Goal: Task Accomplishment & Management: Manage account settings

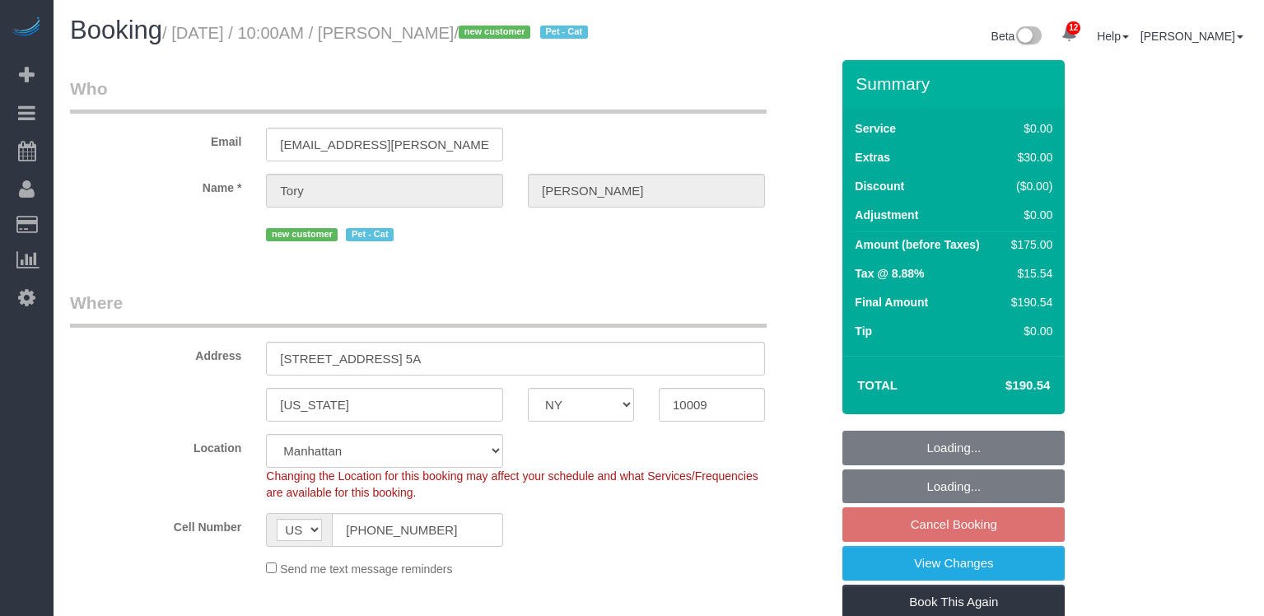
select select "NY"
select select "1"
select select "spot3"
select select "number:89"
select select "number:75"
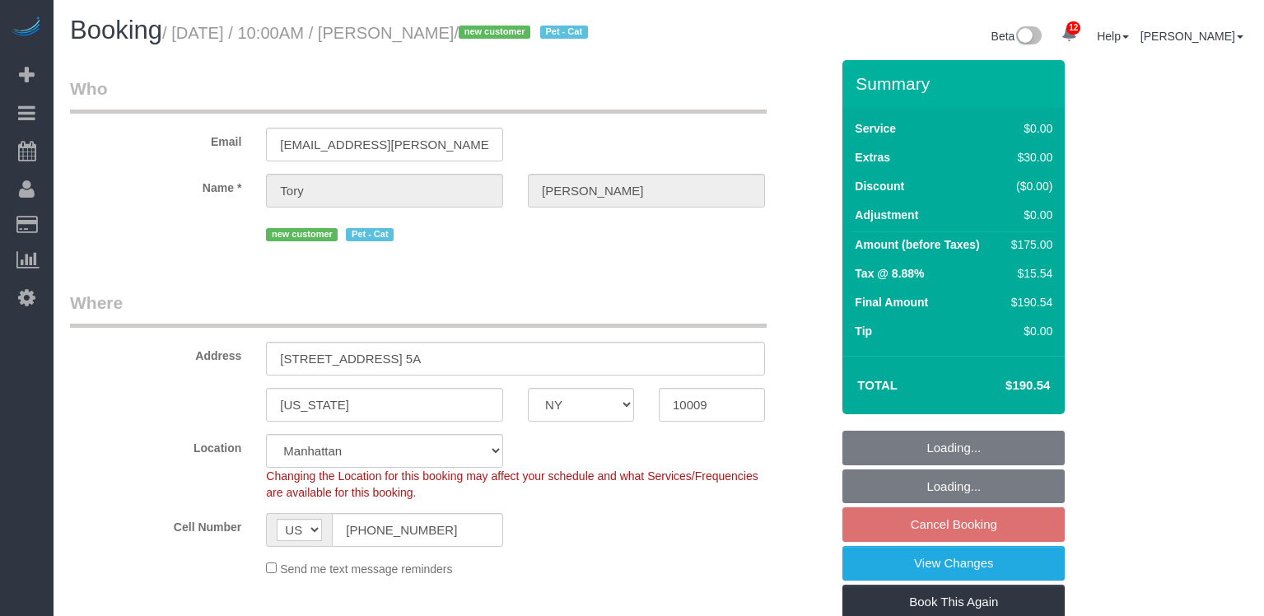
select select "number:14"
select select "number:5"
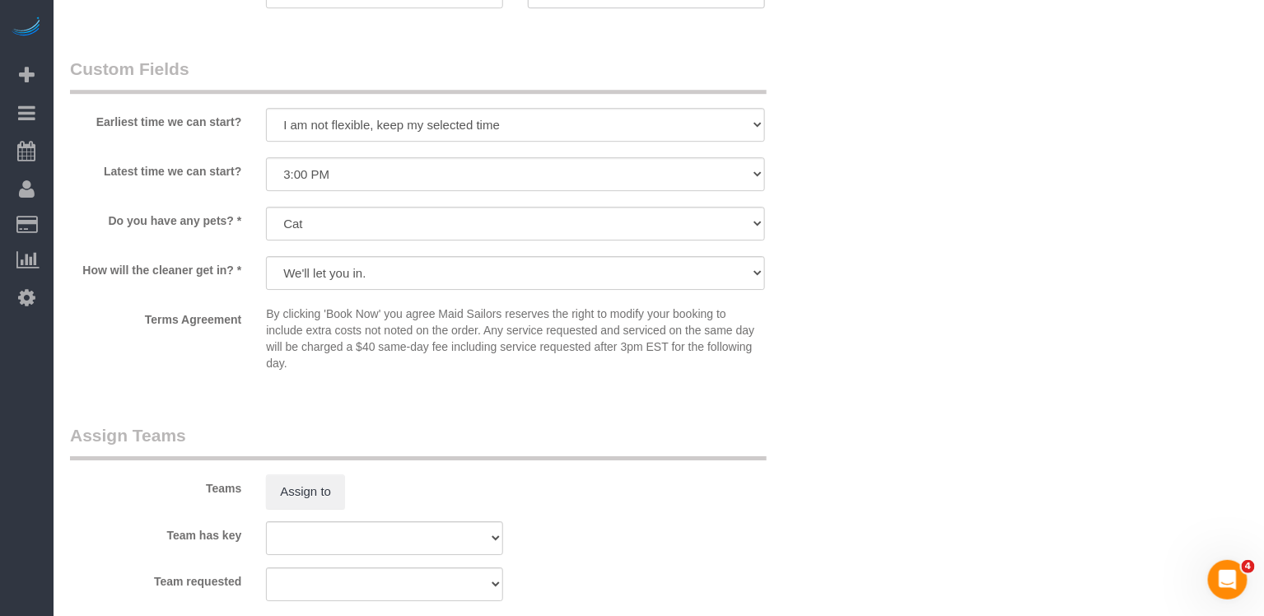
scroll to position [2142, 0]
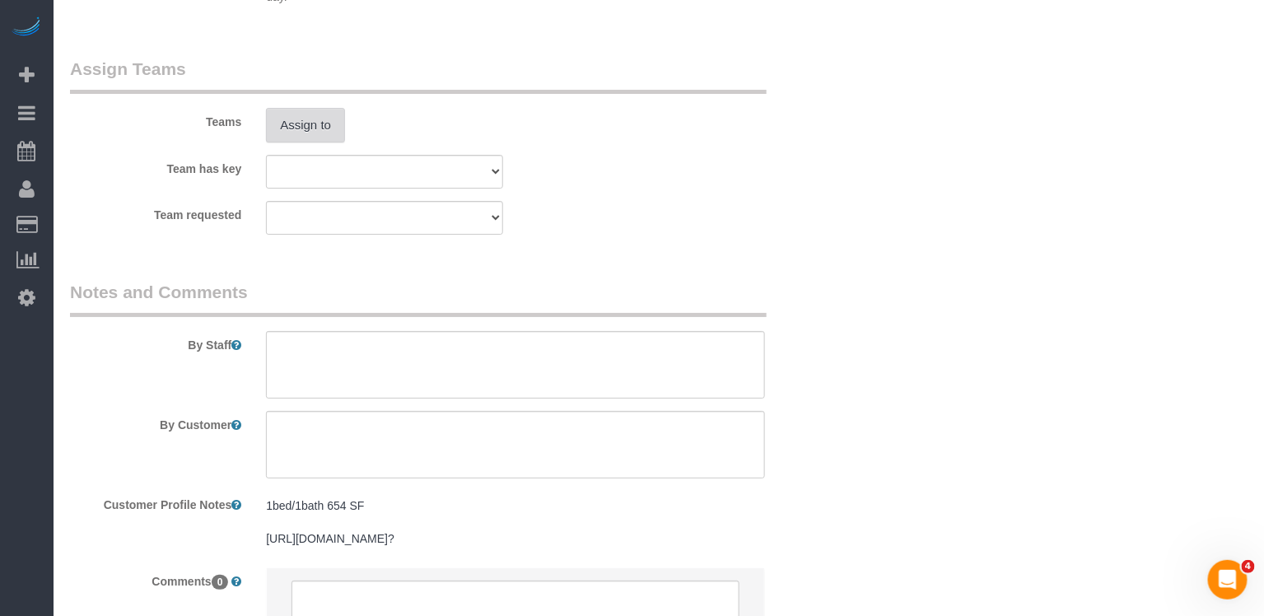
click at [304, 142] on button "Assign to" at bounding box center [305, 125] width 79 height 35
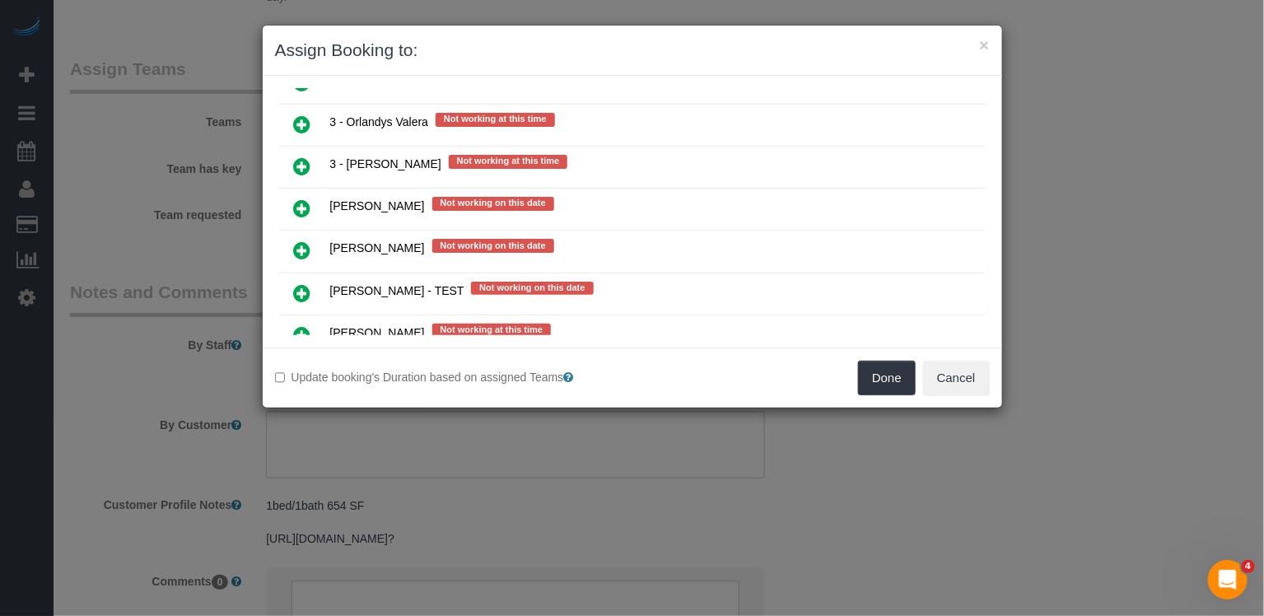
scroll to position [2547, 0]
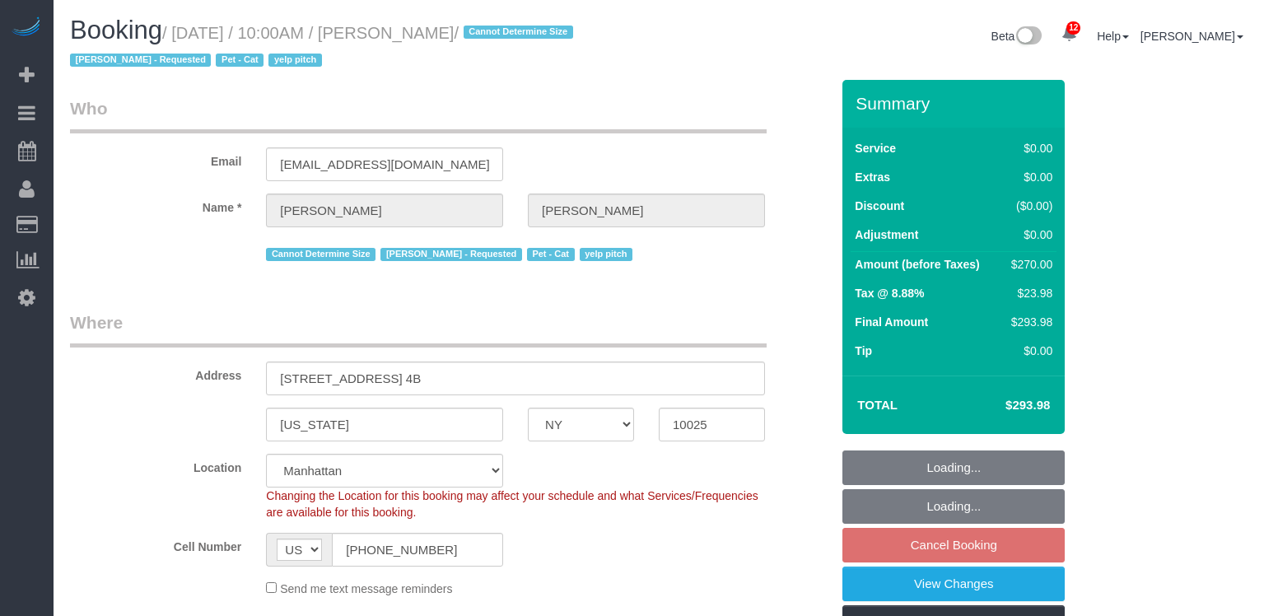
select select "NY"
select select "string:stripe-pm_1RxUSn4VGloSiKo7D5eESK6f"
select select "number:57"
select select "number:71"
select select "number:14"
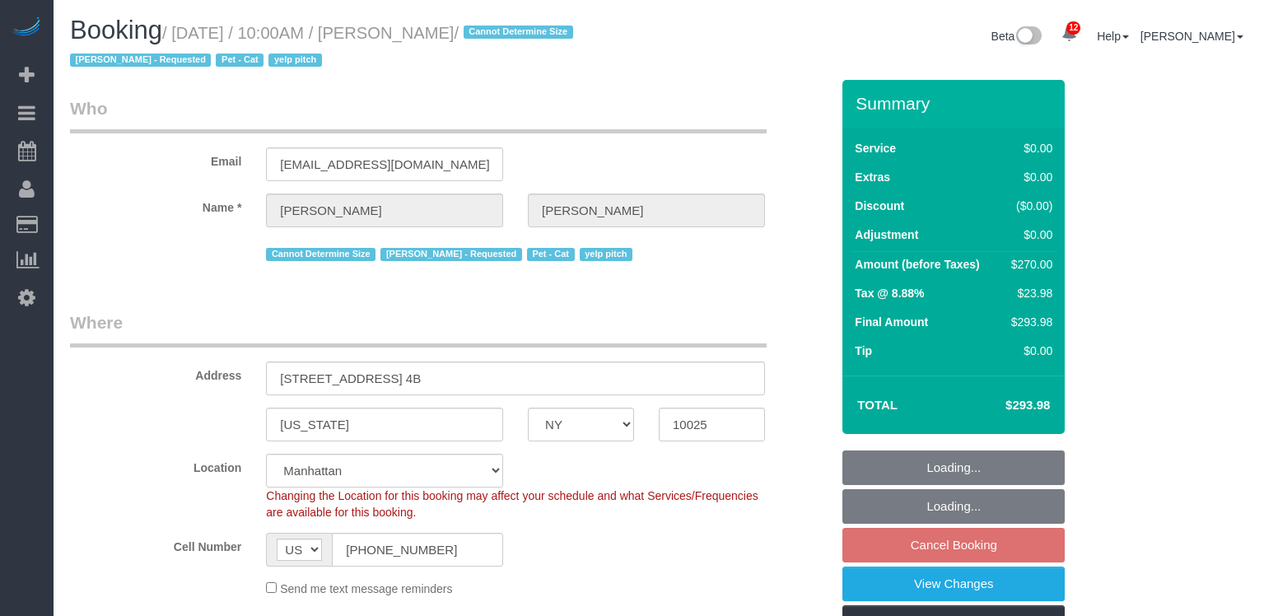
select select "number:5"
select select "object:1440"
select select "spot3"
select select "3"
select select "2"
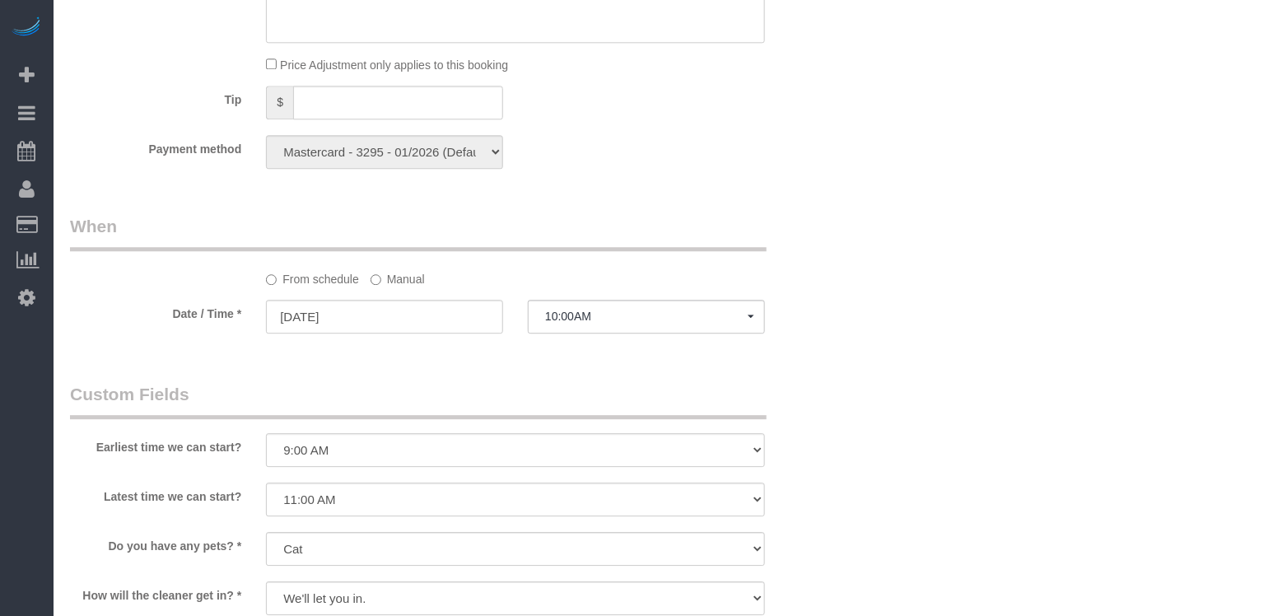
scroll to position [1657, 0]
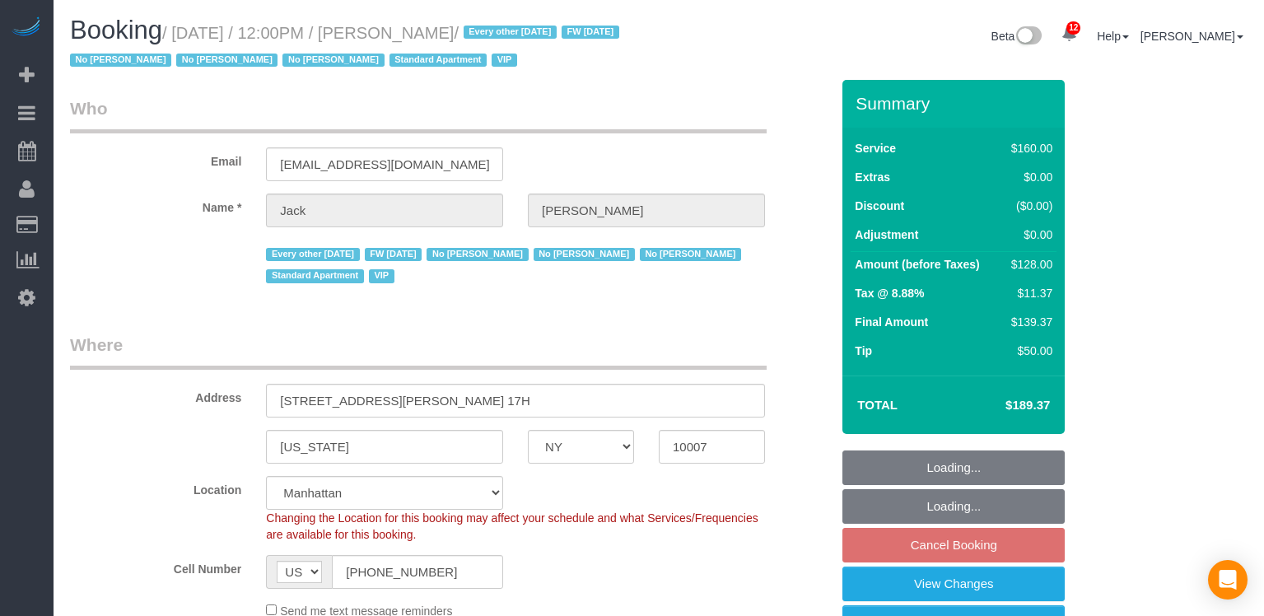
select select "NY"
select select "string:stripe-pm_1R9Bsk4VGloSiKo7ufTdcySD"
select select "spot5"
select select "number:56"
select select "number:78"
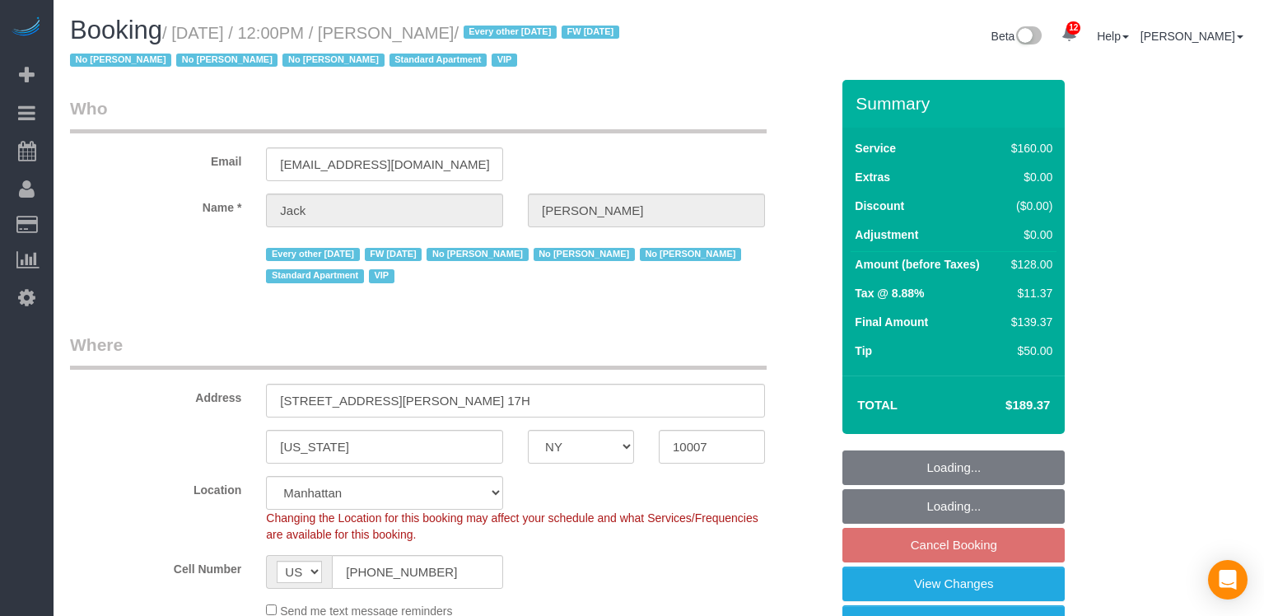
select select "number:15"
select select "number:6"
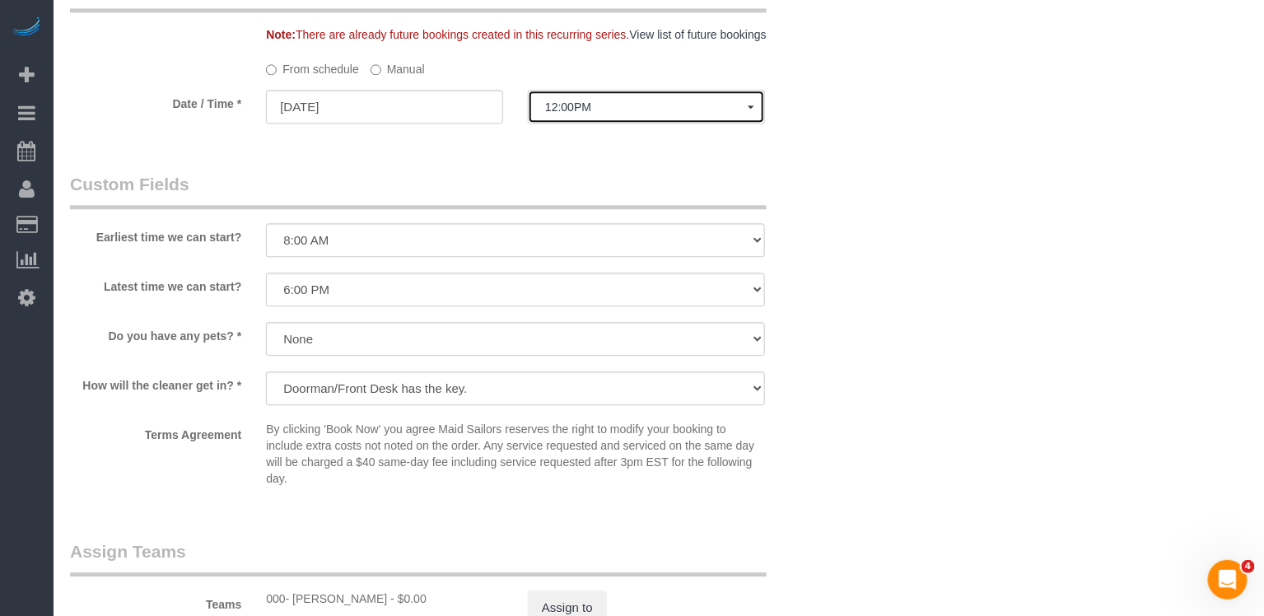
click at [583, 112] on span "12:00PM" at bounding box center [646, 106] width 203 height 13
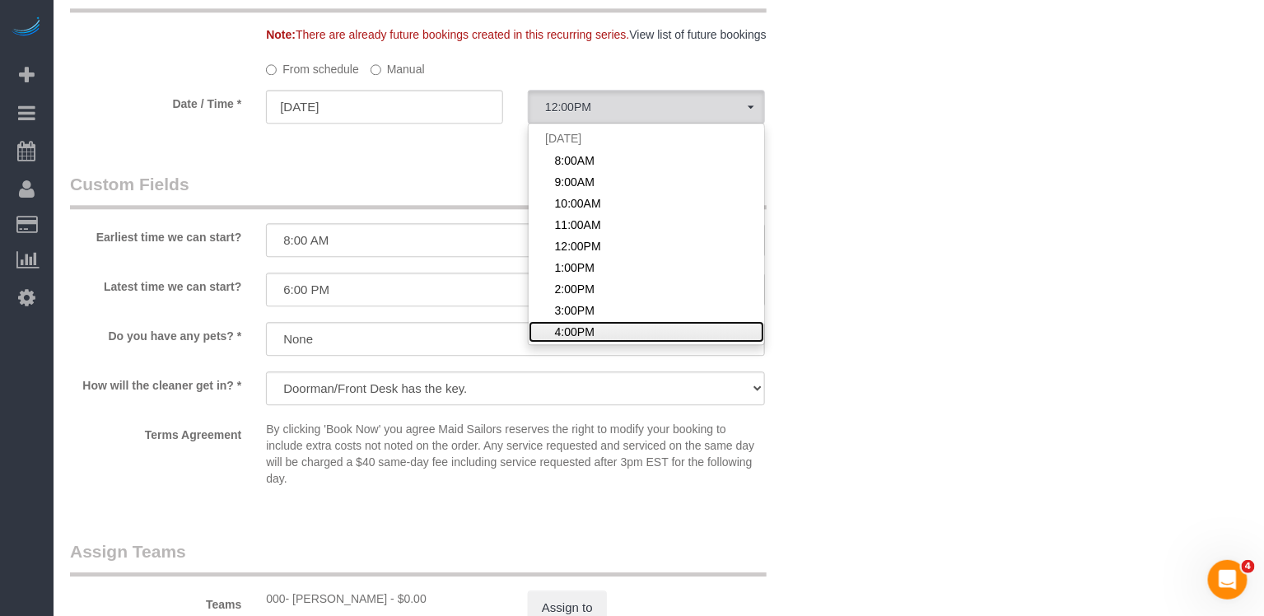
click at [588, 324] on span "4:00PM" at bounding box center [575, 332] width 40 height 16
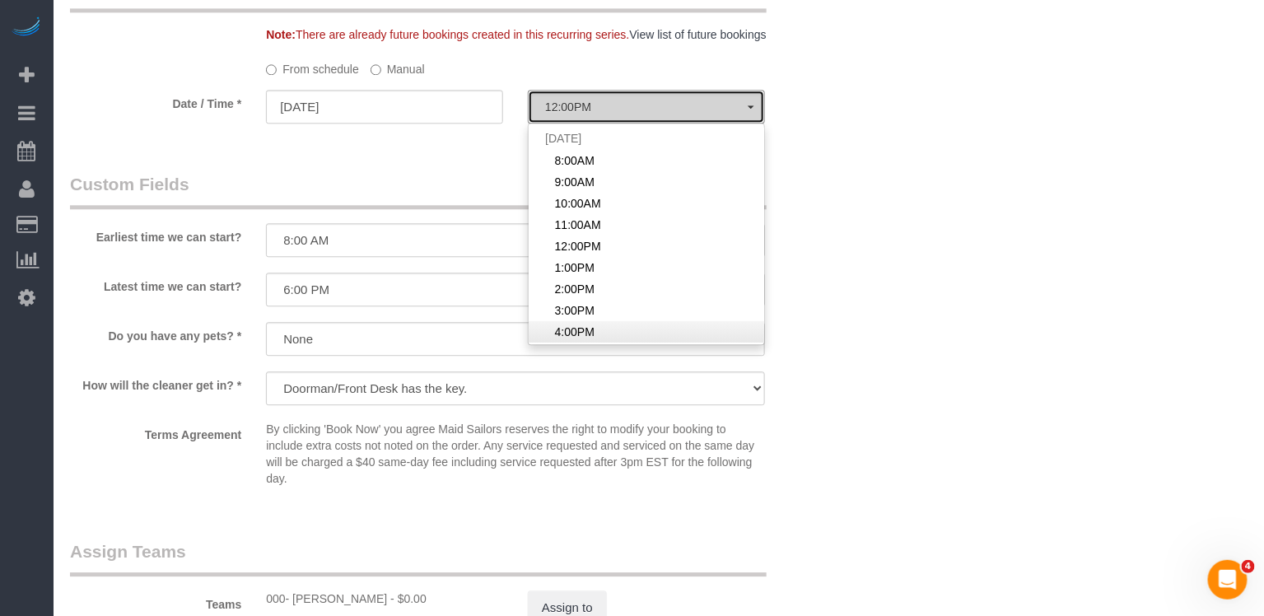
select select "spot9"
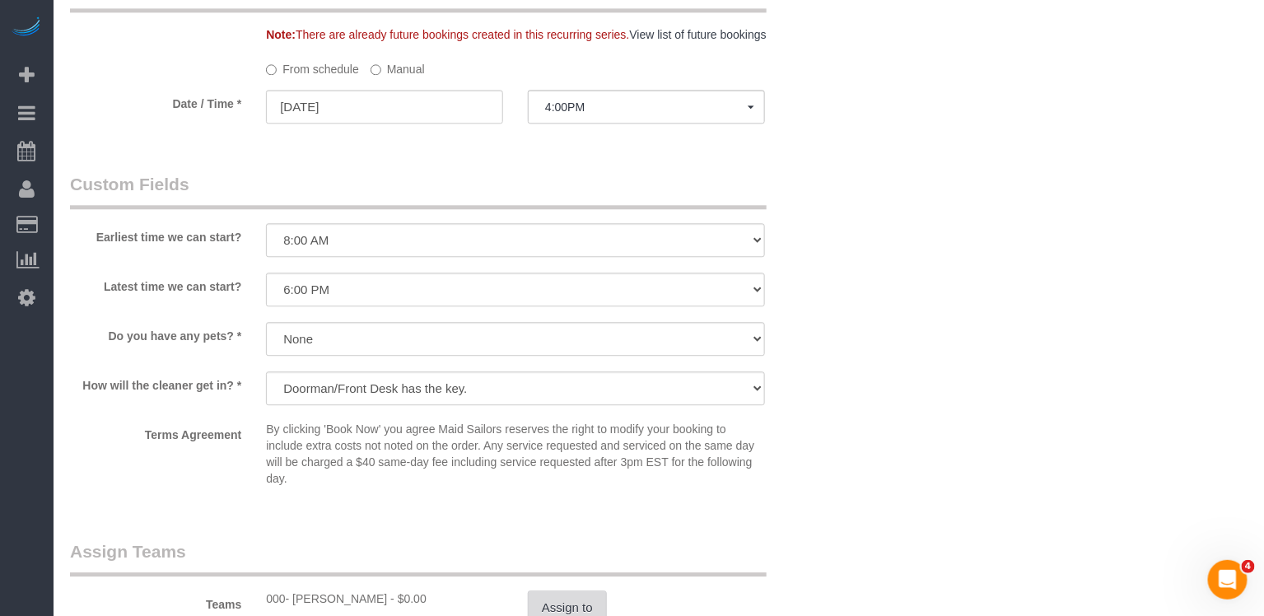
click at [585, 607] on button "Assign to" at bounding box center [567, 608] width 79 height 35
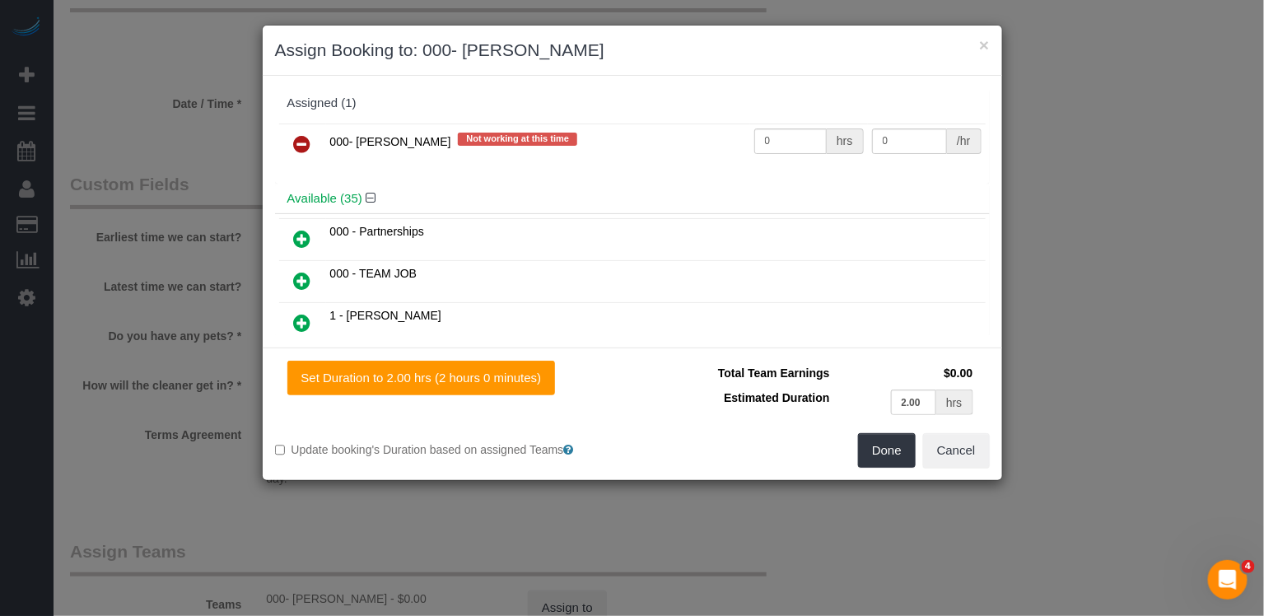
click at [304, 144] on icon at bounding box center [302, 144] width 17 height 20
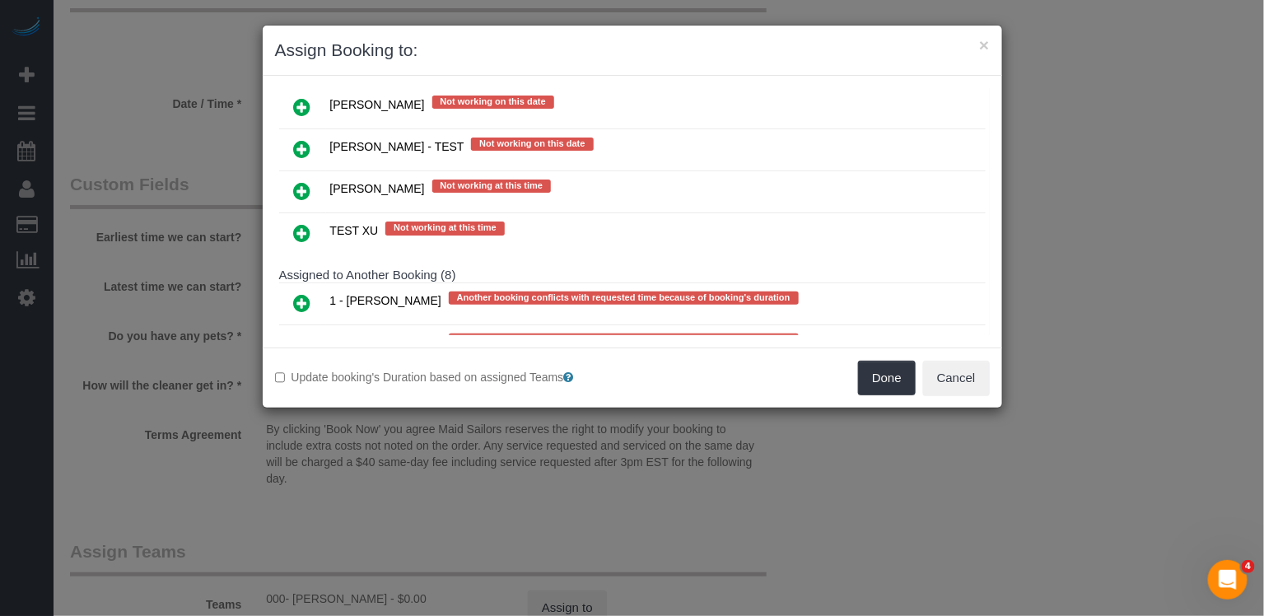
click at [302, 377] on icon at bounding box center [302, 387] width 17 height 20
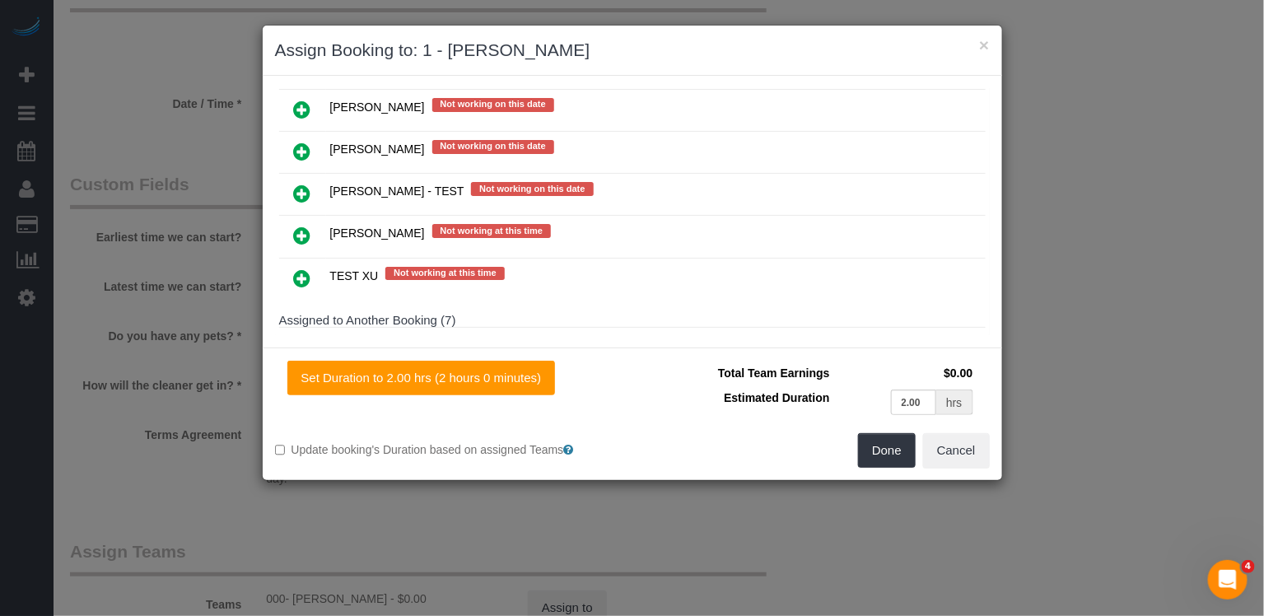
scroll to position [3116, 0]
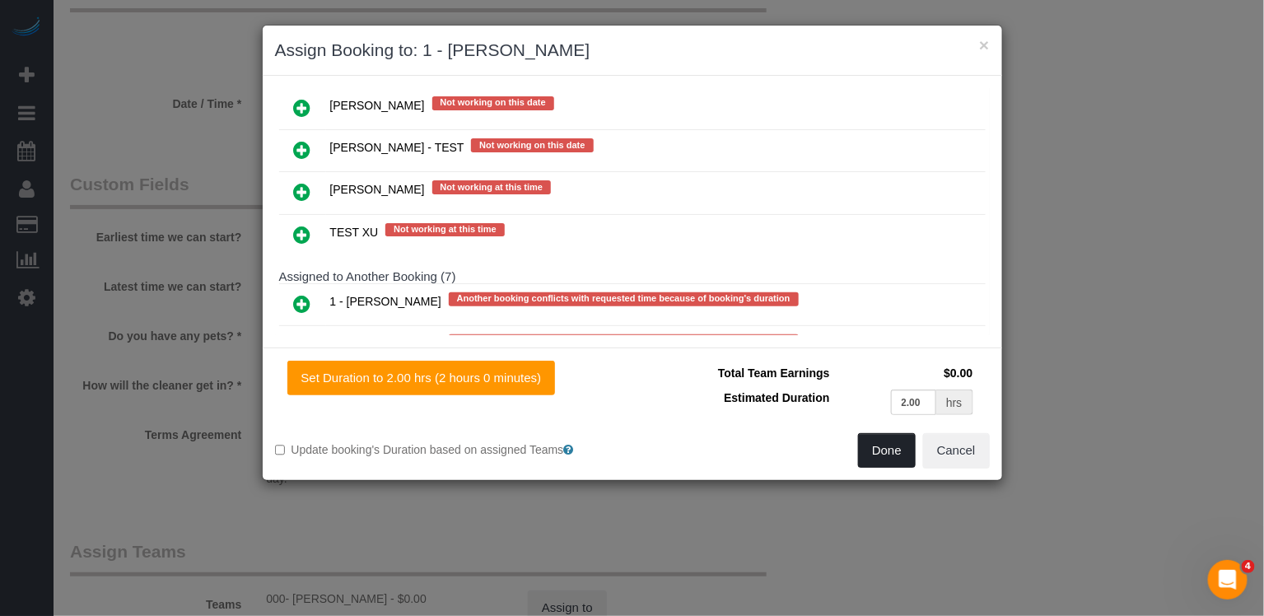
click at [890, 454] on button "Done" at bounding box center [887, 450] width 58 height 35
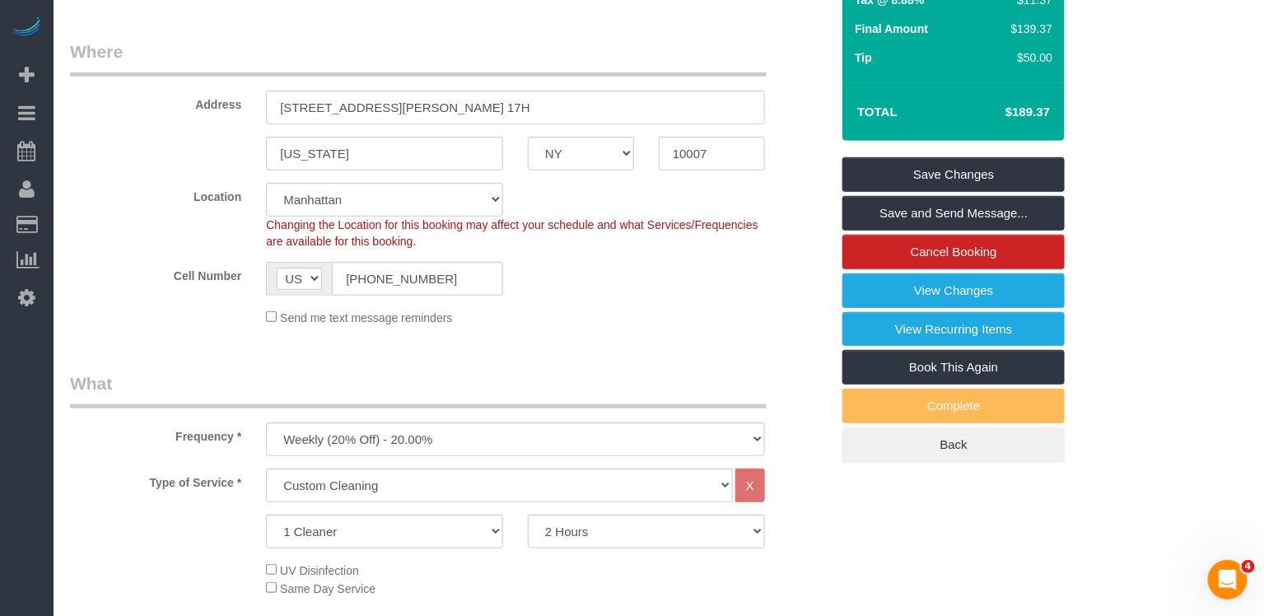
scroll to position [0, 0]
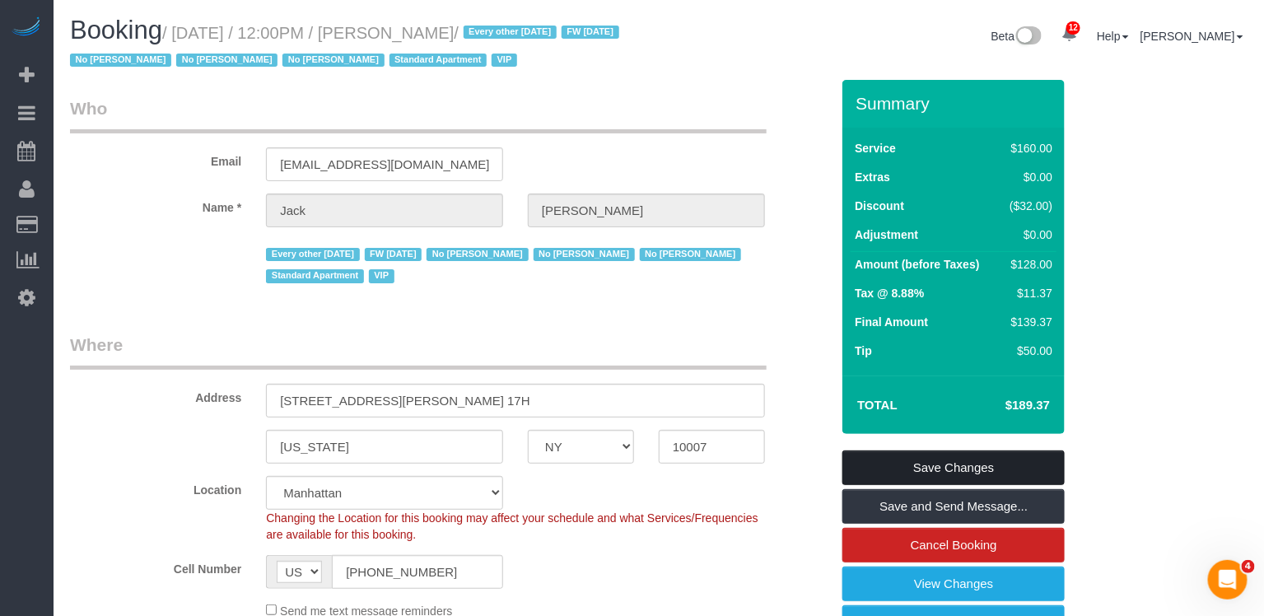
click at [949, 458] on link "Save Changes" at bounding box center [954, 468] width 222 height 35
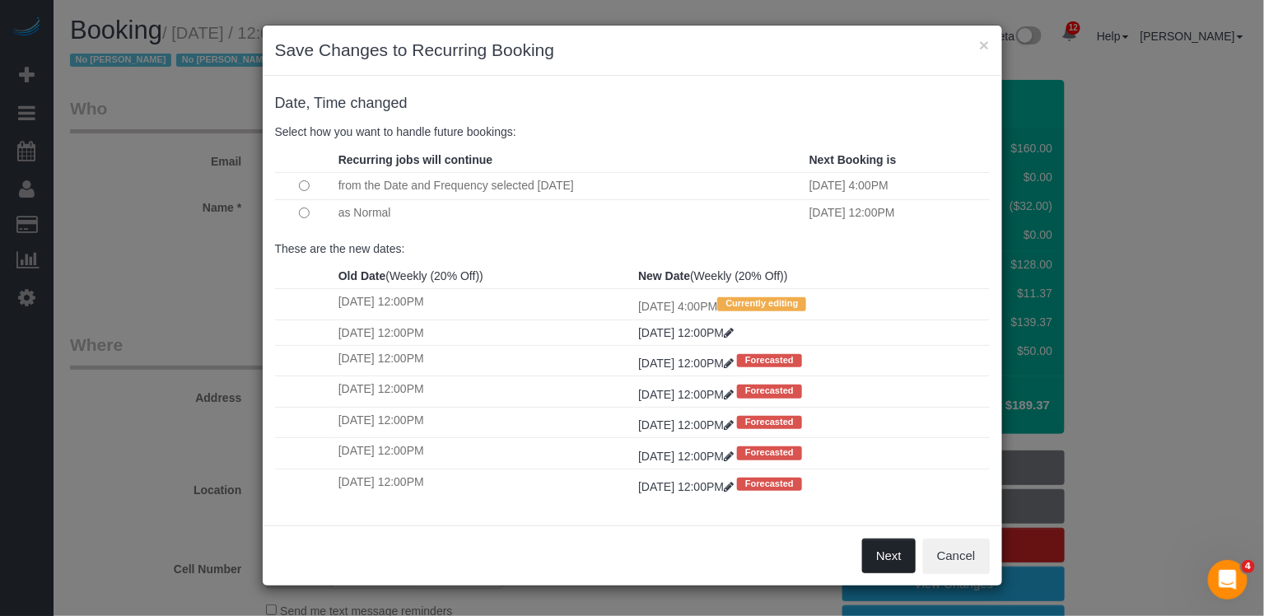
click at [885, 555] on button "Next" at bounding box center [889, 556] width 54 height 35
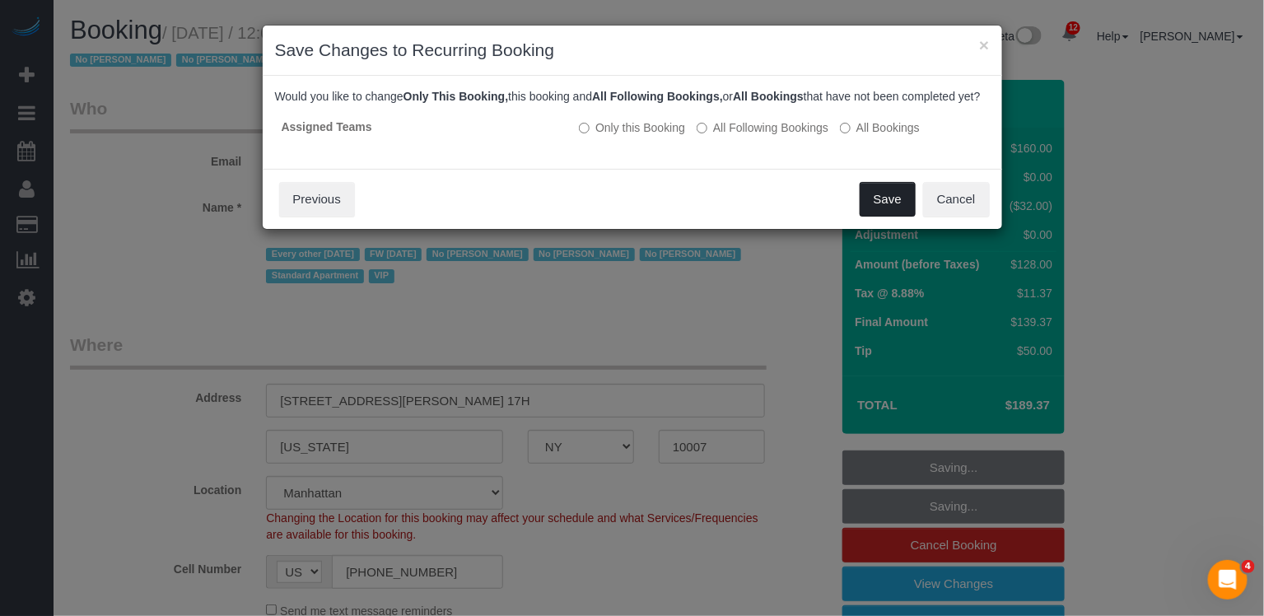
click at [900, 213] on button "Save" at bounding box center [888, 199] width 56 height 35
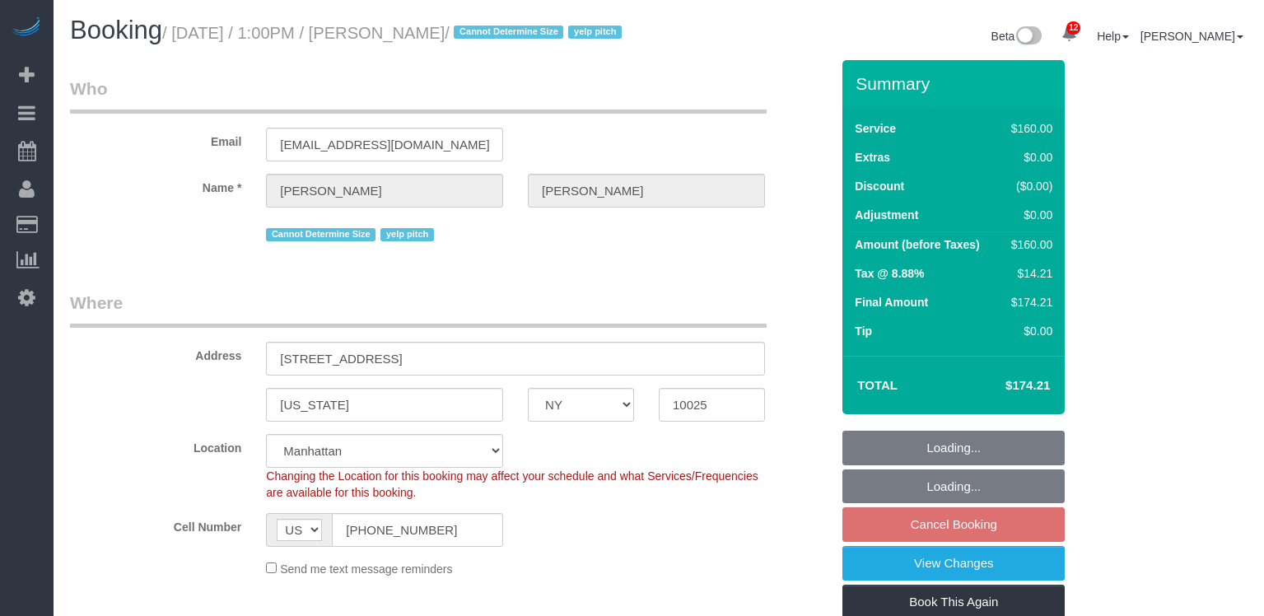
select select "NY"
select select "spot6"
select select "number:61"
select select "number:74"
select select "number:15"
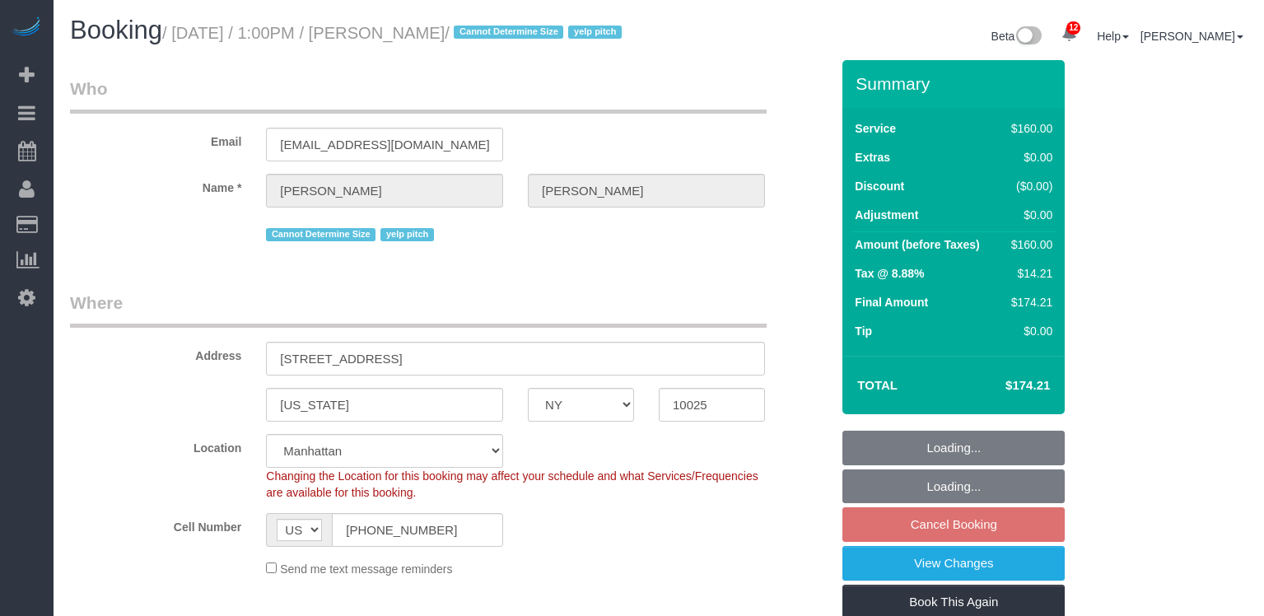
select select "number:5"
click at [932, 546] on link "View Changes" at bounding box center [954, 563] width 222 height 35
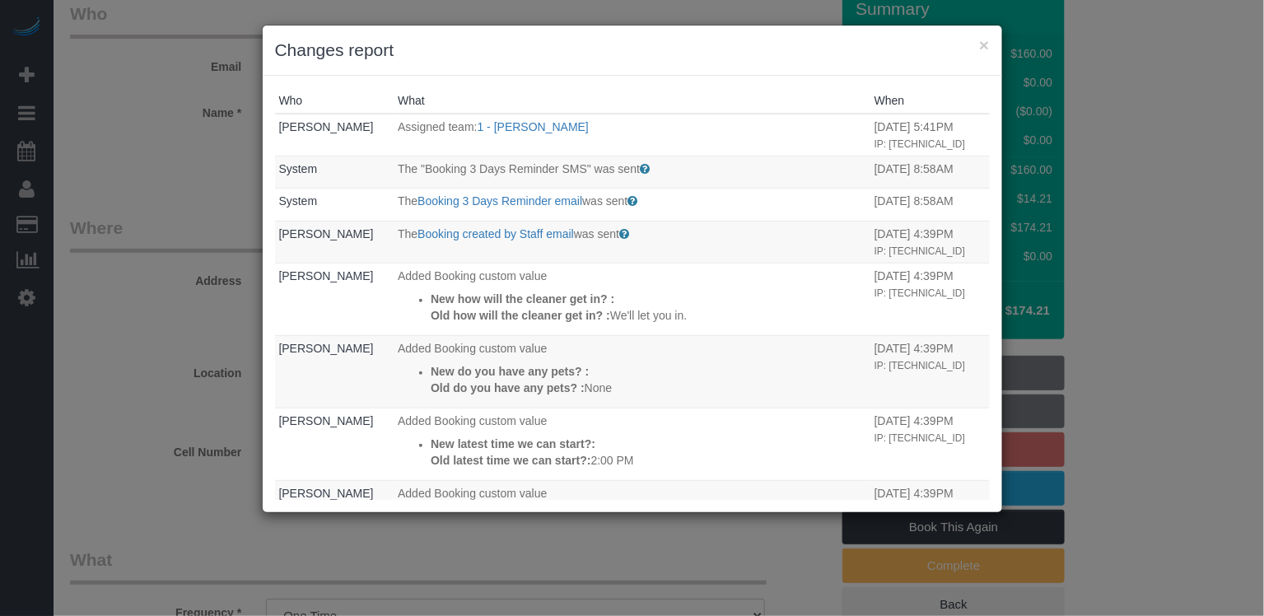
scroll to position [75, 0]
drag, startPoint x: 981, startPoint y: 49, endPoint x: 872, endPoint y: 108, distance: 123.9
click at [982, 49] on button "×" at bounding box center [984, 44] width 10 height 17
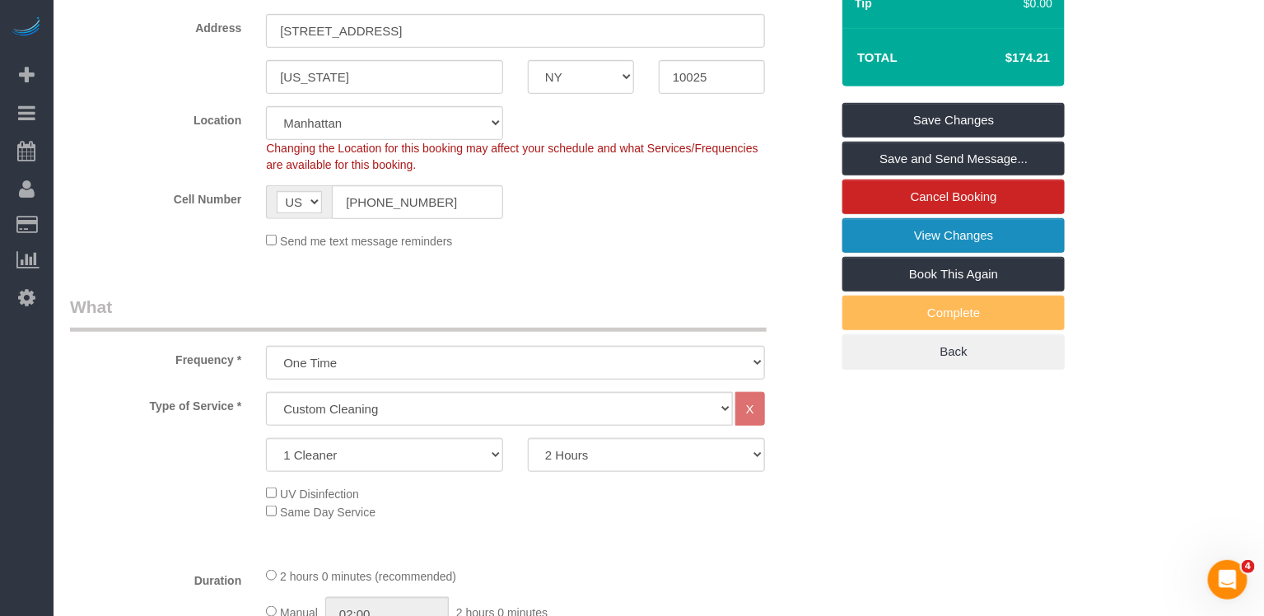
scroll to position [0, 0]
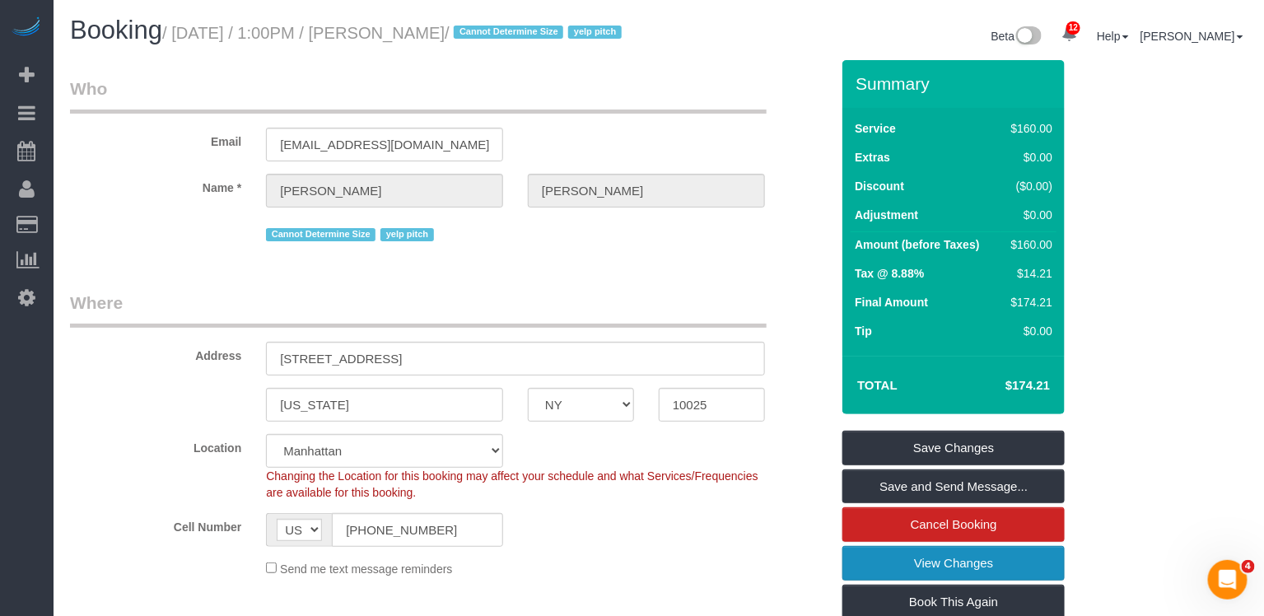
click at [856, 581] on link "View Changes" at bounding box center [954, 563] width 222 height 35
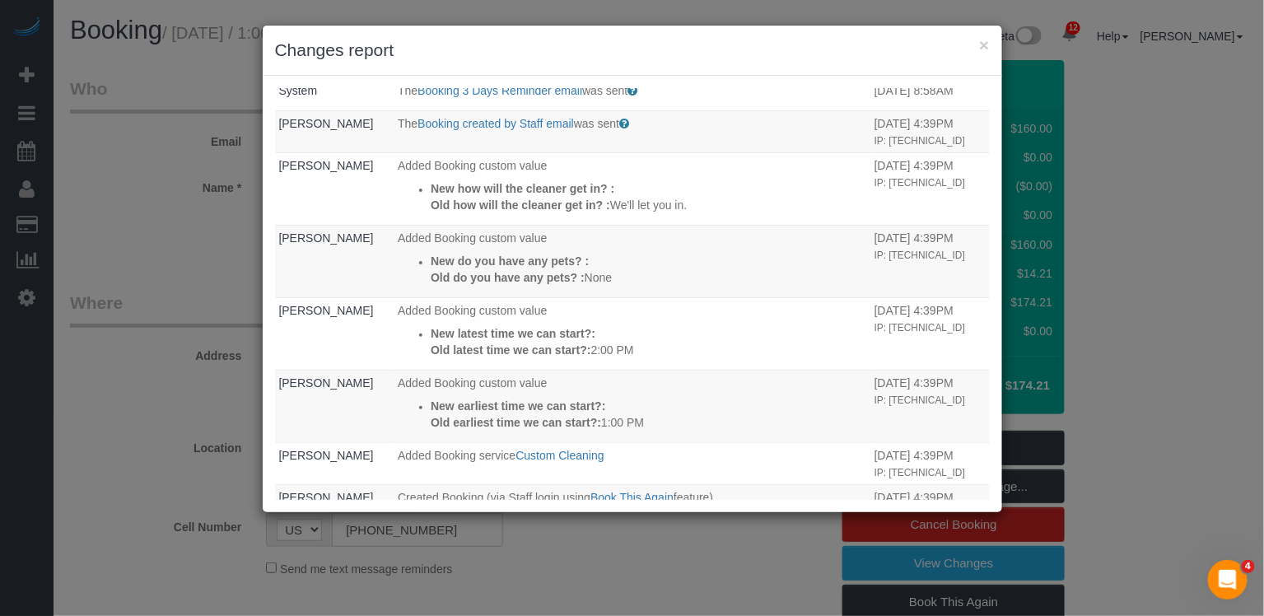
scroll to position [241, 0]
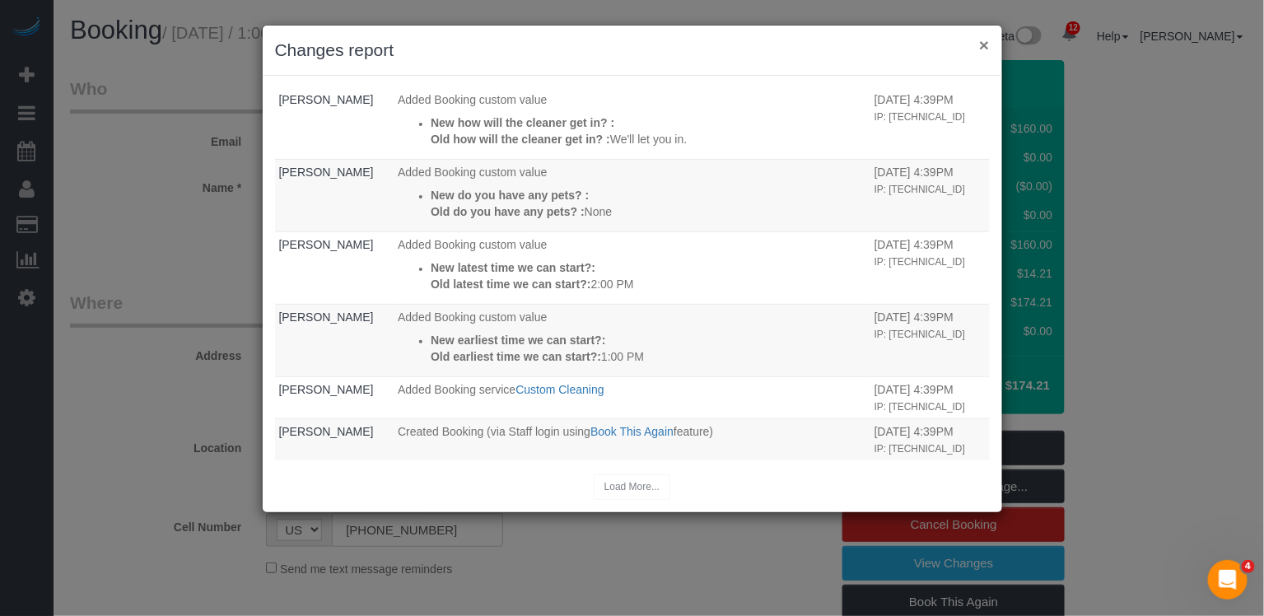
click at [985, 45] on button "×" at bounding box center [984, 44] width 10 height 17
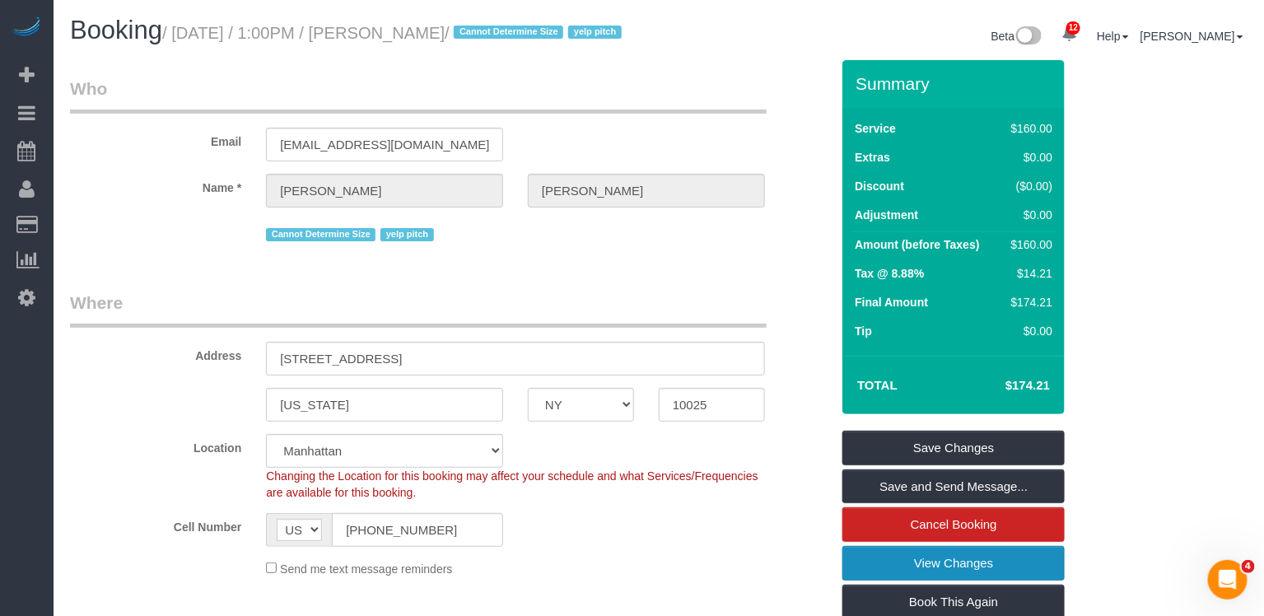
scroll to position [951, 0]
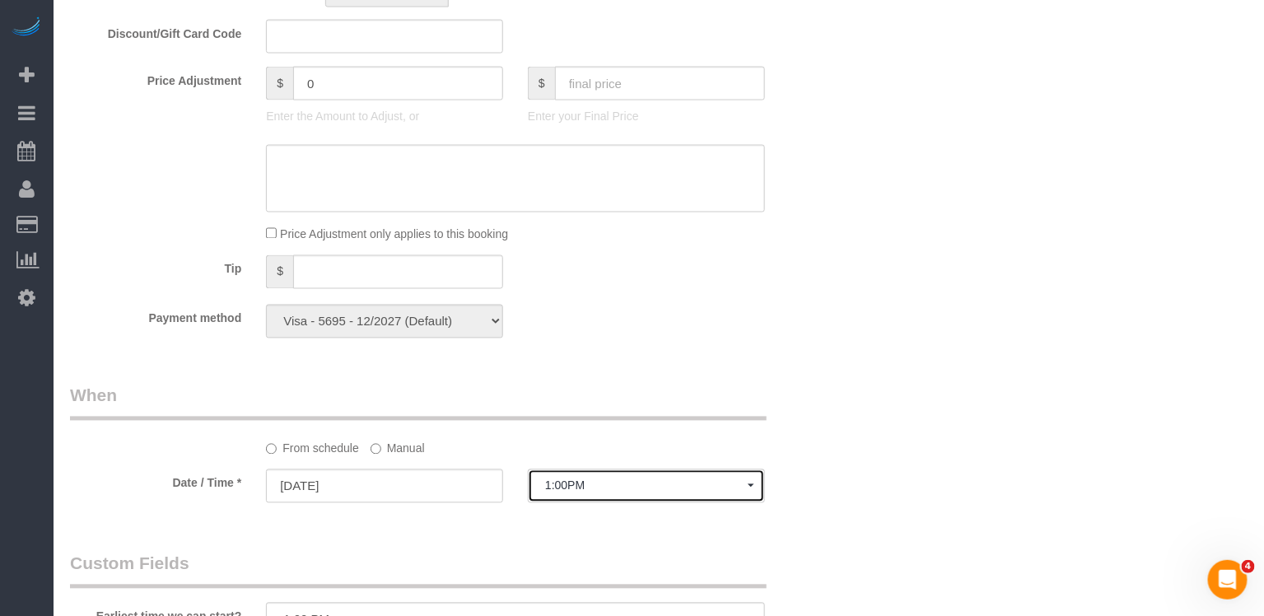
click at [573, 493] on span "1:00PM" at bounding box center [646, 485] width 203 height 13
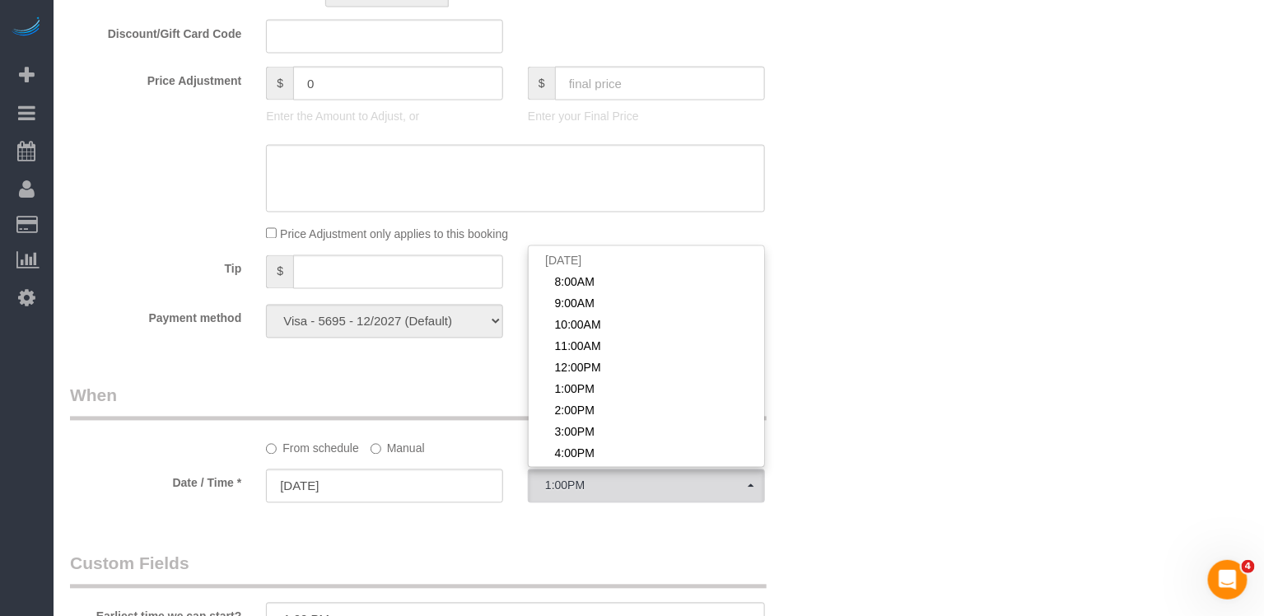
click at [466, 408] on legend "When" at bounding box center [418, 402] width 697 height 37
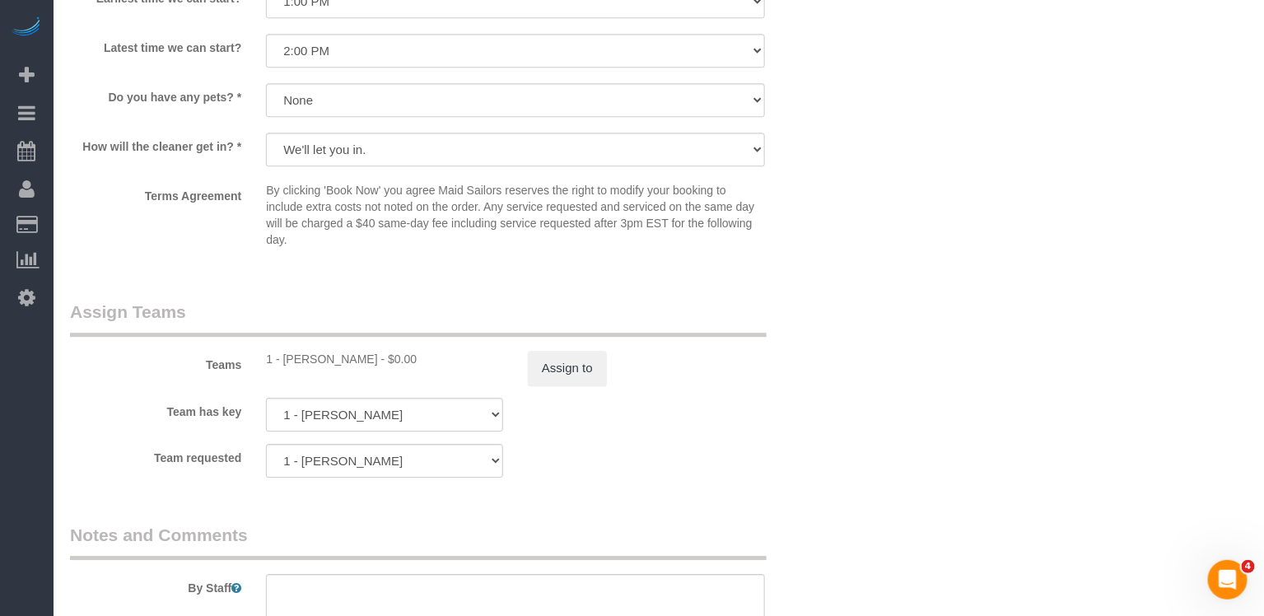
scroll to position [1875, 0]
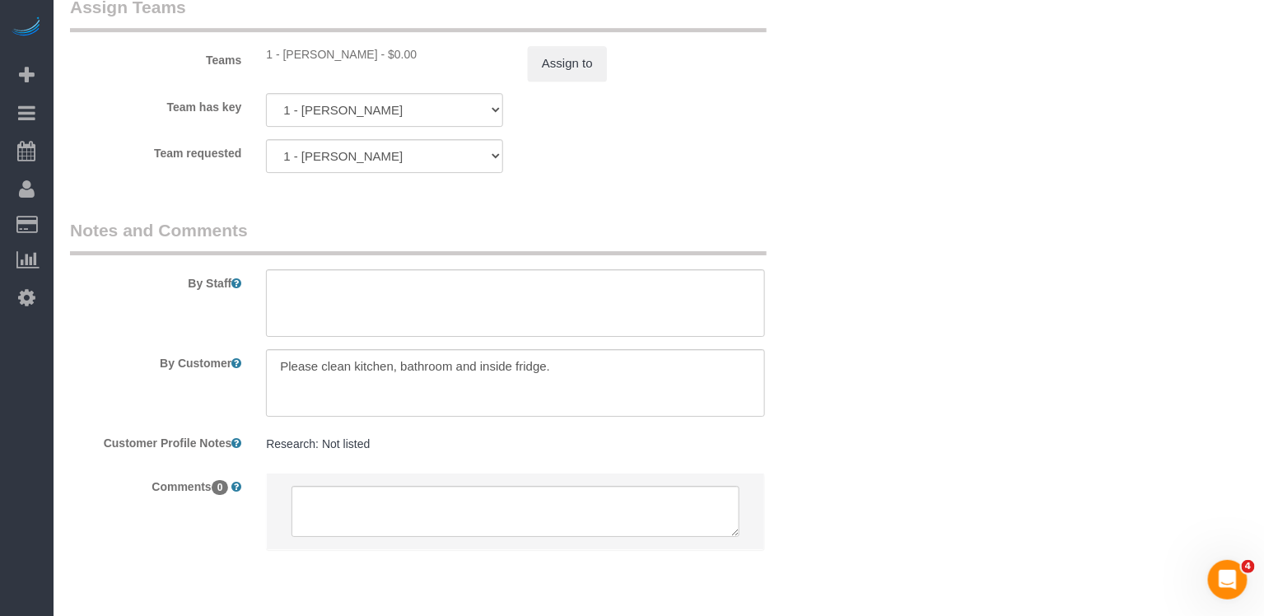
click at [599, 58] on div "Teams 1 - Marlenyn Robles - $0.00 Assign to" at bounding box center [450, 38] width 785 height 86
click at [586, 70] on button "Assign to" at bounding box center [567, 63] width 79 height 35
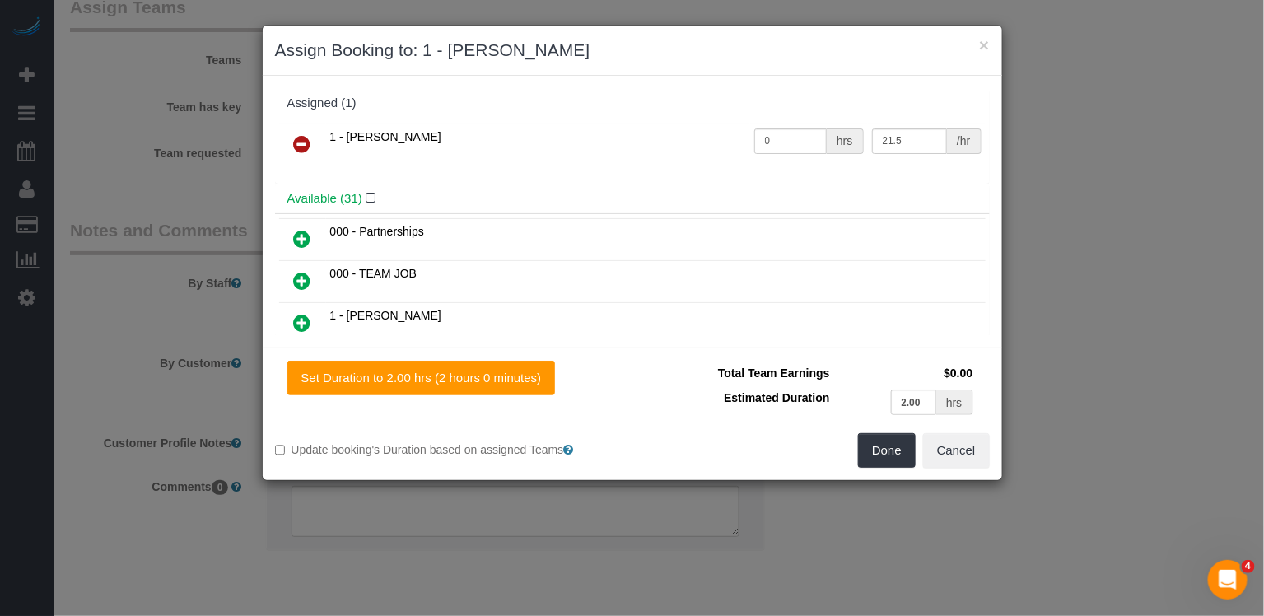
click at [311, 140] on link at bounding box center [302, 144] width 39 height 33
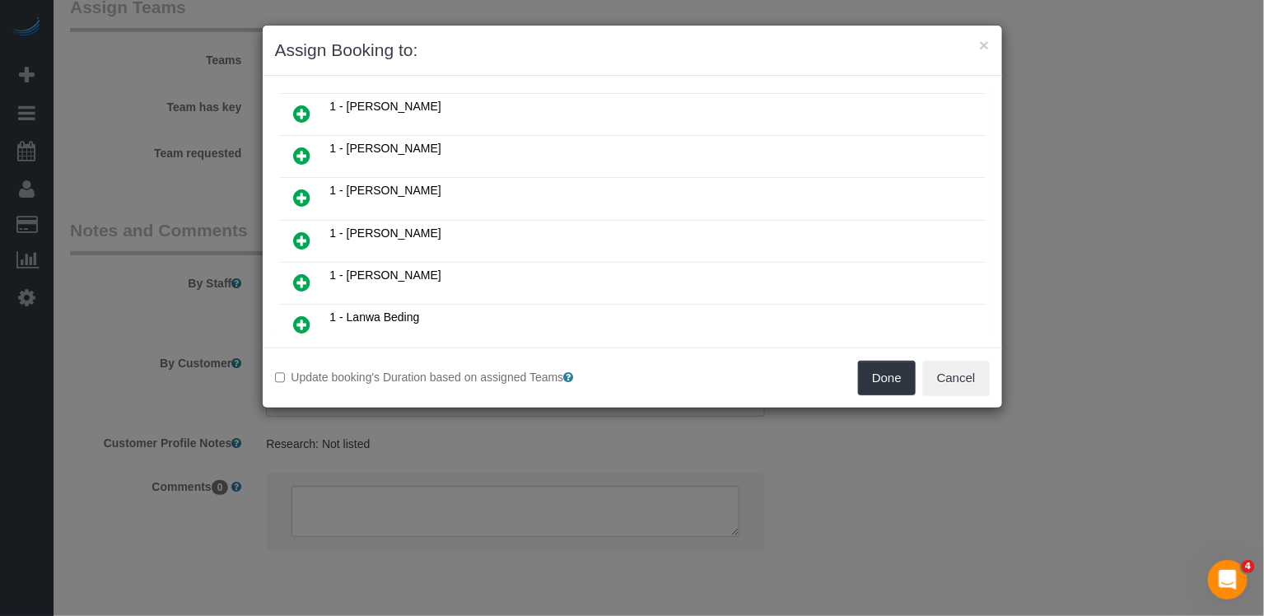
click at [310, 225] on link at bounding box center [302, 241] width 39 height 33
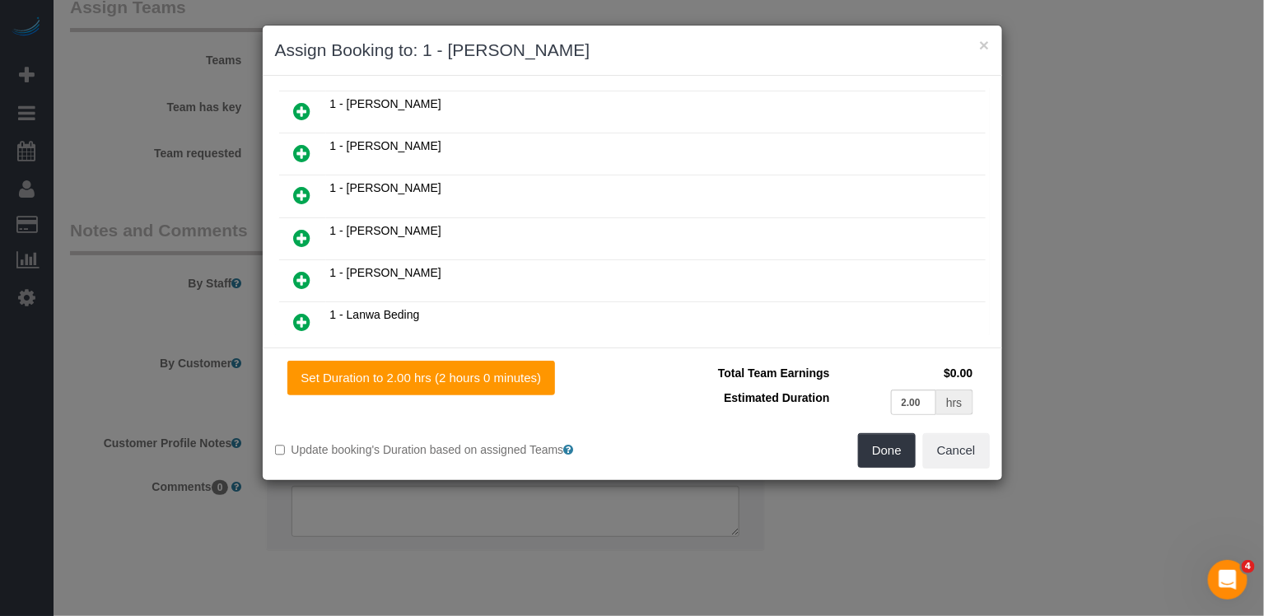
scroll to position [460, 0]
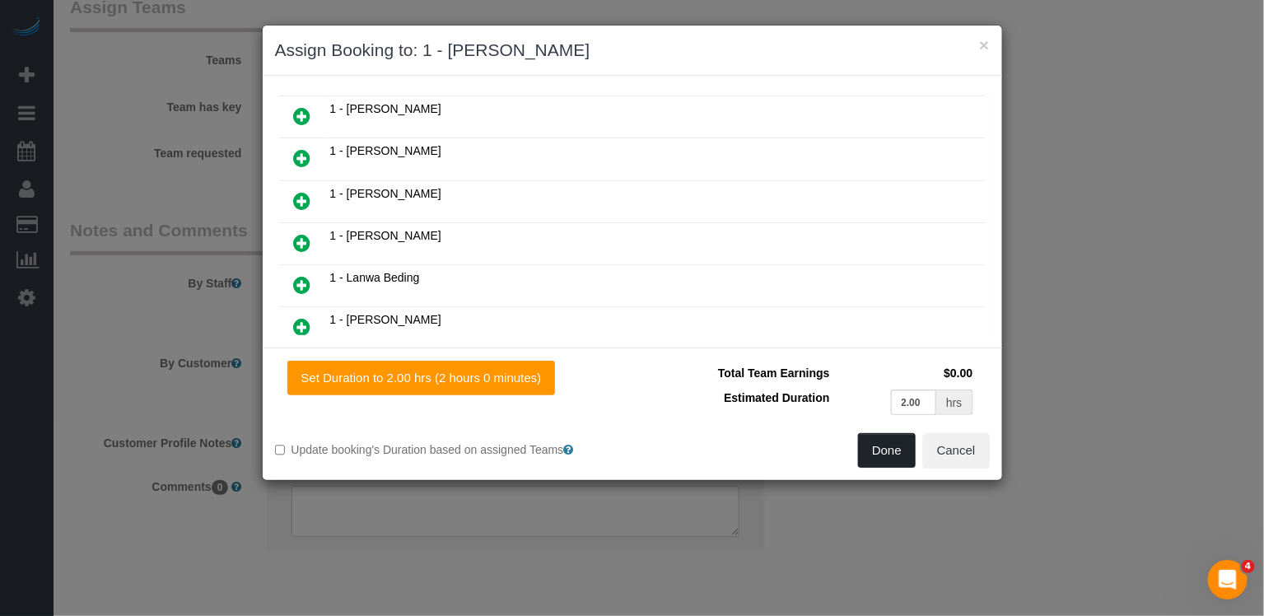
click at [910, 456] on button "Done" at bounding box center [887, 450] width 58 height 35
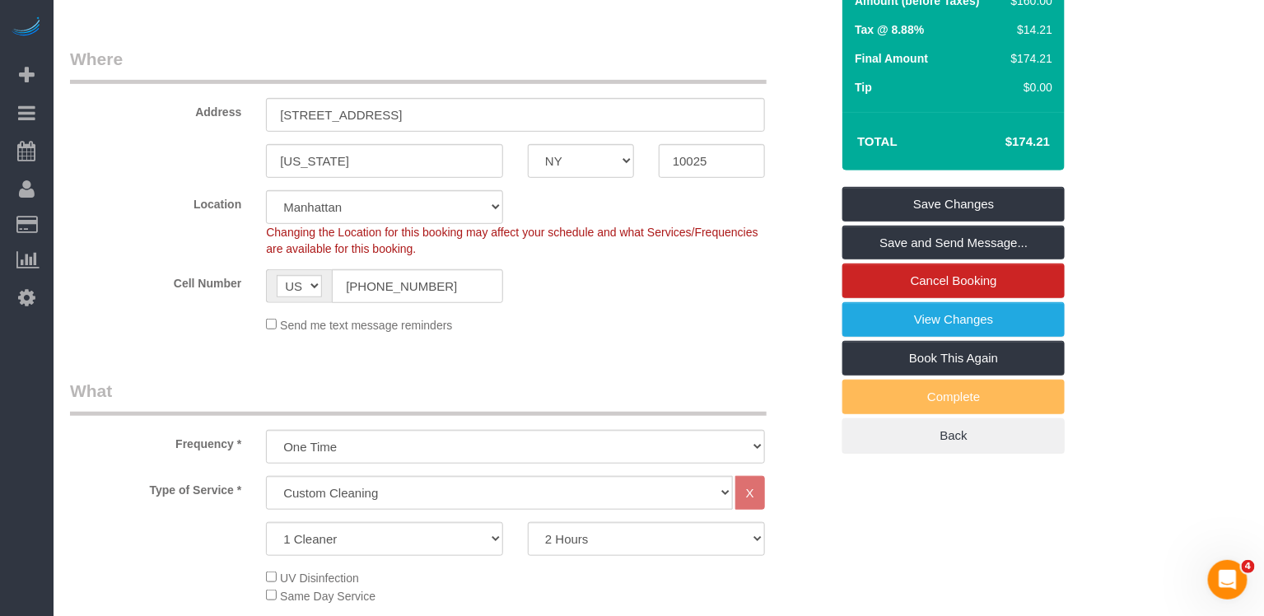
scroll to position [0, 0]
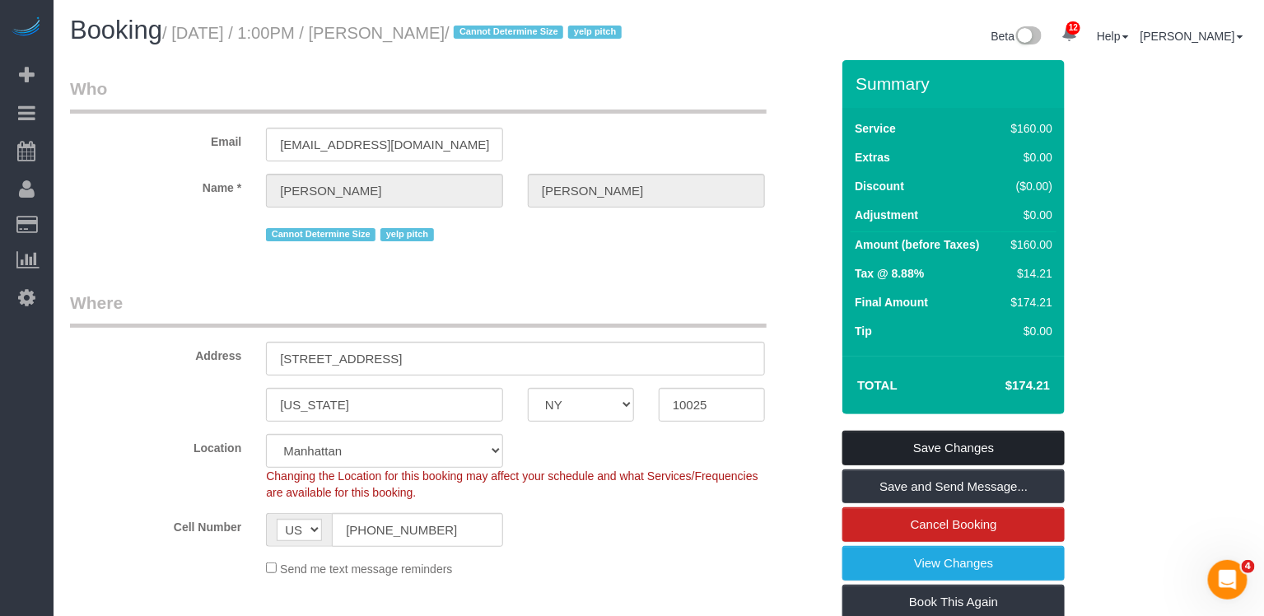
click at [960, 465] on link "Save Changes" at bounding box center [954, 448] width 222 height 35
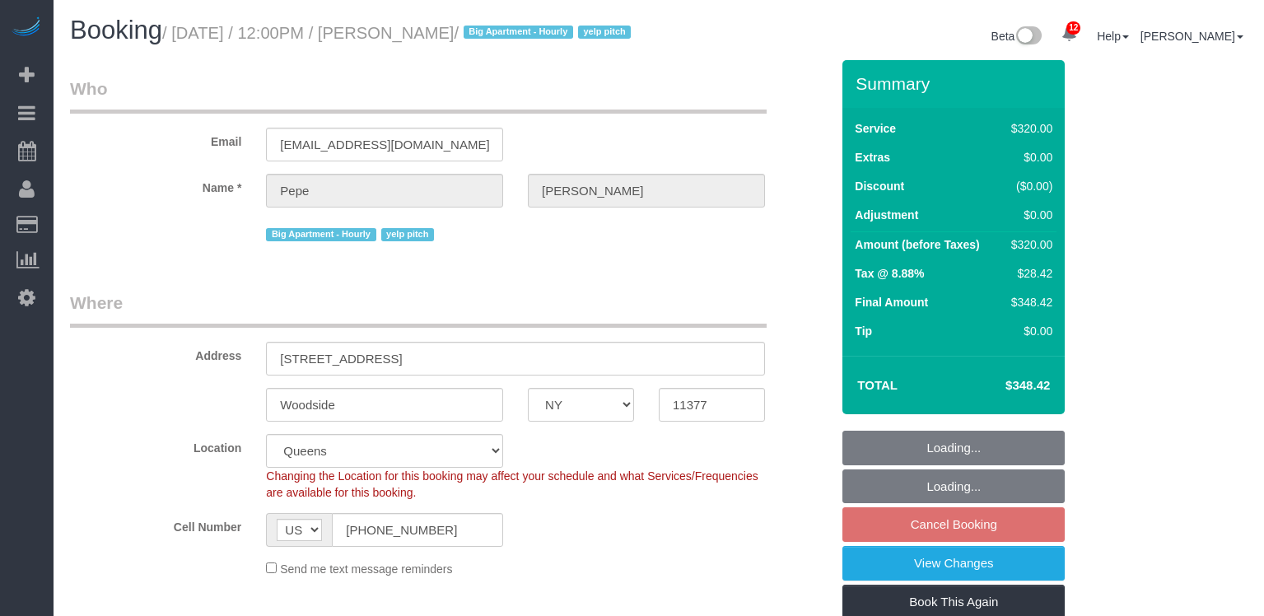
select select "NY"
select select "240"
select select "spot5"
select select "number:56"
select select "number:90"
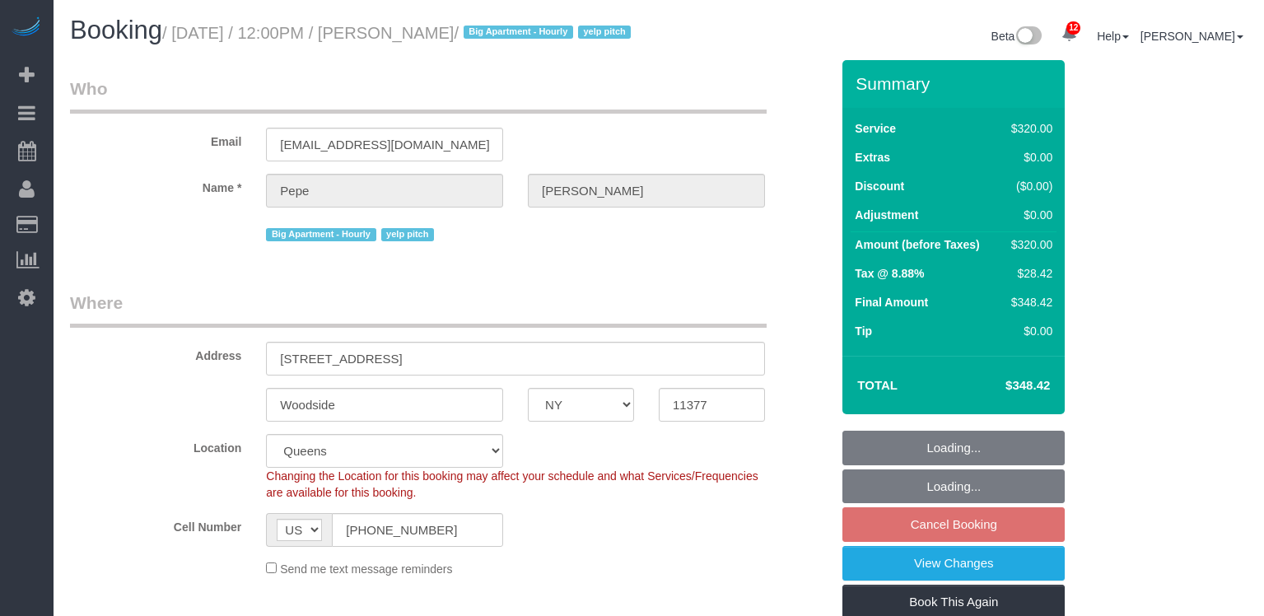
select select "number:15"
select select "number:5"
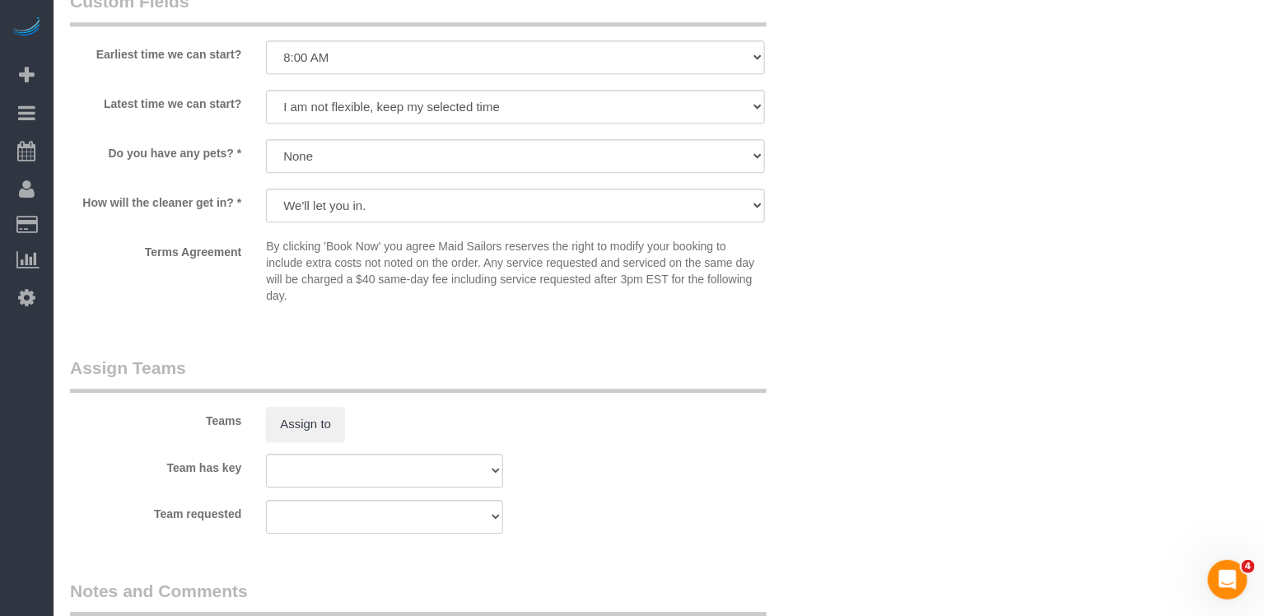
scroll to position [1427, 0]
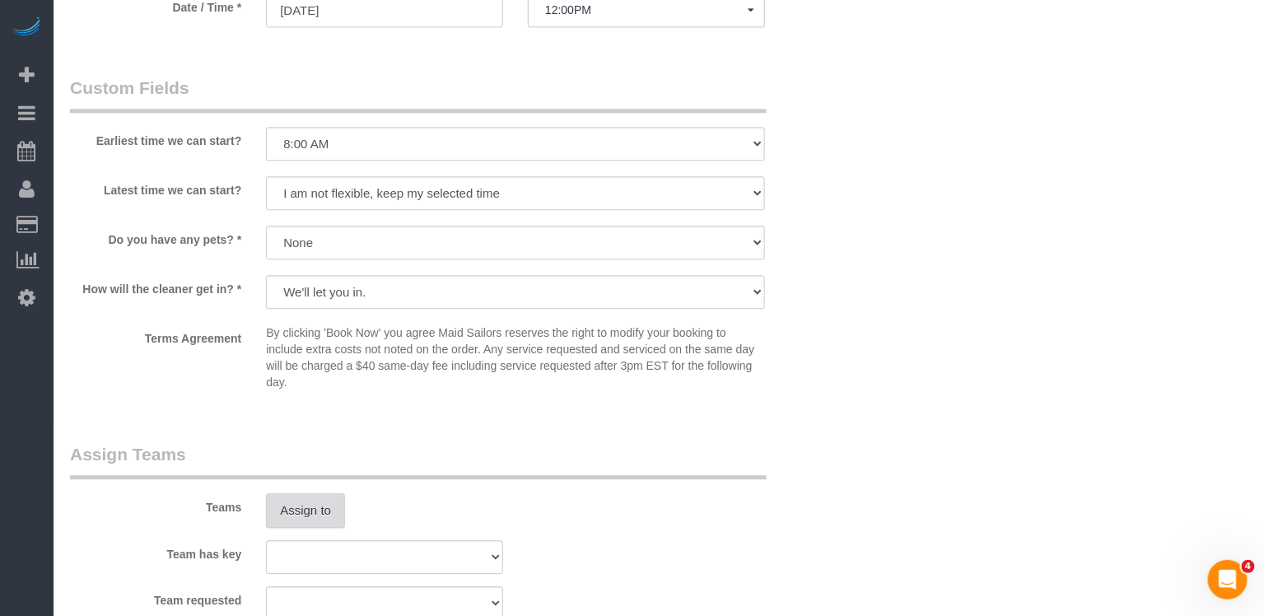
click at [318, 521] on button "Assign to" at bounding box center [305, 510] width 79 height 35
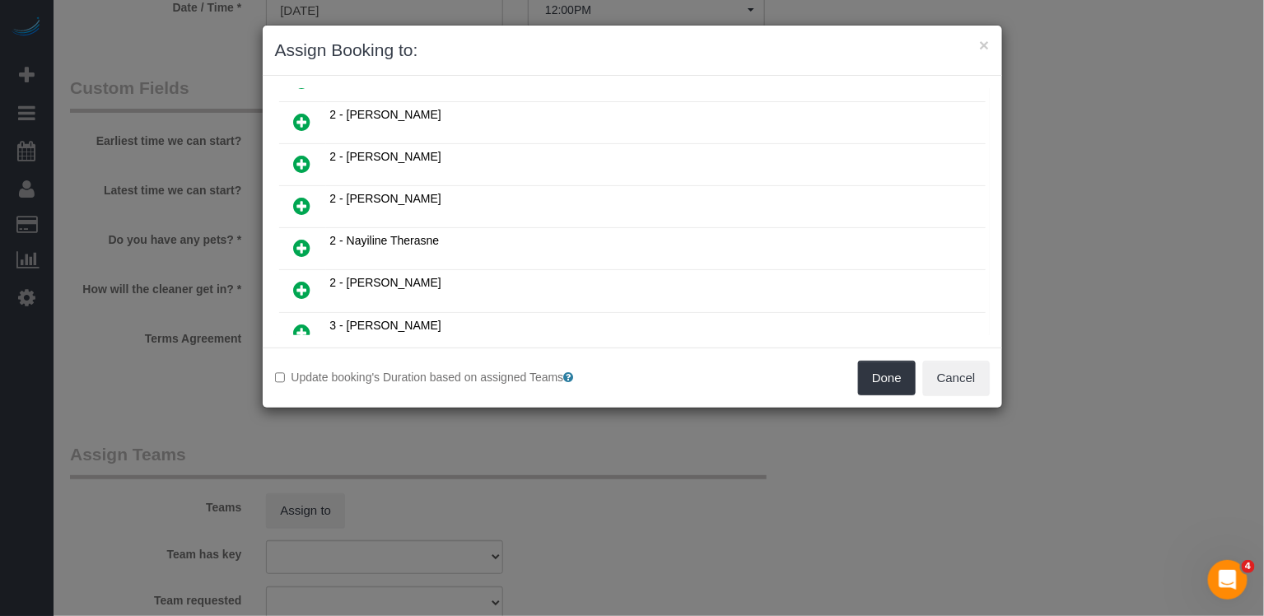
scroll to position [1155, 0]
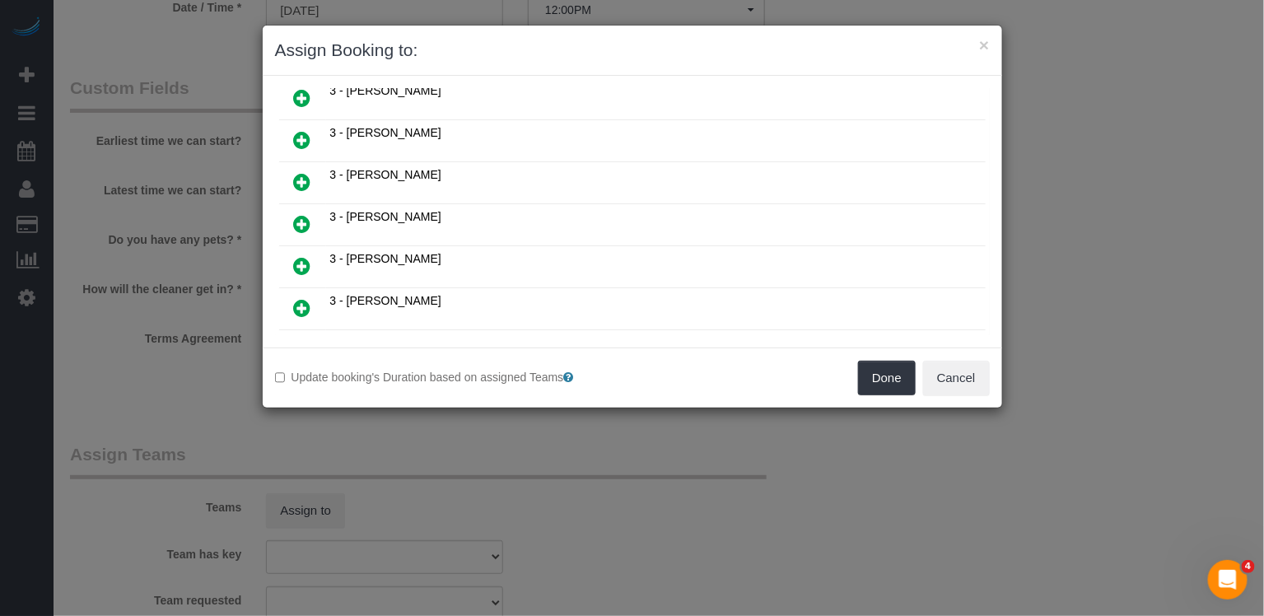
click at [312, 292] on link at bounding box center [302, 308] width 39 height 33
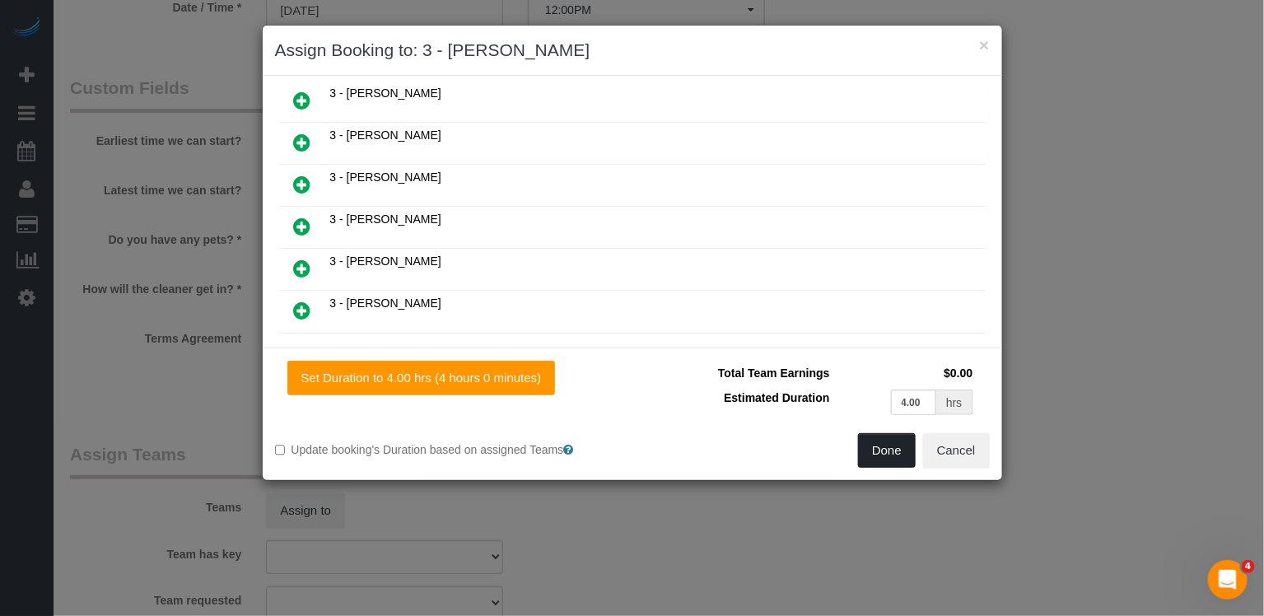
click at [892, 440] on button "Done" at bounding box center [887, 450] width 58 height 35
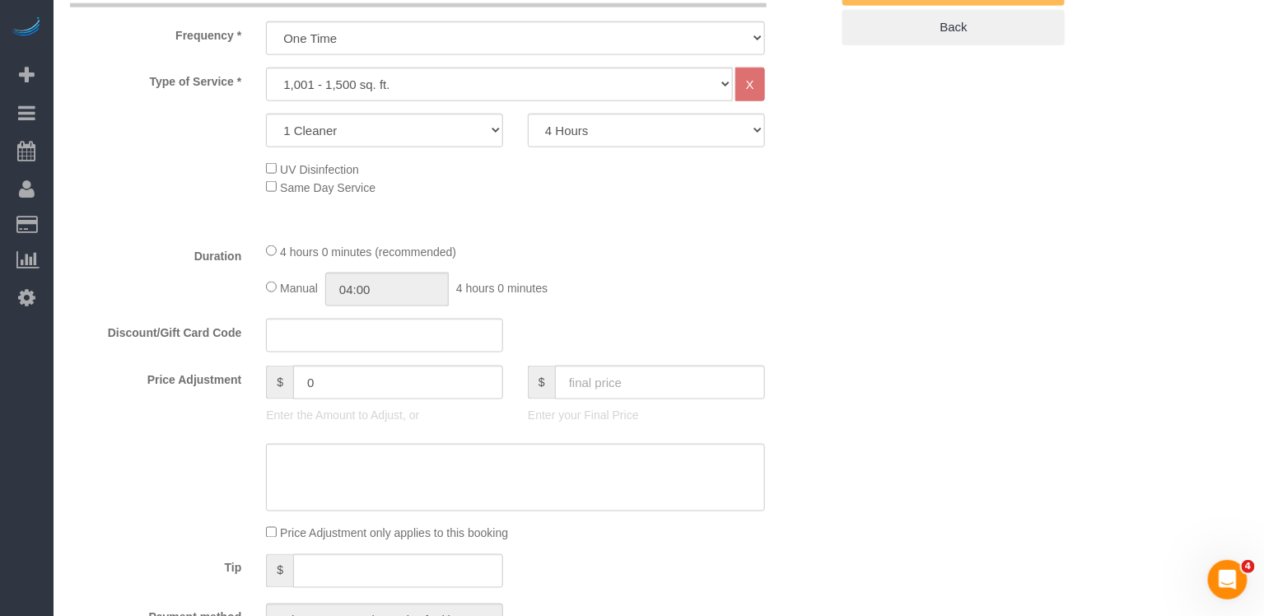
scroll to position [0, 0]
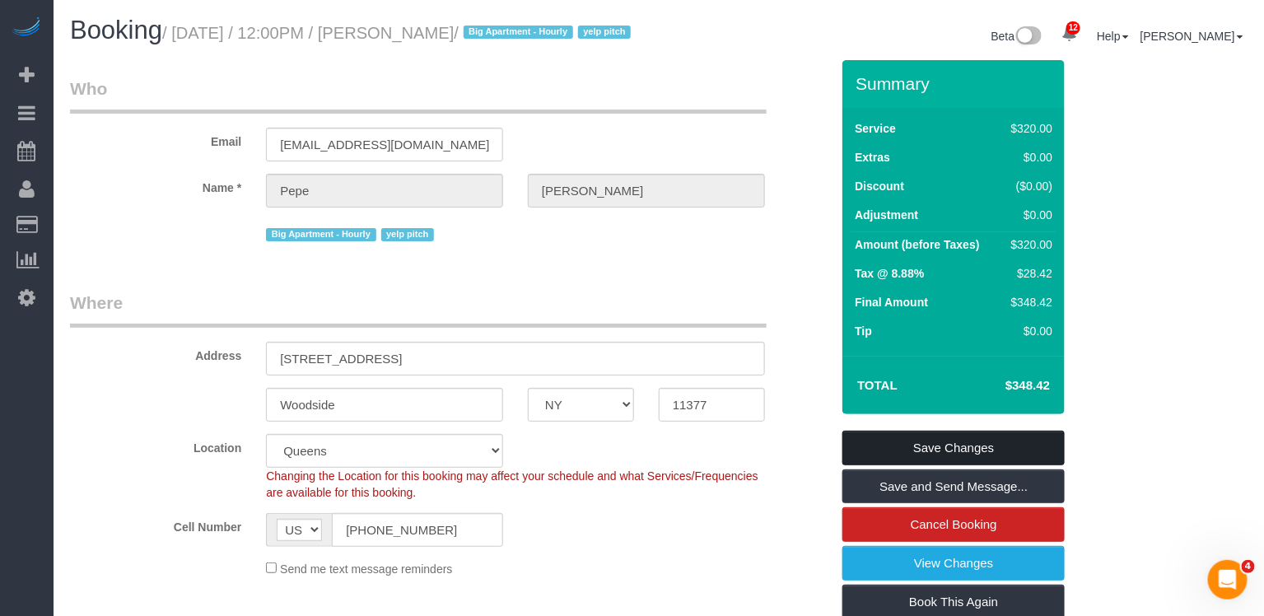
click at [947, 465] on link "Save Changes" at bounding box center [954, 448] width 222 height 35
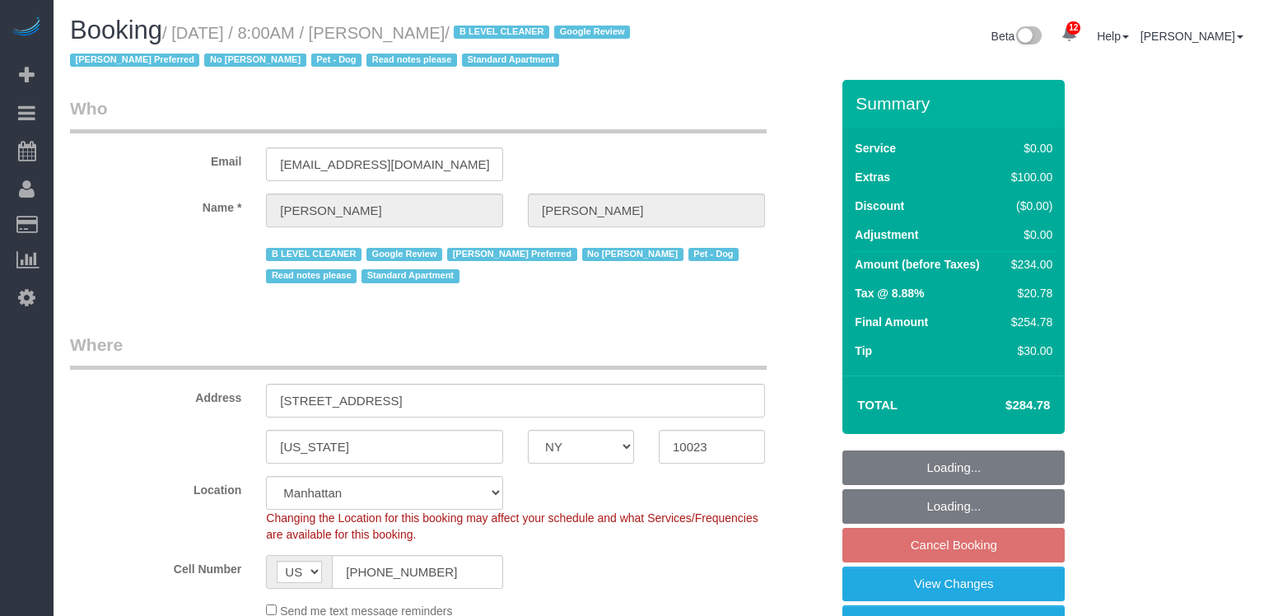
select select "NY"
select select "1"
select select "number:56"
select select "number:72"
select select "number:13"
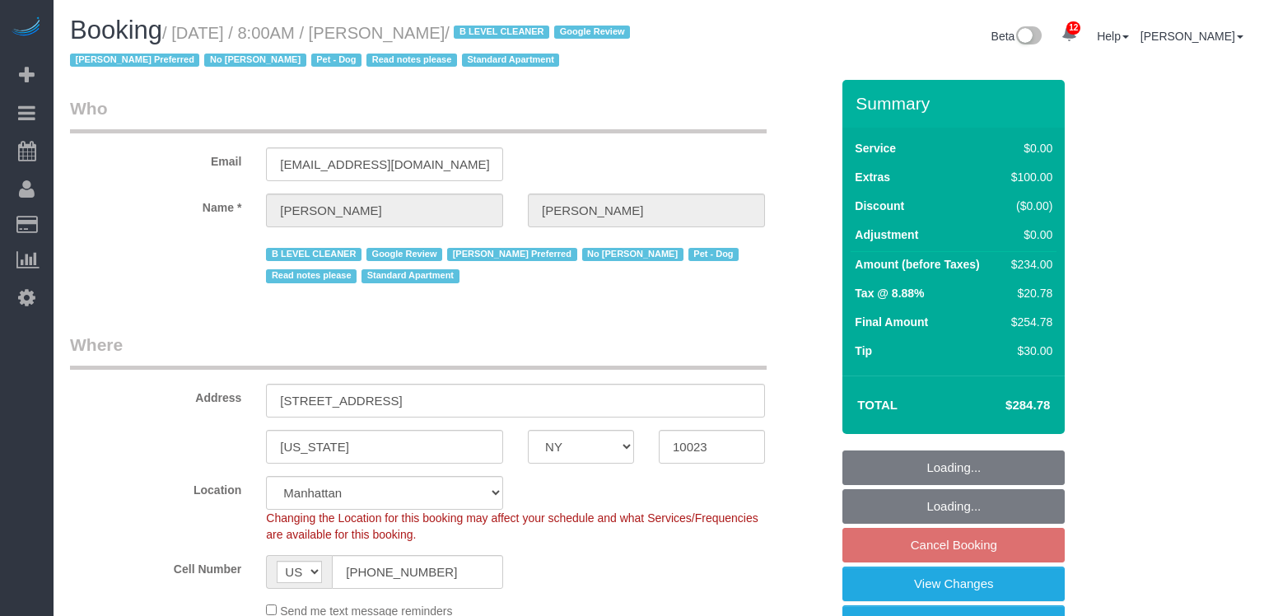
select select "number:6"
select select "spot56"
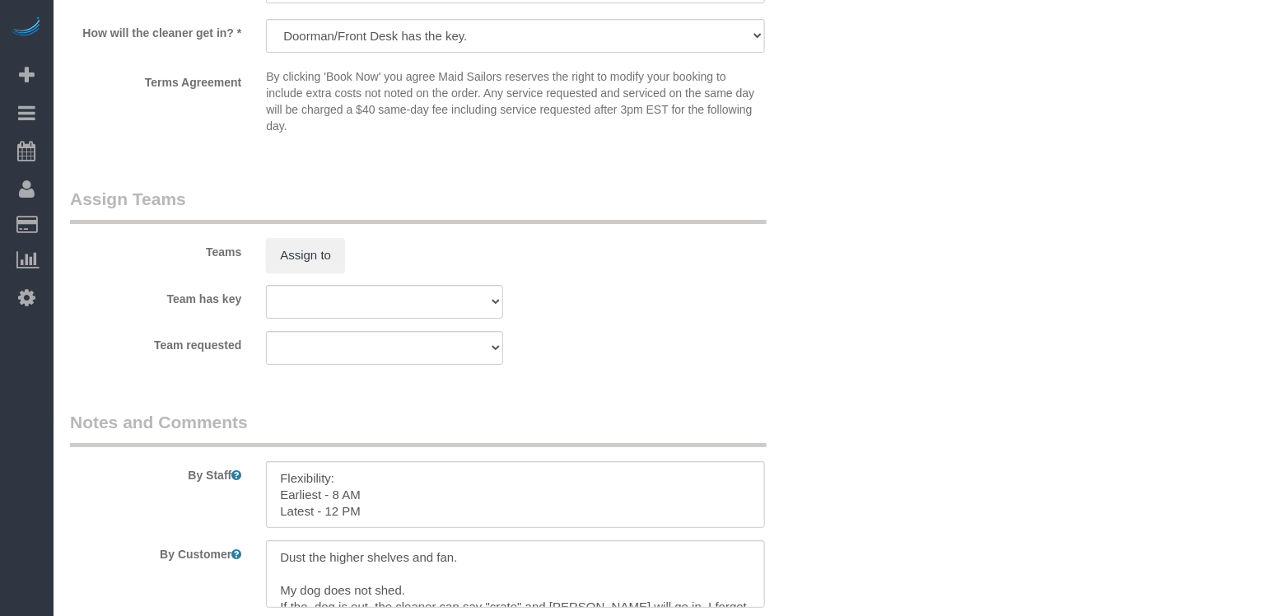
scroll to position [2083, 0]
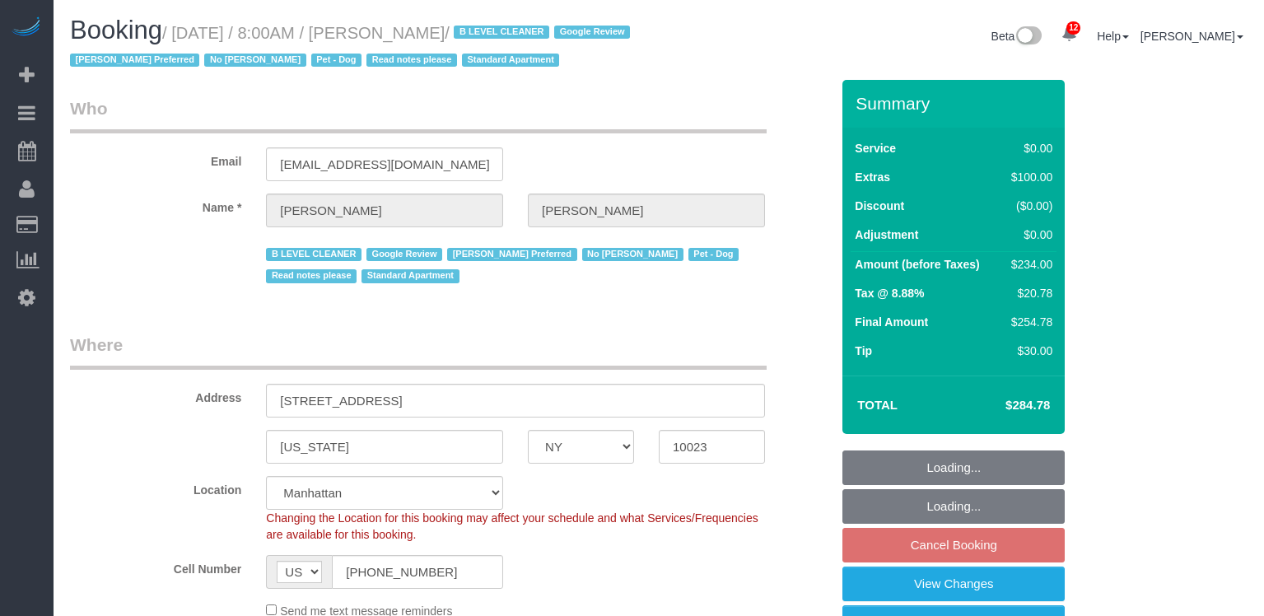
select select "NY"
select select "1"
select select "spot1"
select select "number:56"
select select "number:72"
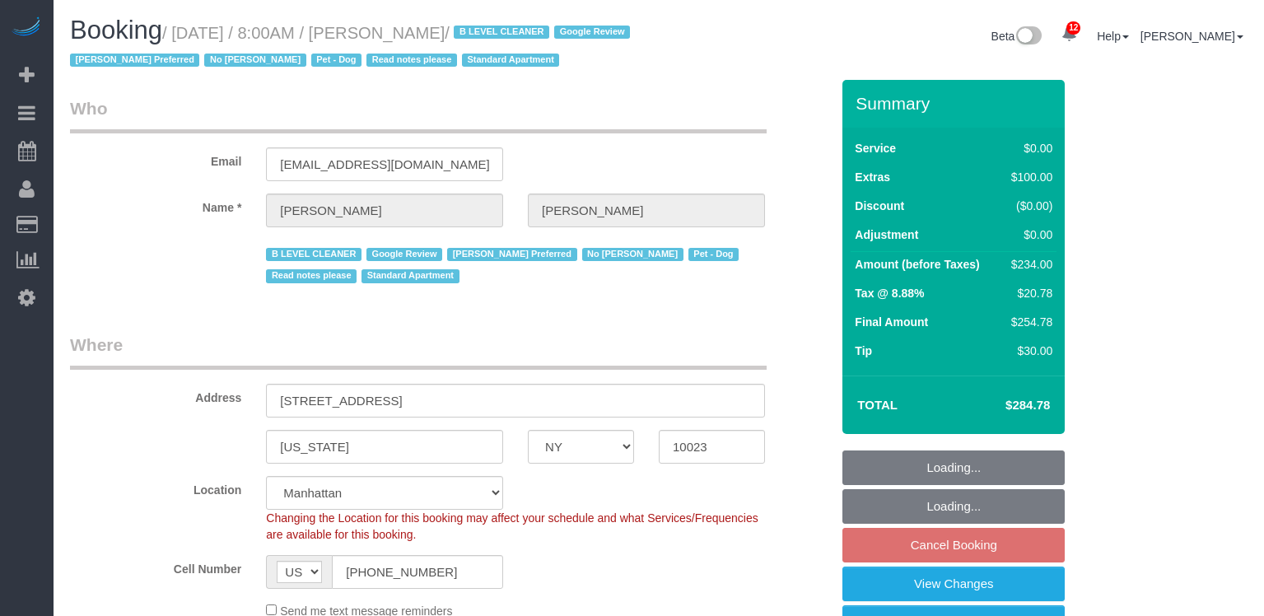
select select "number:13"
select select "number:6"
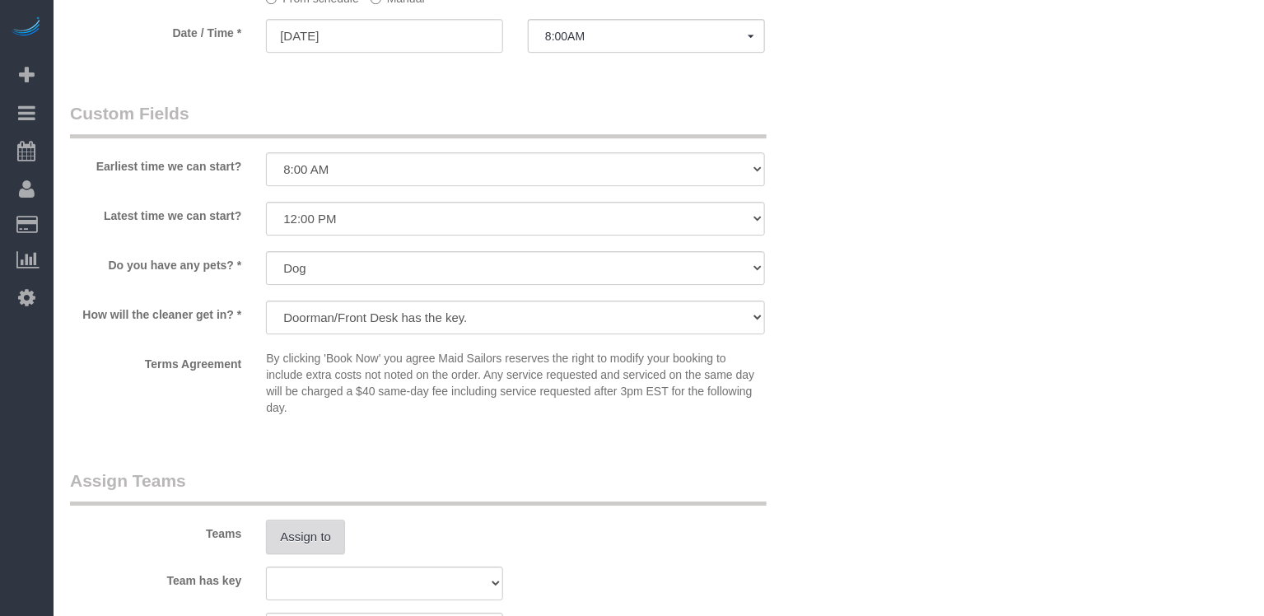
click at [307, 525] on button "Assign to" at bounding box center [305, 537] width 79 height 35
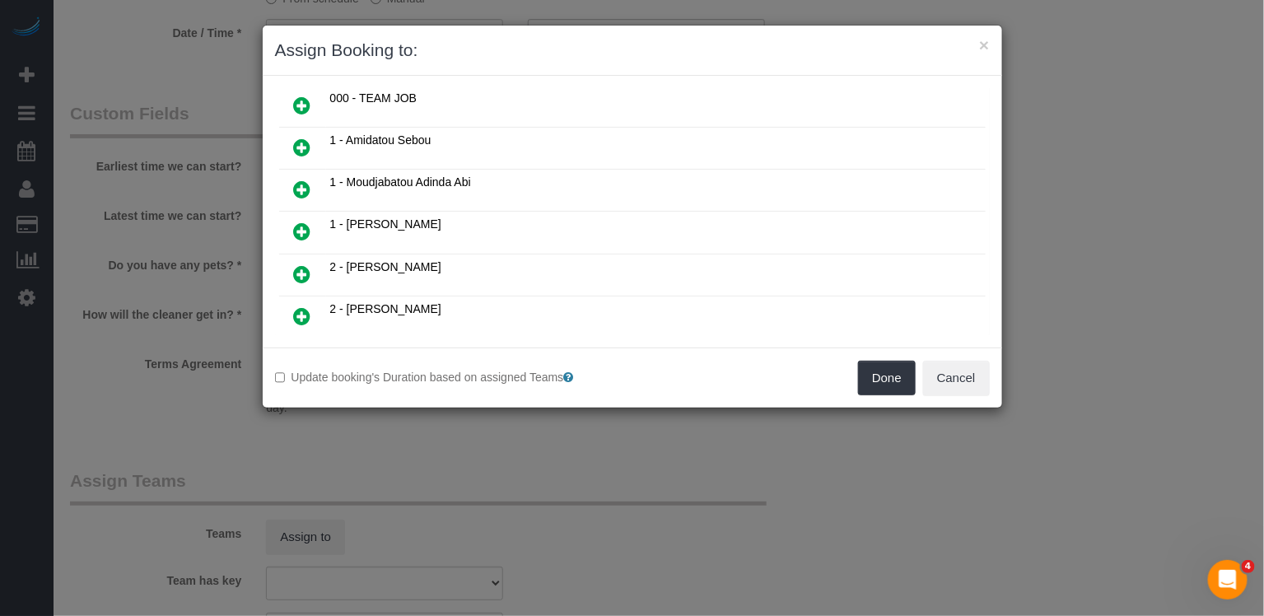
scroll to position [0, 0]
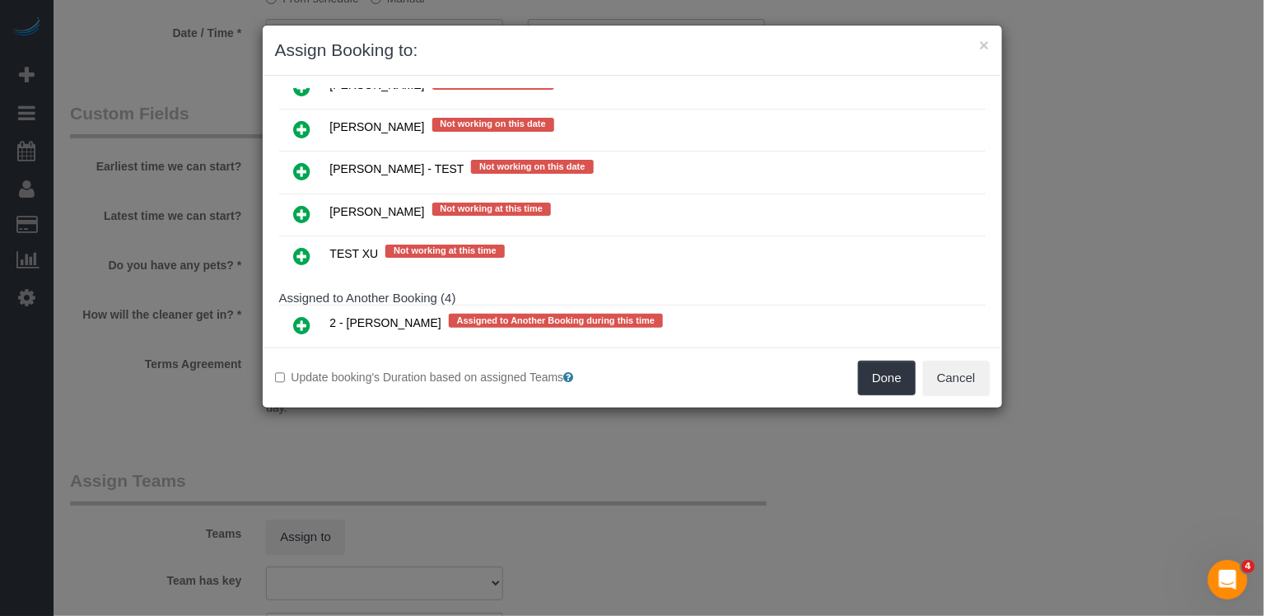
click at [305, 442] on icon at bounding box center [302, 452] width 17 height 20
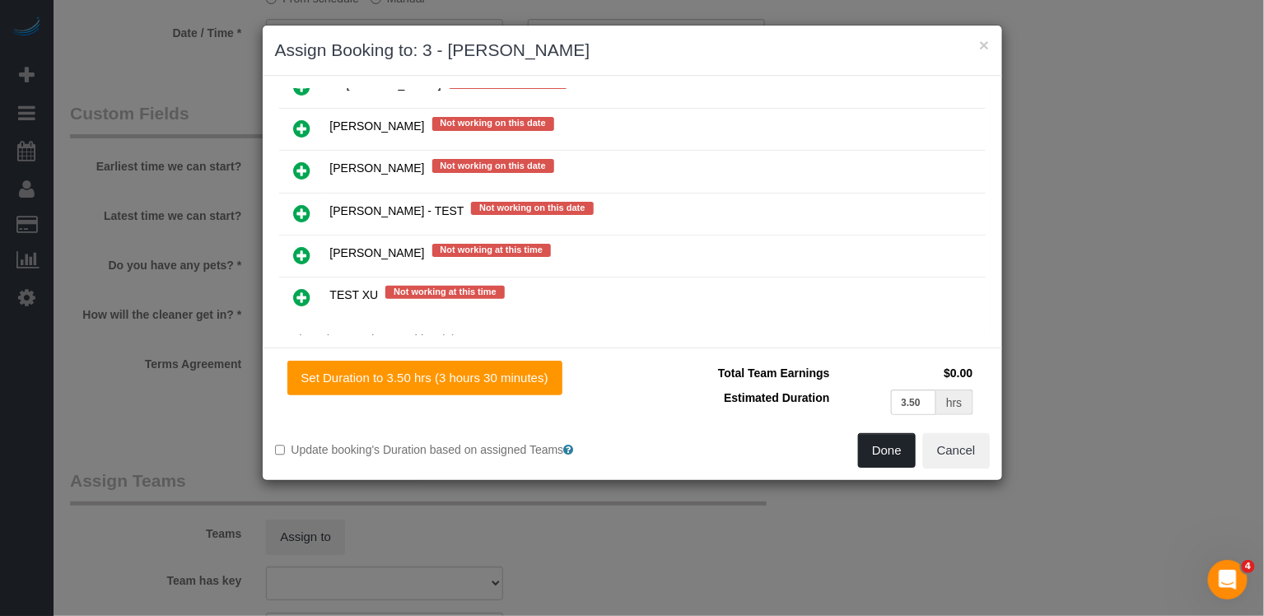
click at [899, 459] on button "Done" at bounding box center [887, 450] width 58 height 35
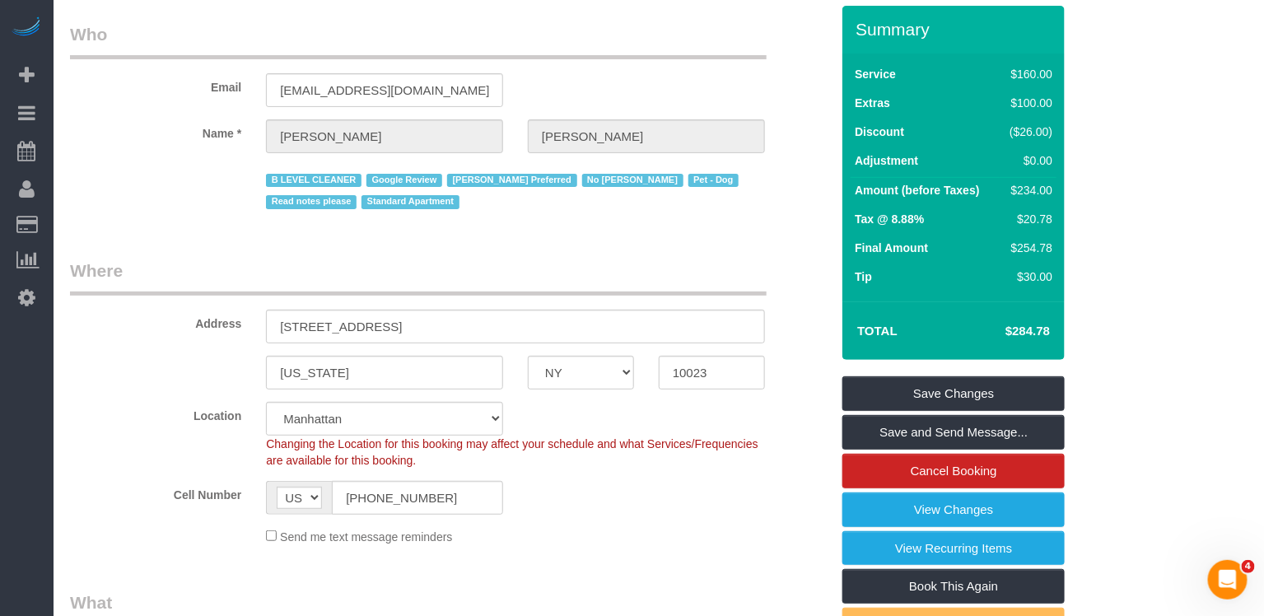
scroll to position [0, 0]
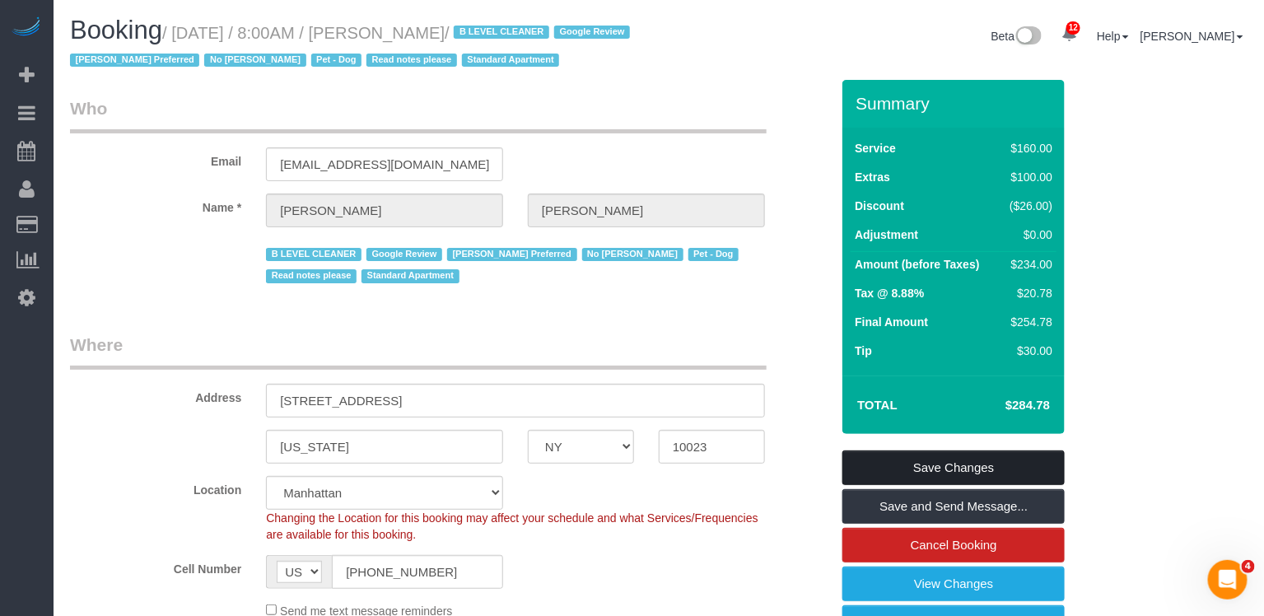
click at [928, 463] on link "Save Changes" at bounding box center [954, 468] width 222 height 35
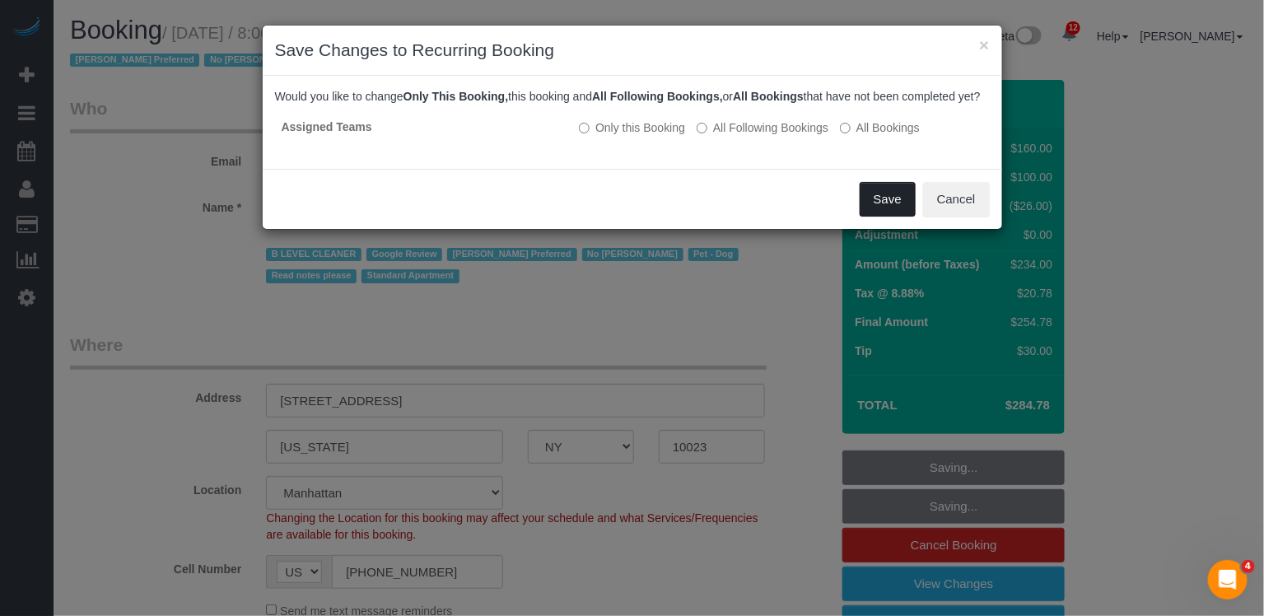
click at [878, 212] on button "Save" at bounding box center [888, 199] width 56 height 35
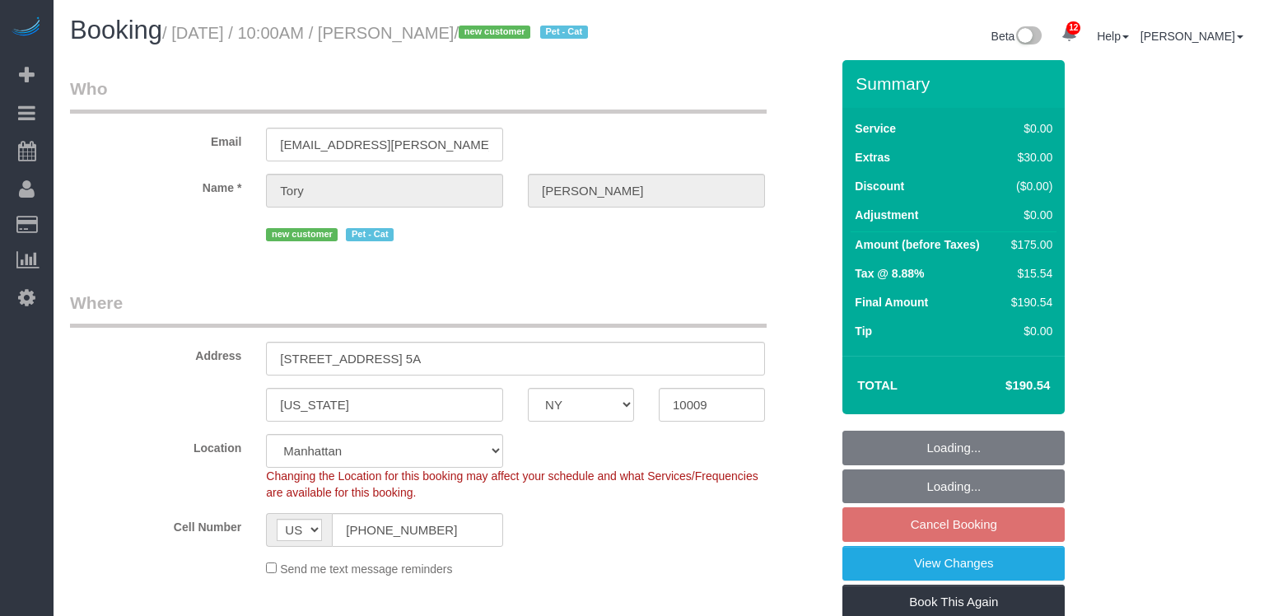
select select "NY"
select select "1"
select select "spot3"
select select "number:89"
select select "number:75"
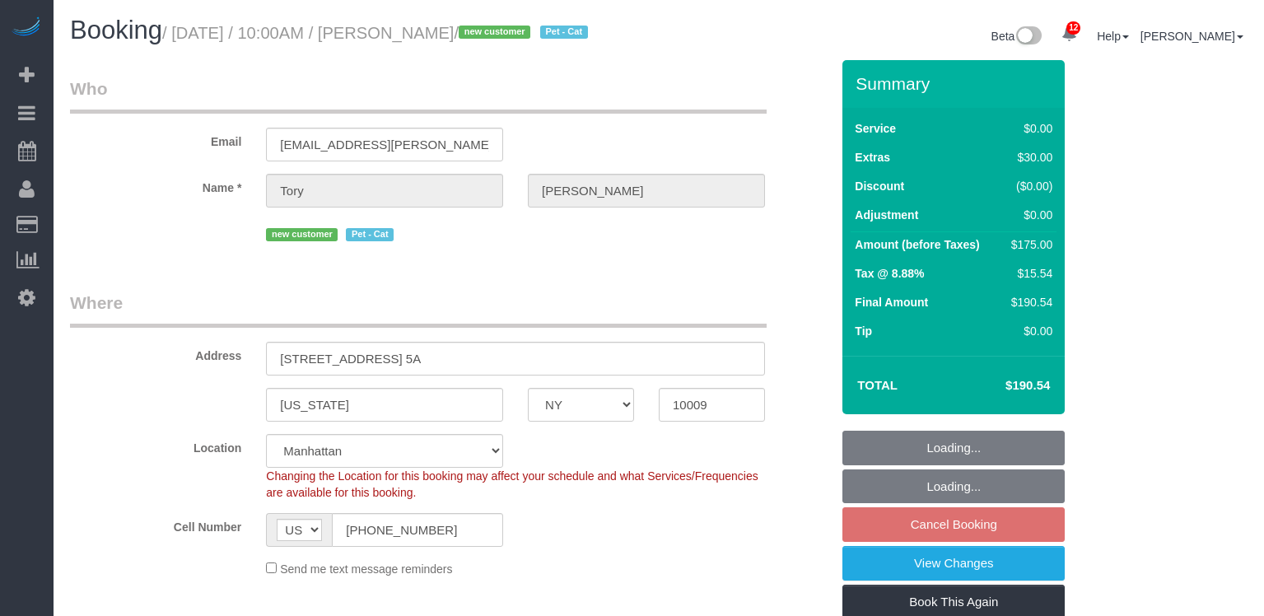
select select "number:14"
select select "number:5"
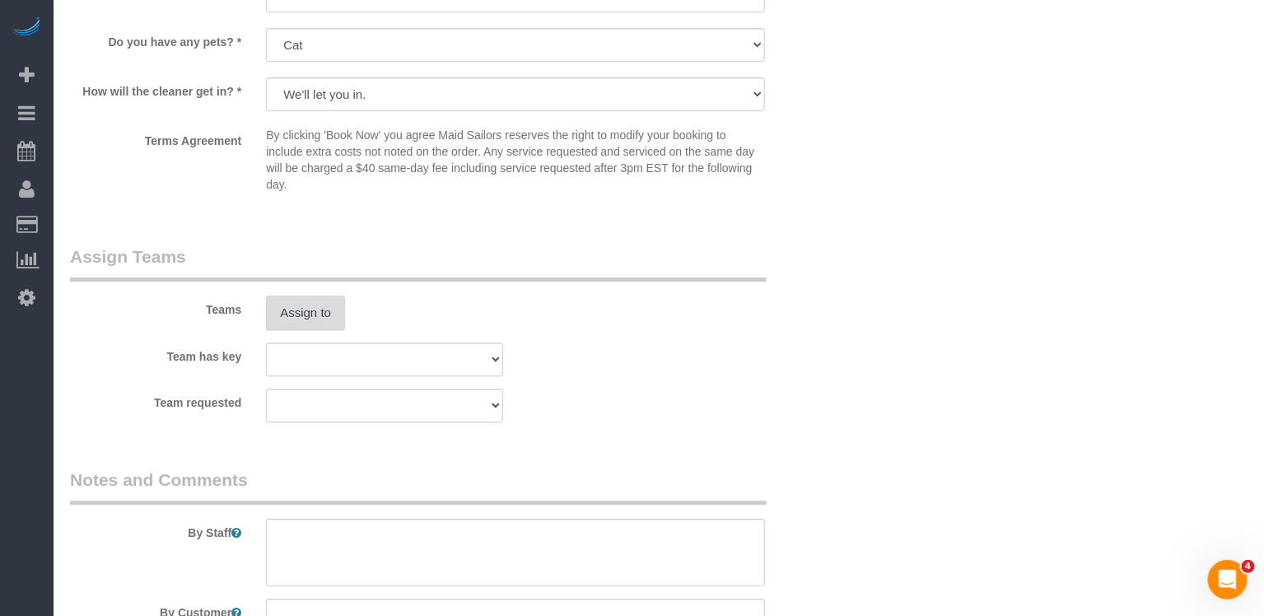
click at [296, 330] on button "Assign to" at bounding box center [305, 313] width 79 height 35
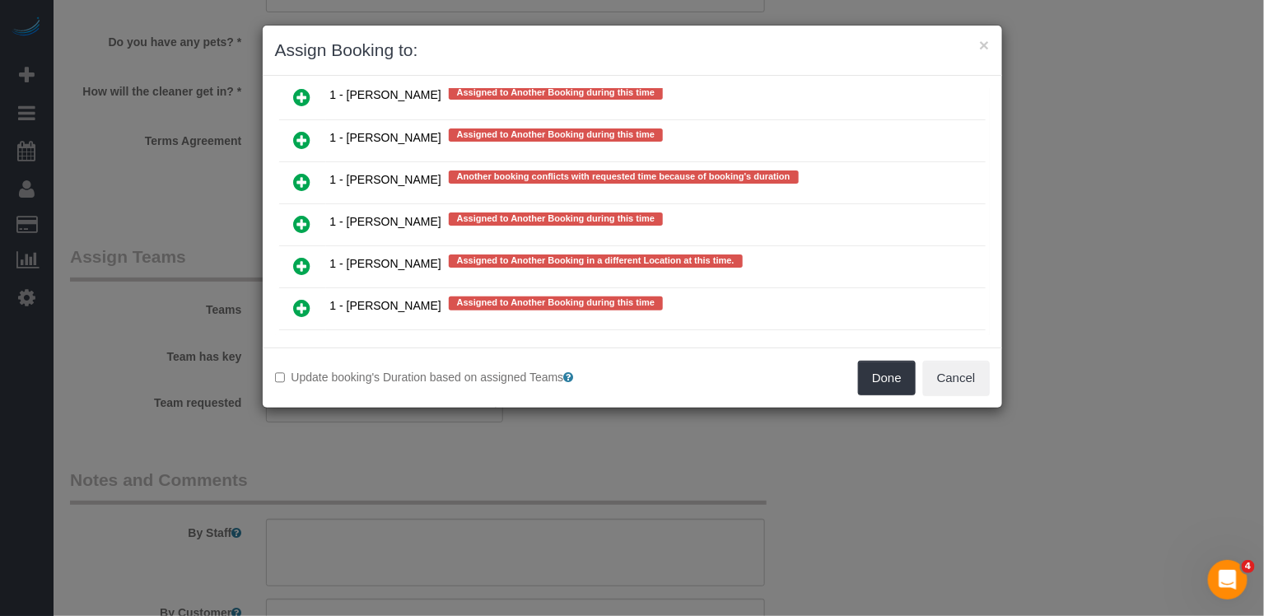
click at [301, 298] on icon at bounding box center [302, 308] width 17 height 20
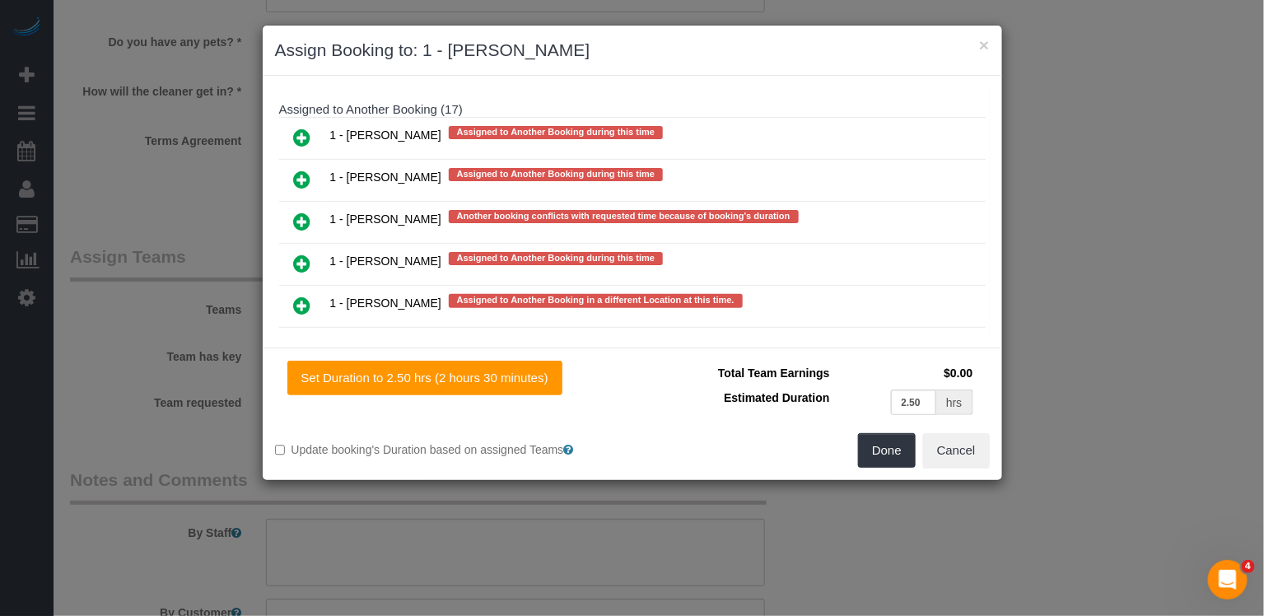
scroll to position [2894, 0]
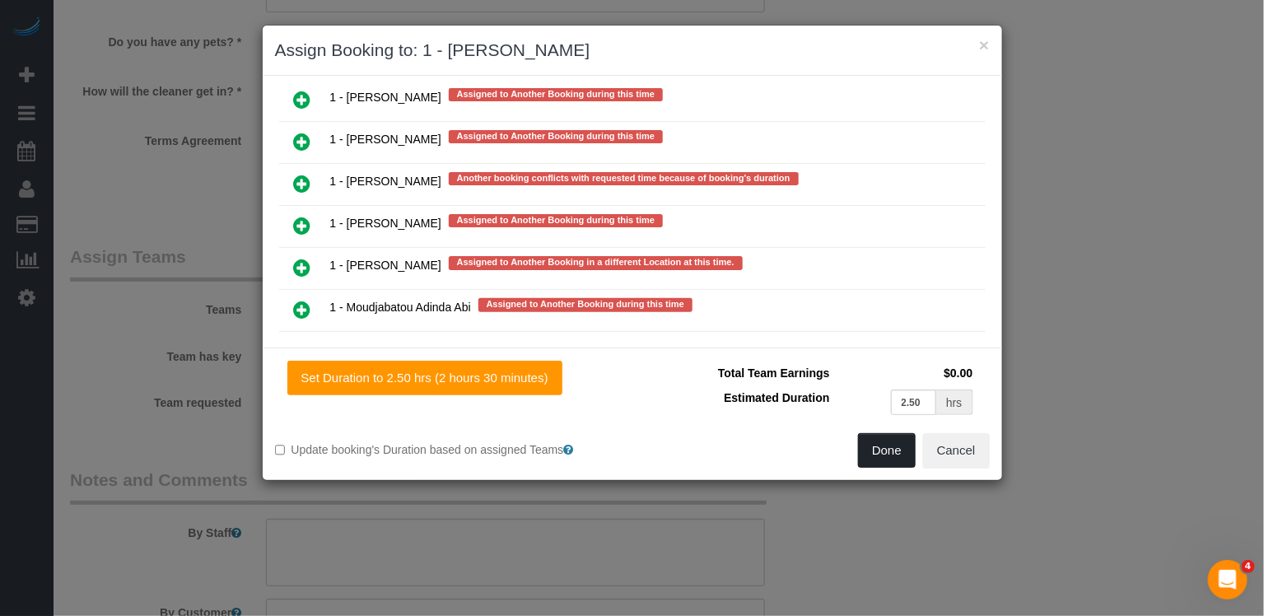
click at [893, 439] on button "Done" at bounding box center [887, 450] width 58 height 35
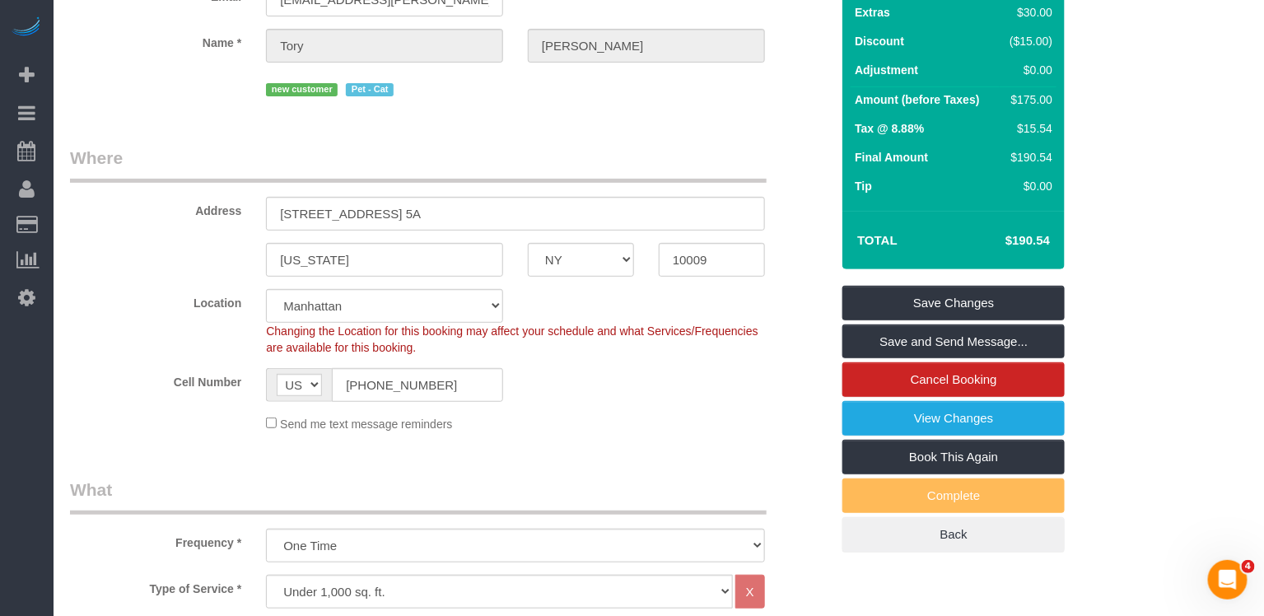
scroll to position [0, 0]
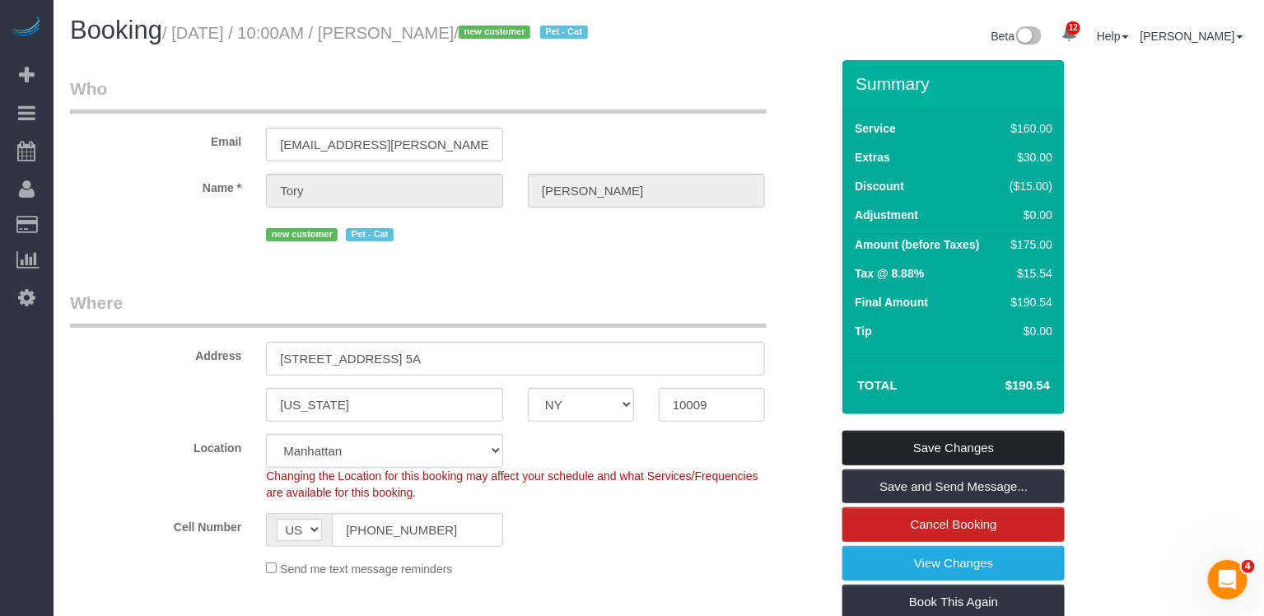
click at [923, 465] on link "Save Changes" at bounding box center [954, 448] width 222 height 35
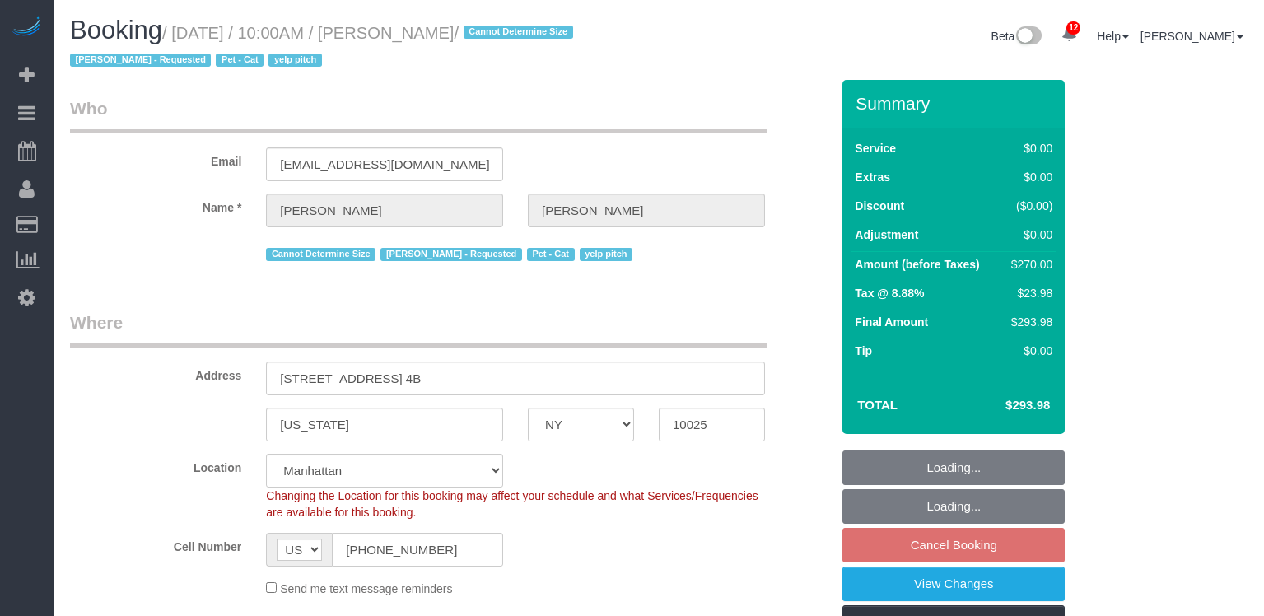
select select "NY"
select select "3"
select select "2"
select select "string:stripe-pm_1RxUSn4VGloSiKo7D5eESK6f"
select select "spot3"
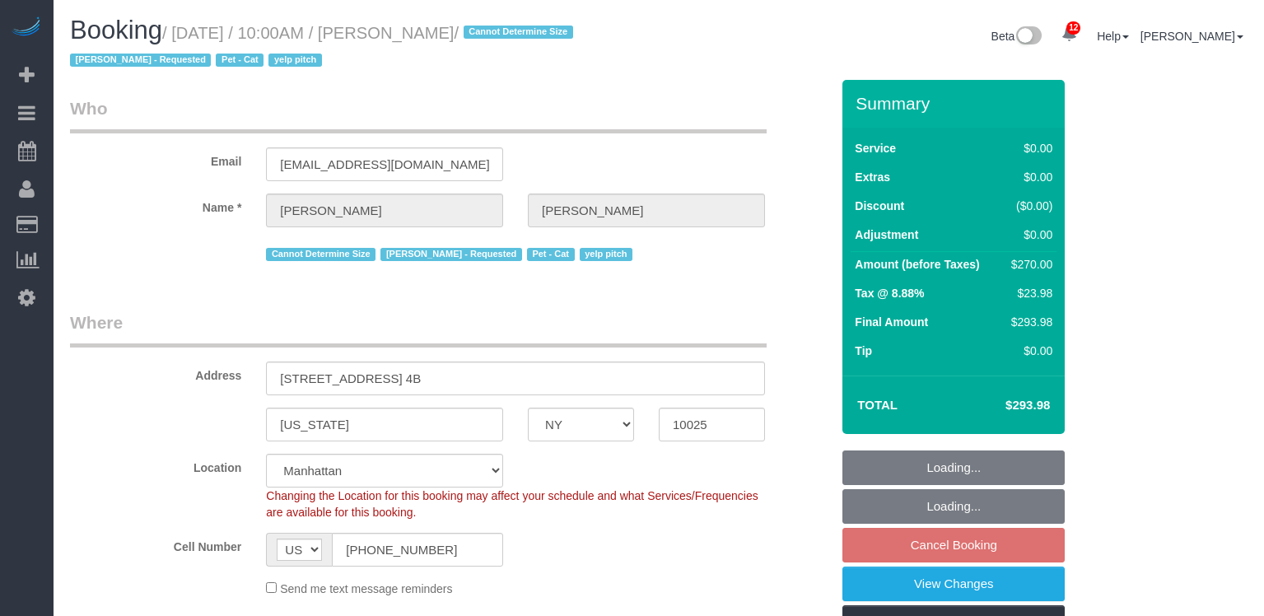
select select "number:57"
select select "number:71"
select select "number:14"
select select "number:5"
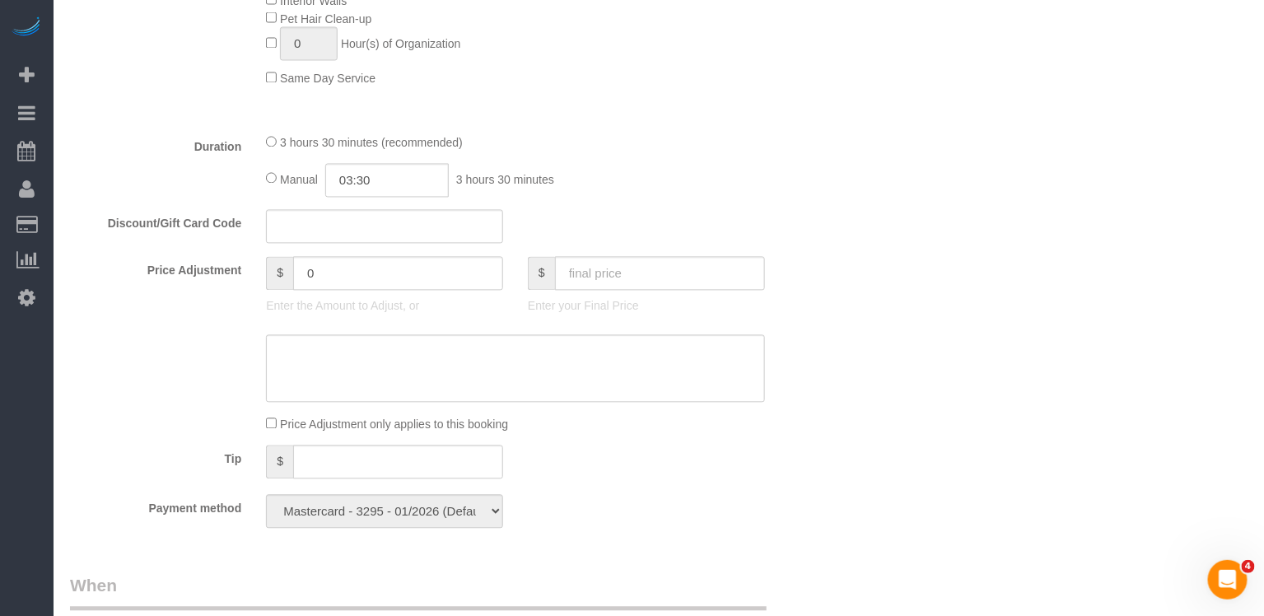
scroll to position [1756, 0]
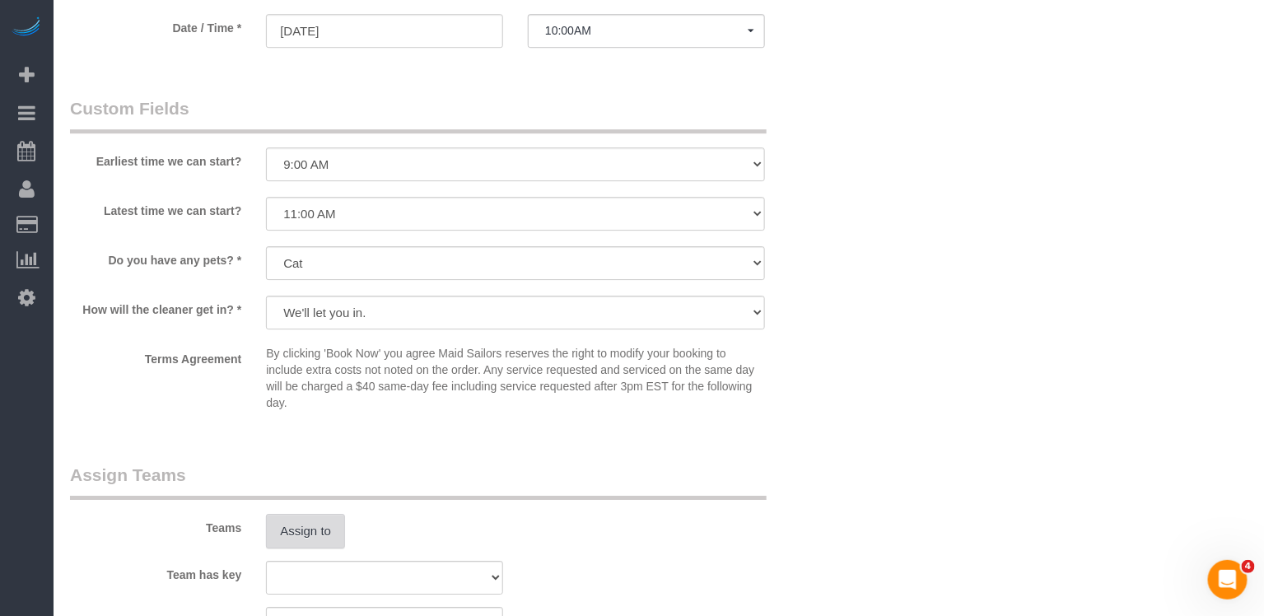
click at [297, 530] on button "Assign to" at bounding box center [305, 531] width 79 height 35
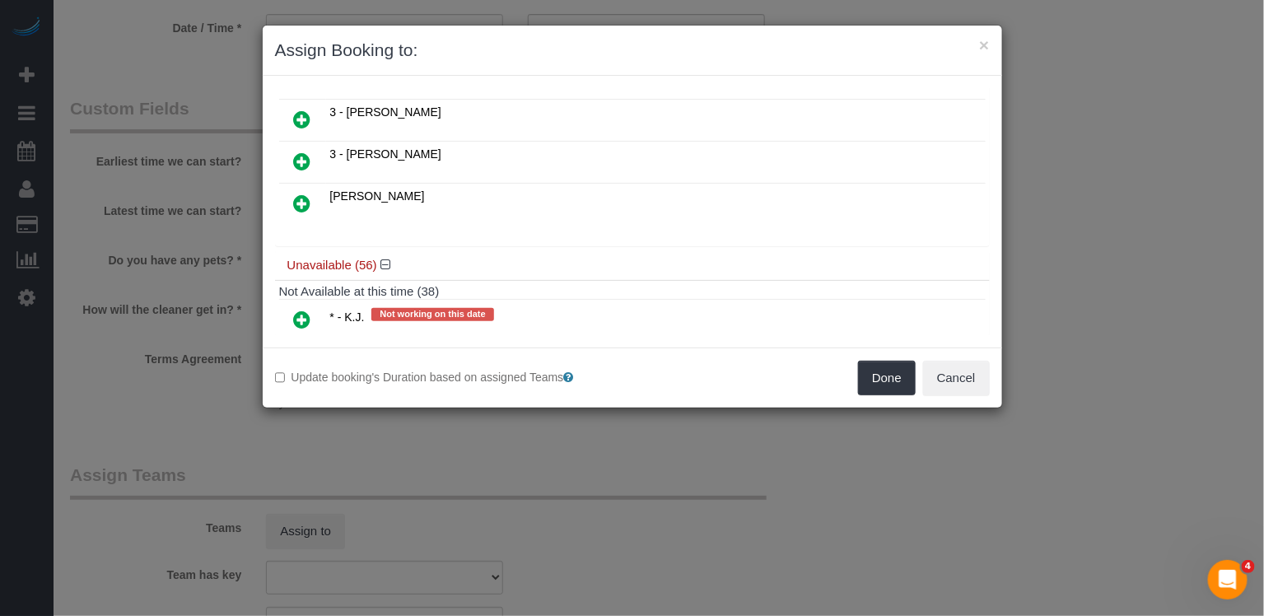
scroll to position [1003, 0]
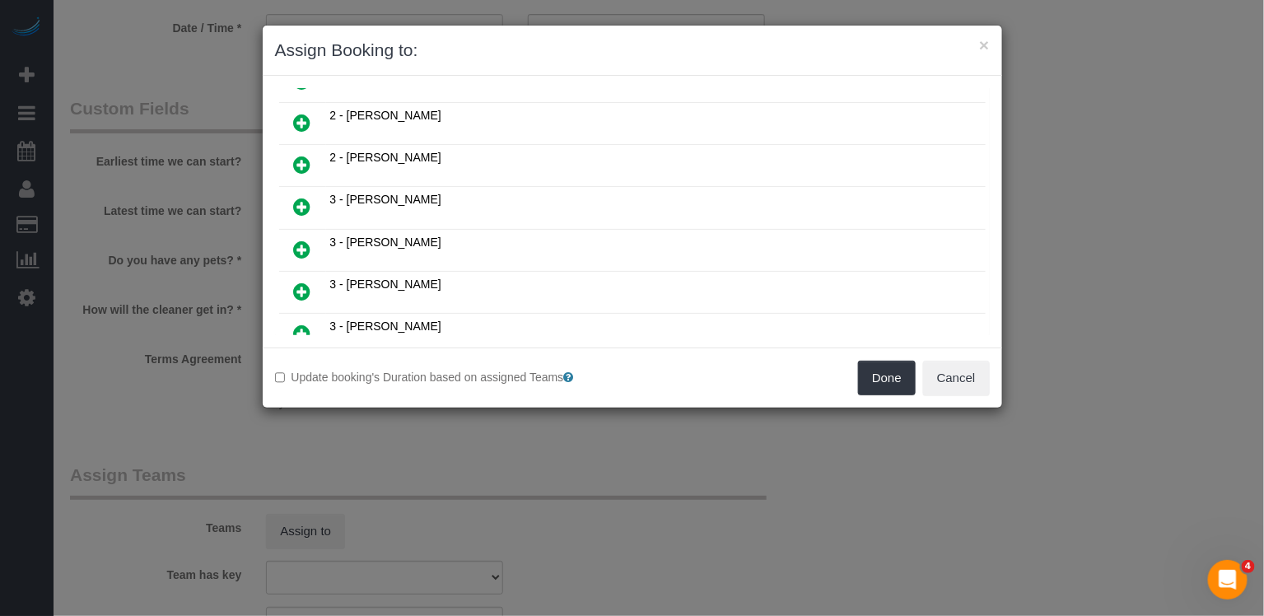
click at [294, 240] on icon at bounding box center [302, 250] width 17 height 20
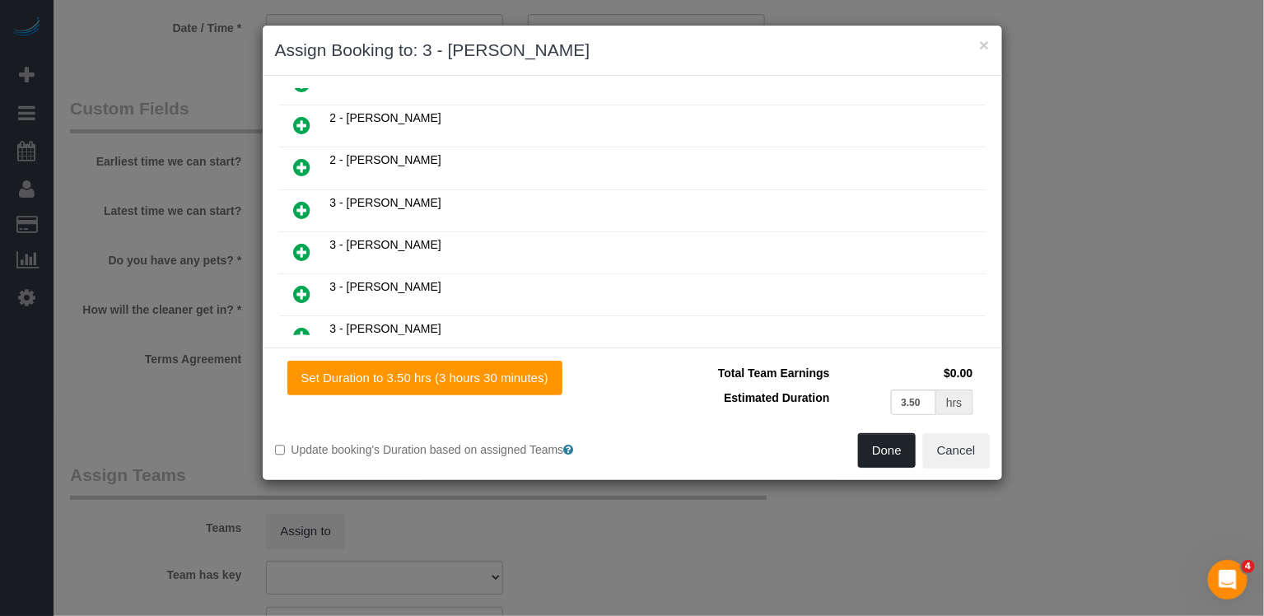
click at [897, 464] on button "Done" at bounding box center [887, 450] width 58 height 35
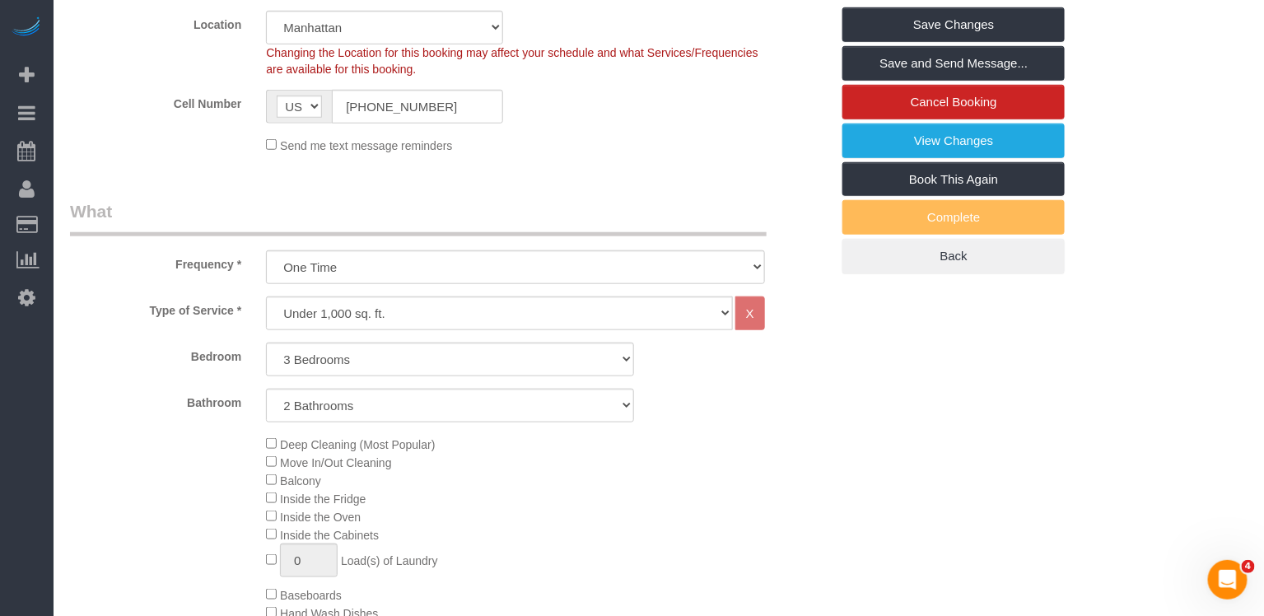
scroll to position [0, 0]
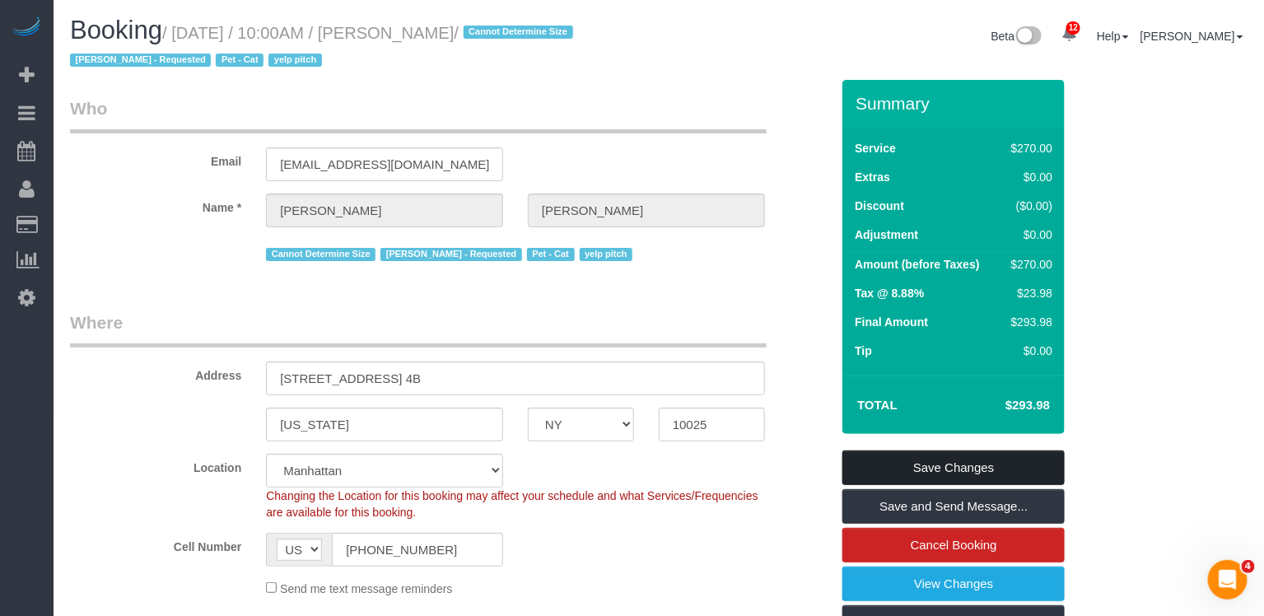
click at [938, 464] on link "Save Changes" at bounding box center [954, 468] width 222 height 35
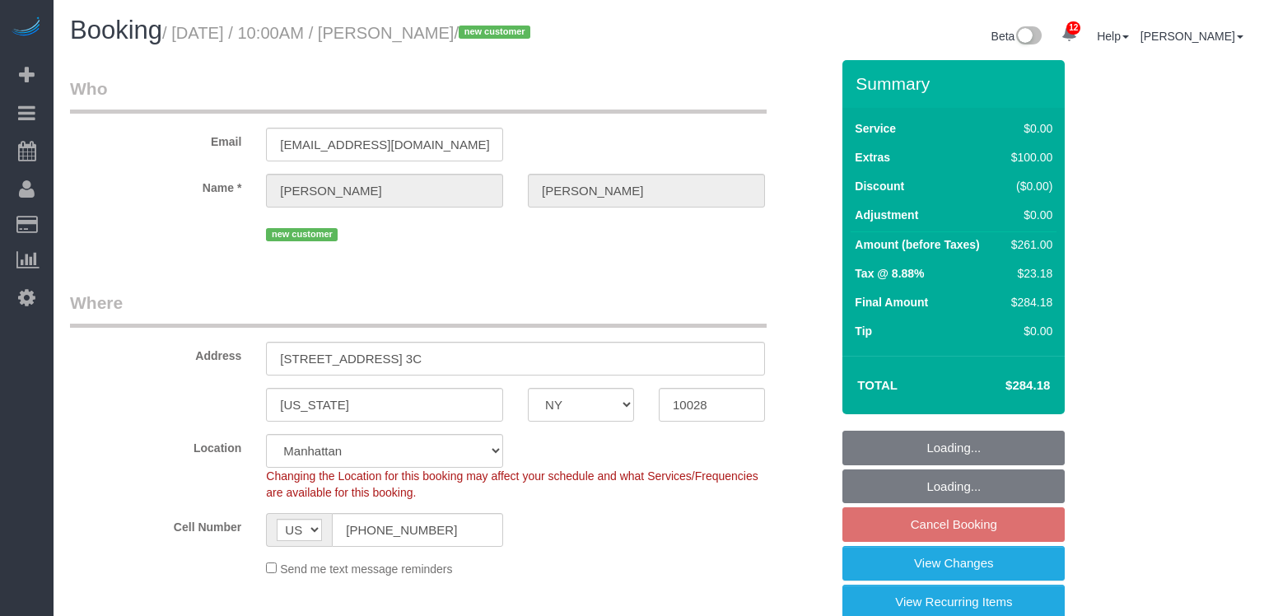
select select "NY"
select select "1"
select select "2"
select select "spot3"
select select "number:89"
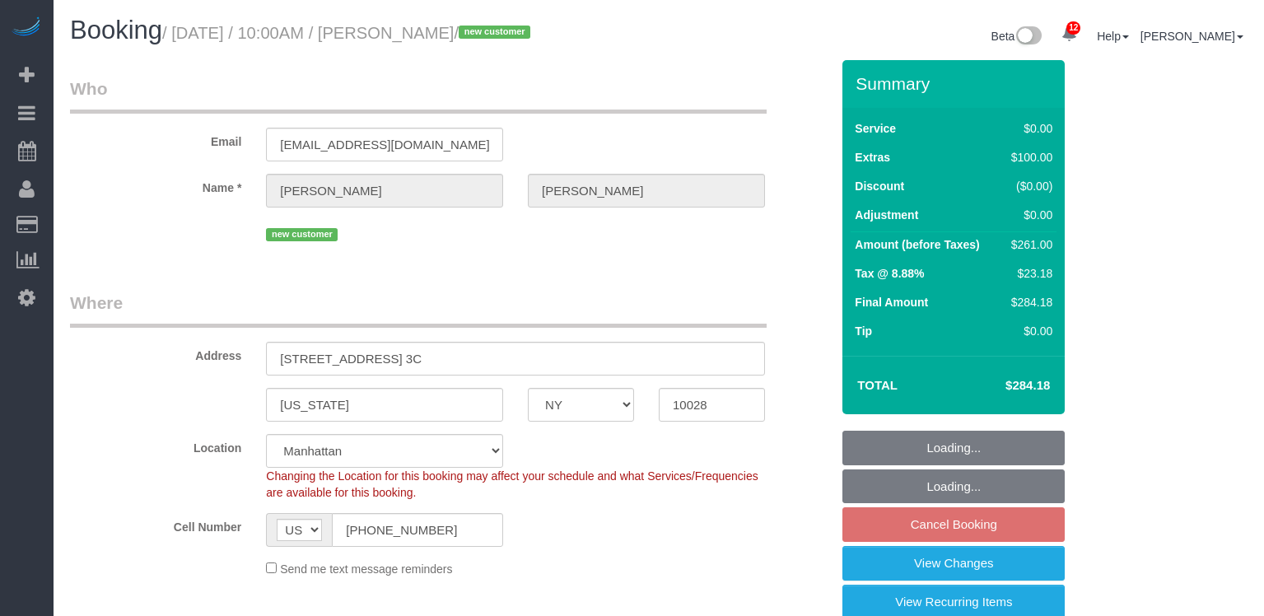
select select "number:72"
select select "number:13"
select select "number:5"
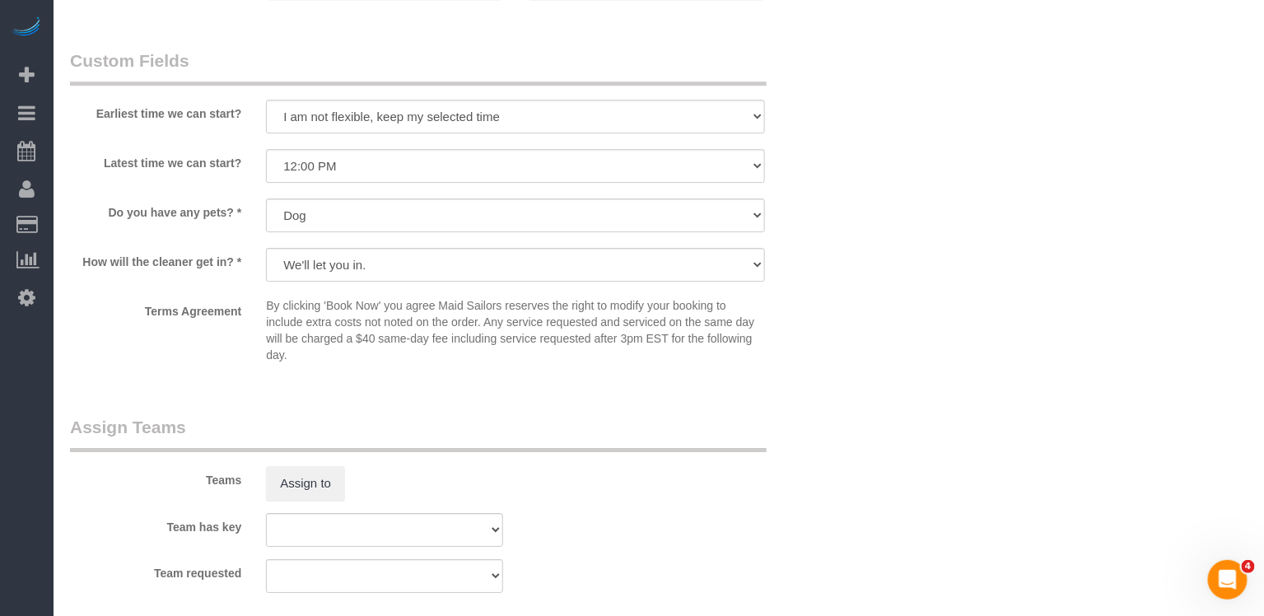
scroll to position [2151, 0]
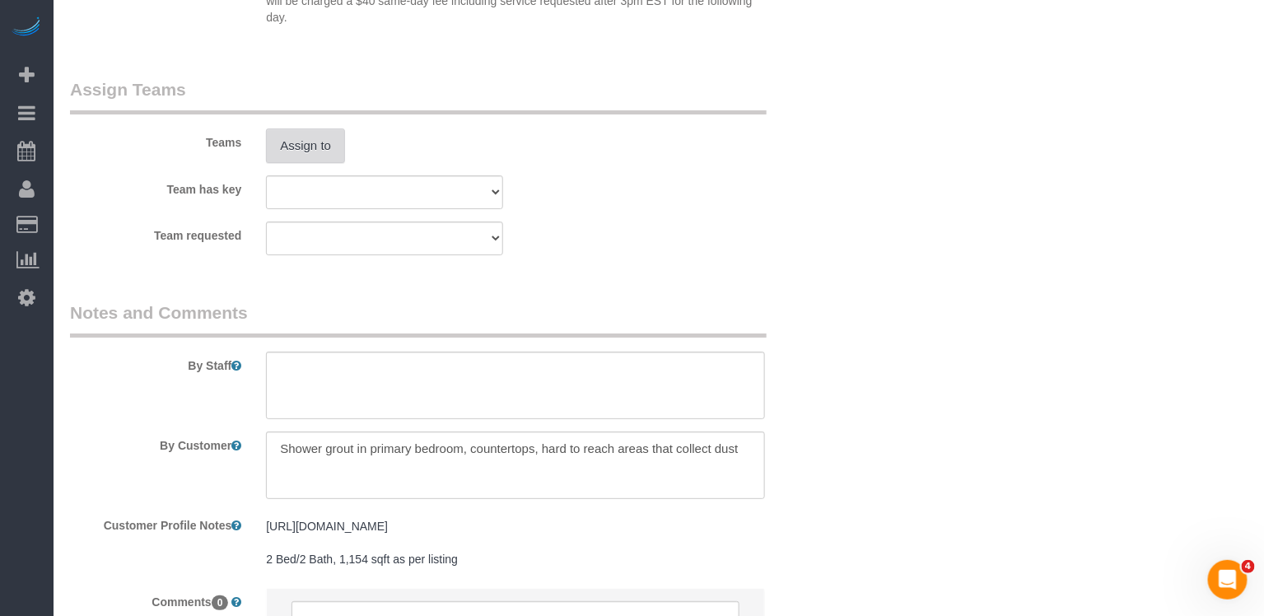
click at [306, 147] on button "Assign to" at bounding box center [305, 145] width 79 height 35
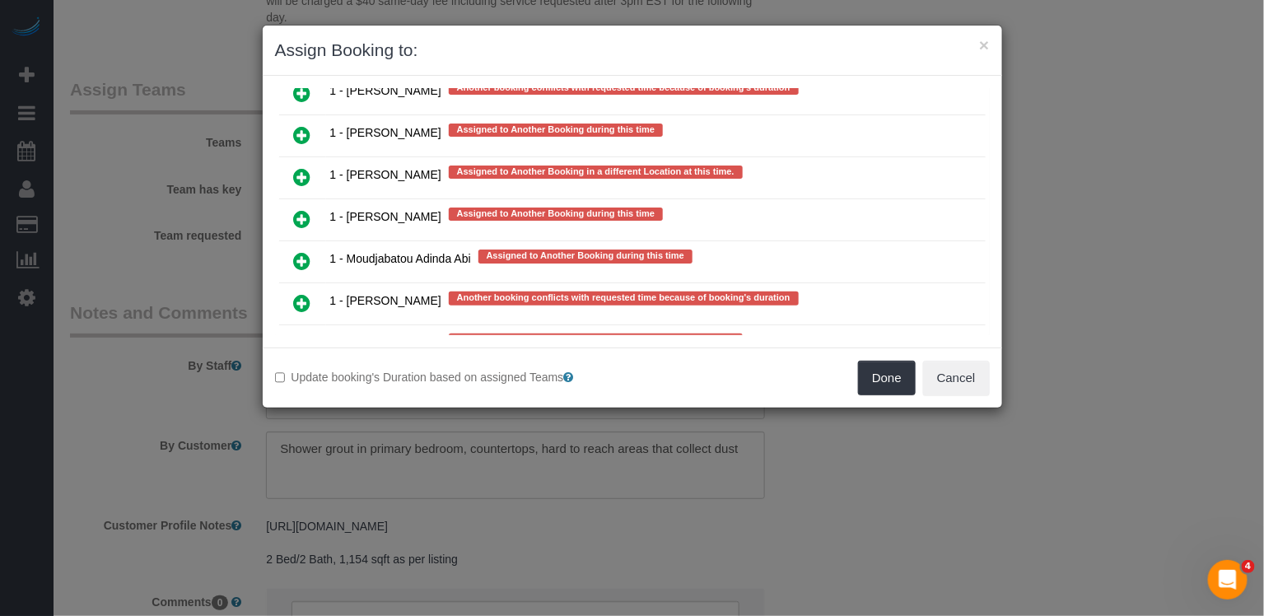
scroll to position [3218, 0]
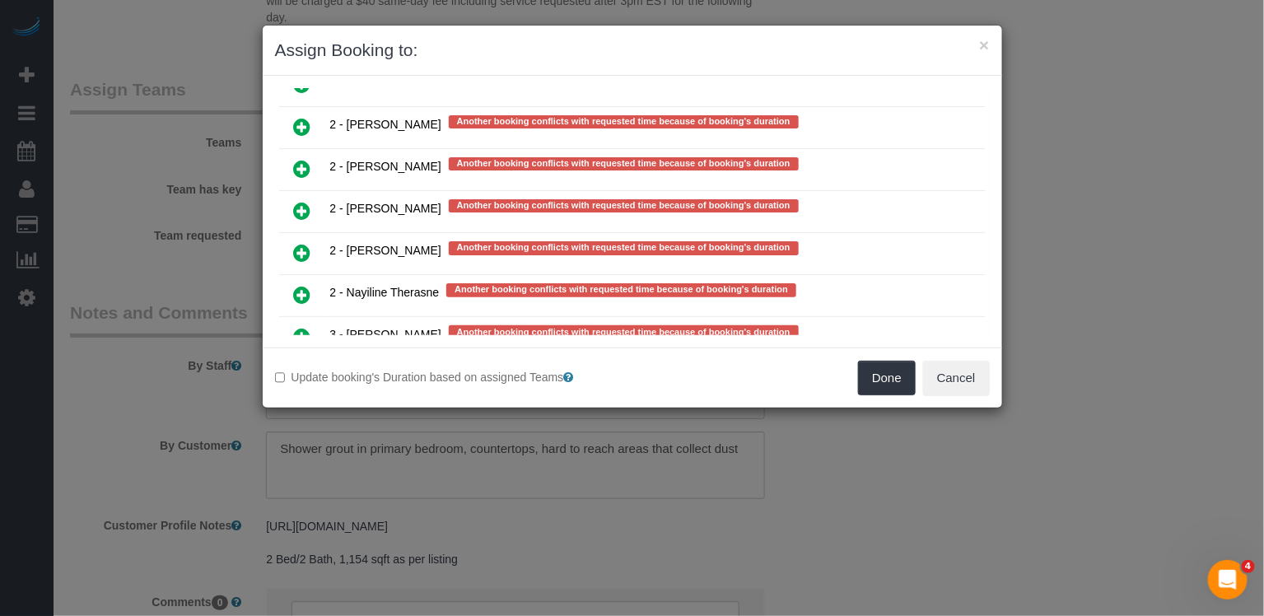
click at [306, 412] on icon at bounding box center [302, 422] width 17 height 20
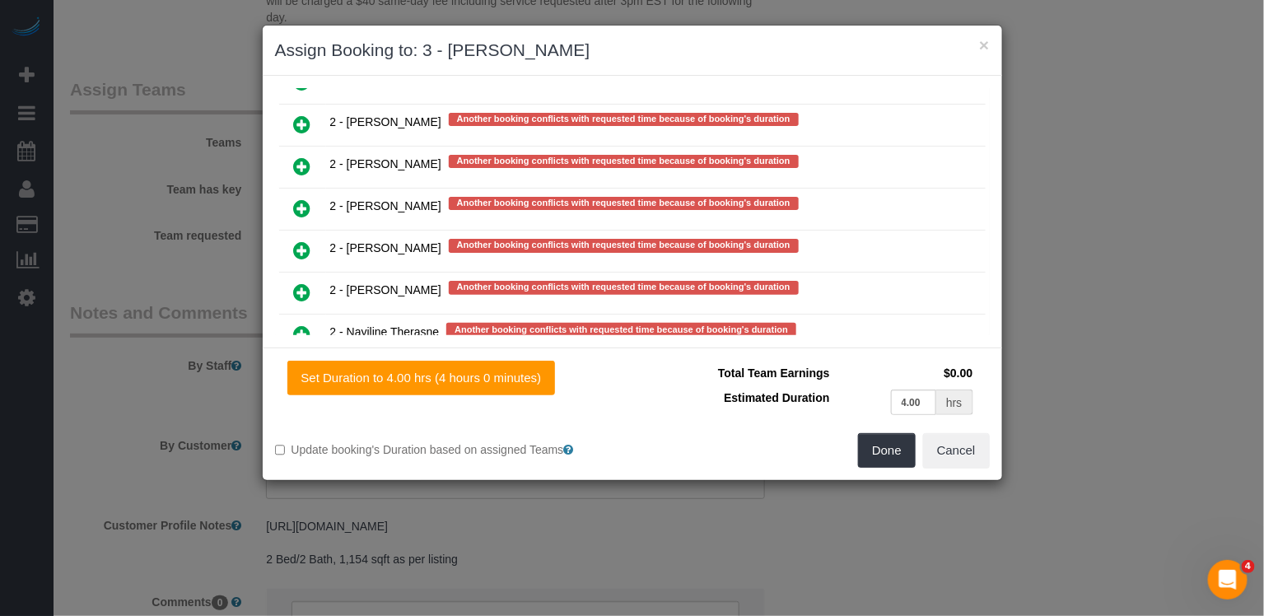
scroll to position [3217, 0]
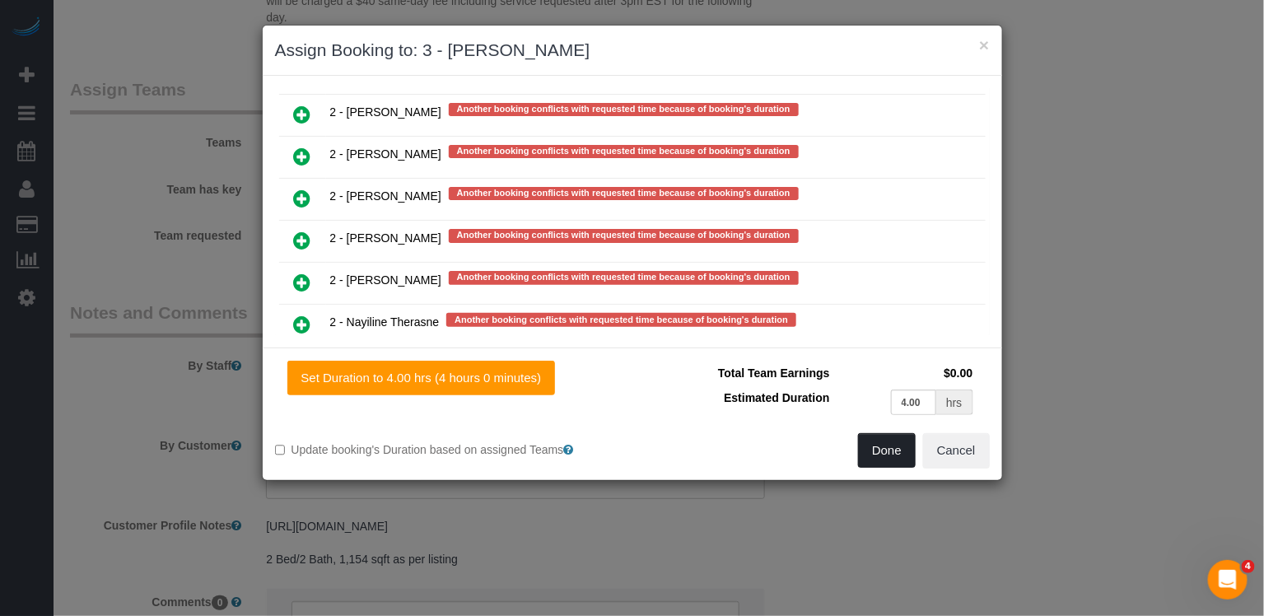
click at [896, 450] on button "Done" at bounding box center [887, 450] width 58 height 35
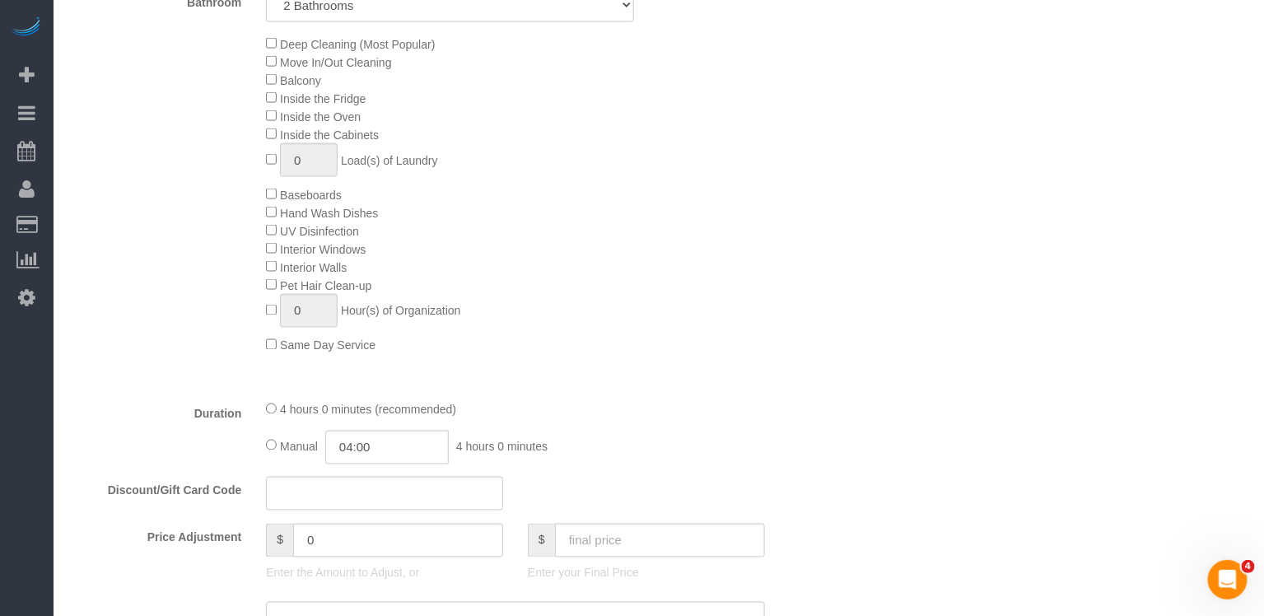
scroll to position [284, 0]
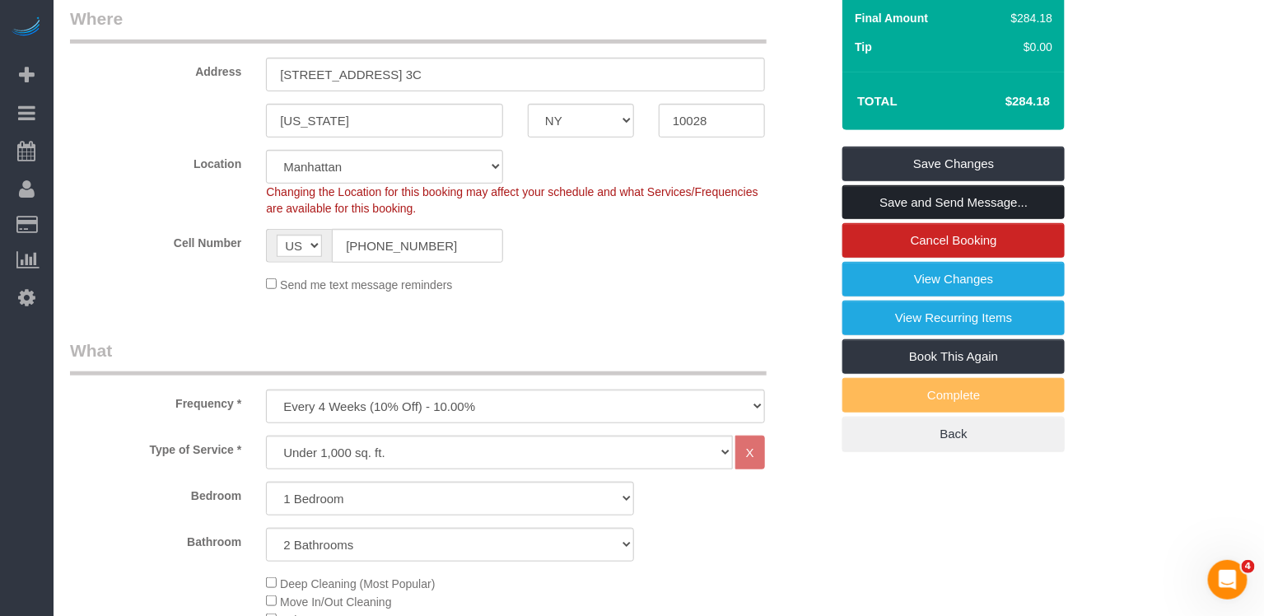
click at [968, 185] on link "Save and Send Message..." at bounding box center [954, 202] width 222 height 35
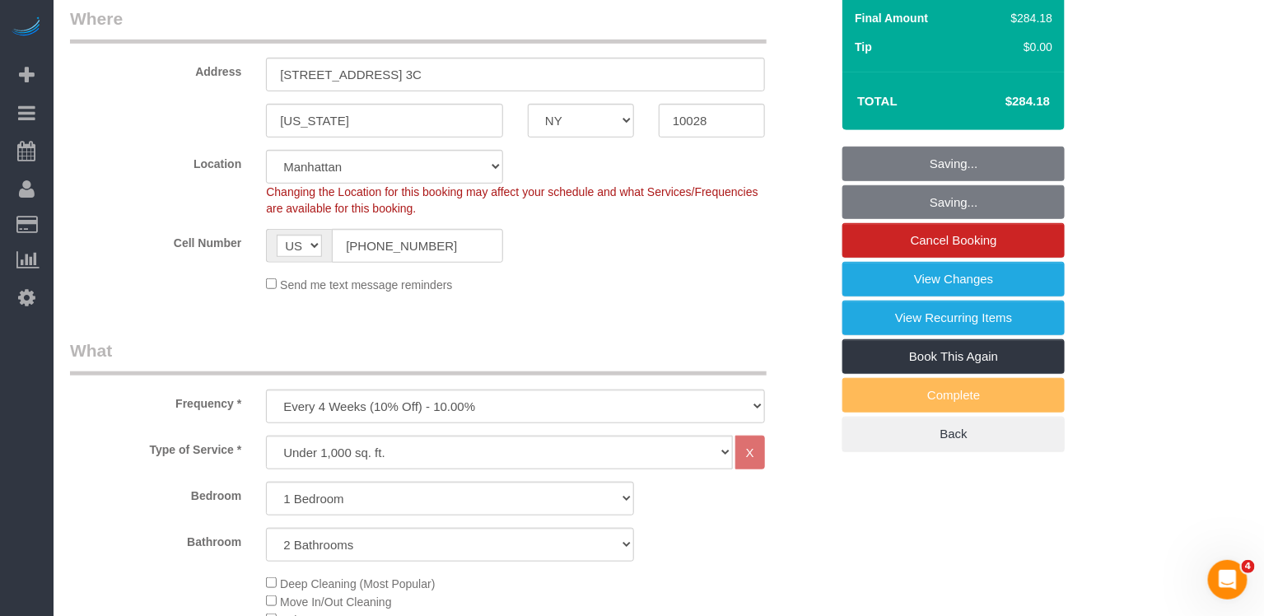
click at [968, 166] on fieldset "Saving... Saving... Cancel Booking View Changes View Recurring Items Book This …" at bounding box center [954, 300] width 222 height 306
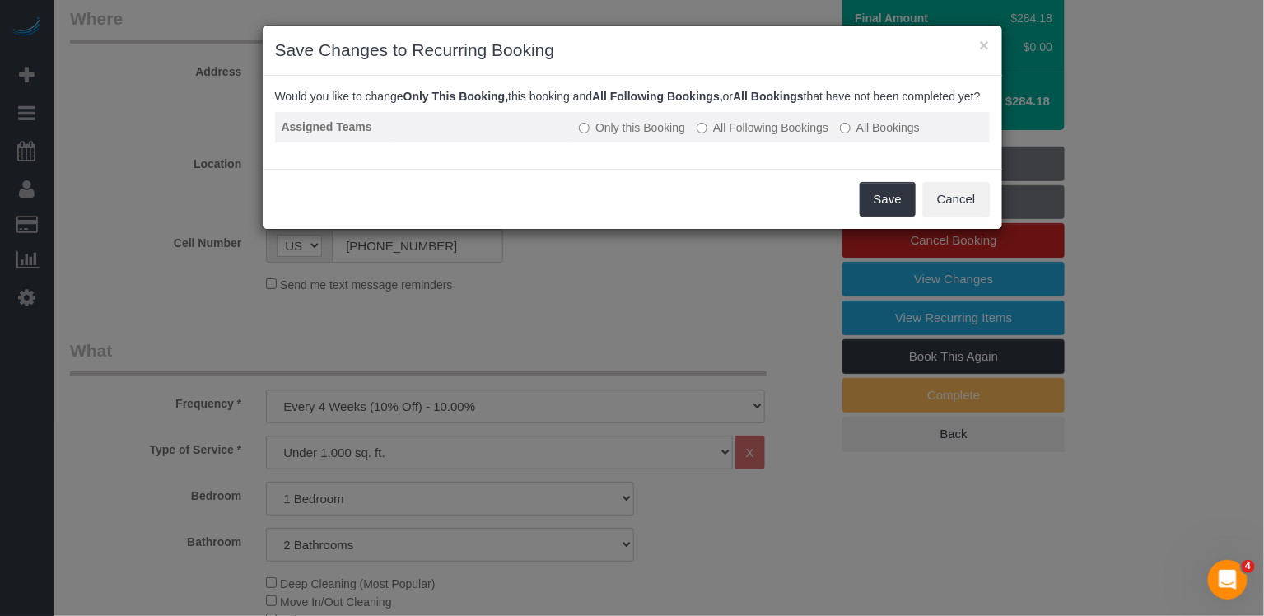
click at [778, 136] on label "All Following Bookings" at bounding box center [763, 127] width 132 height 16
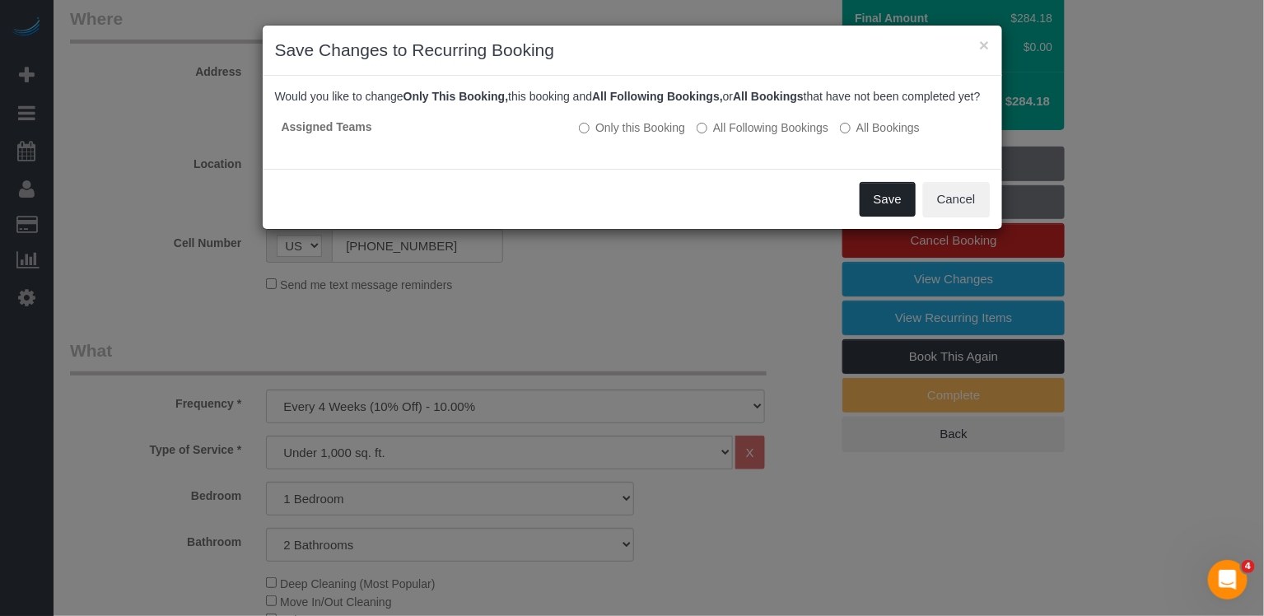
click at [895, 213] on button "Save" at bounding box center [888, 199] width 56 height 35
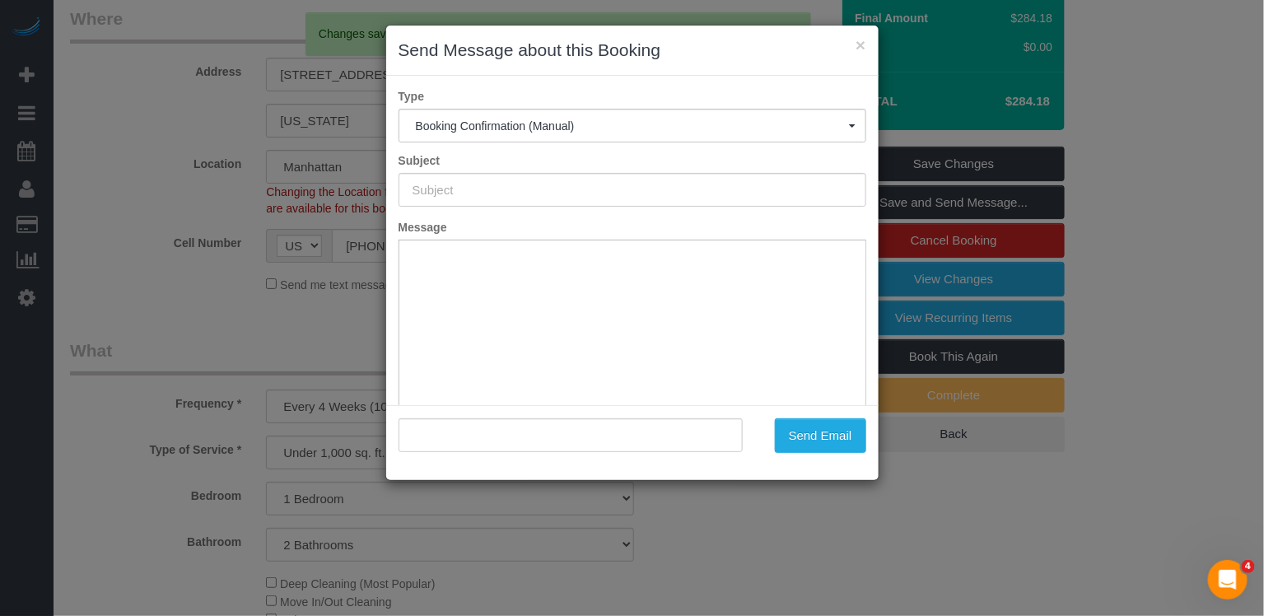
type input "Cleaning Confirmed for 08/22/2025 at 10:00am"
type input ""Jules Seo" <jules.seo1@gmail.com>"
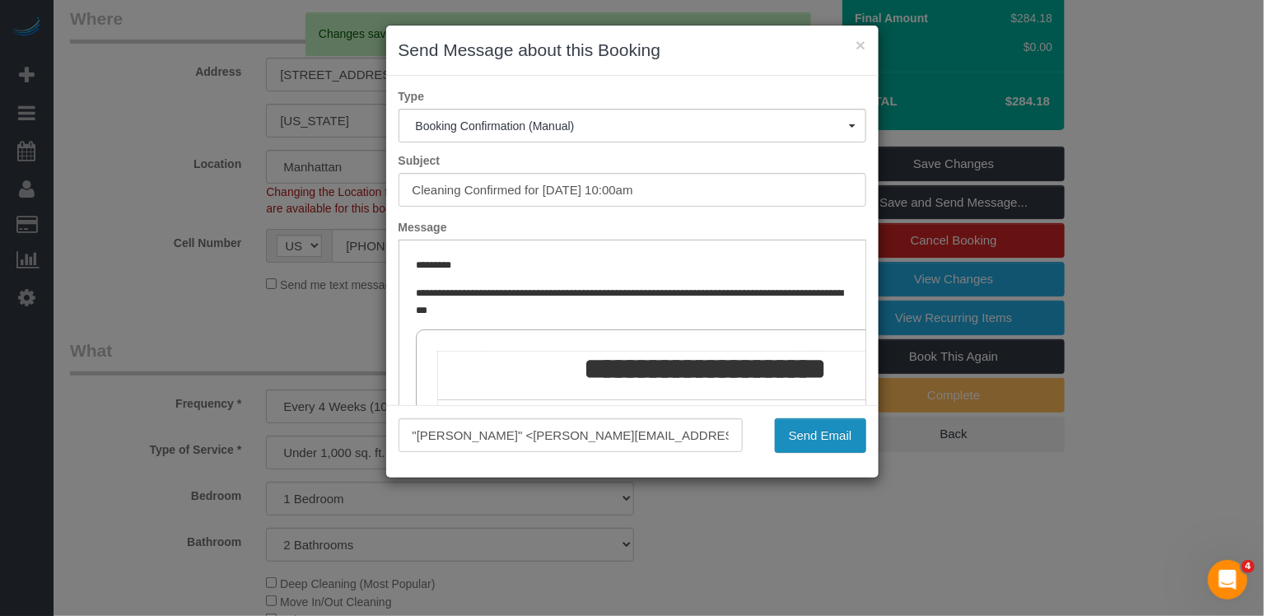
click at [820, 439] on button "Send Email" at bounding box center [820, 435] width 91 height 35
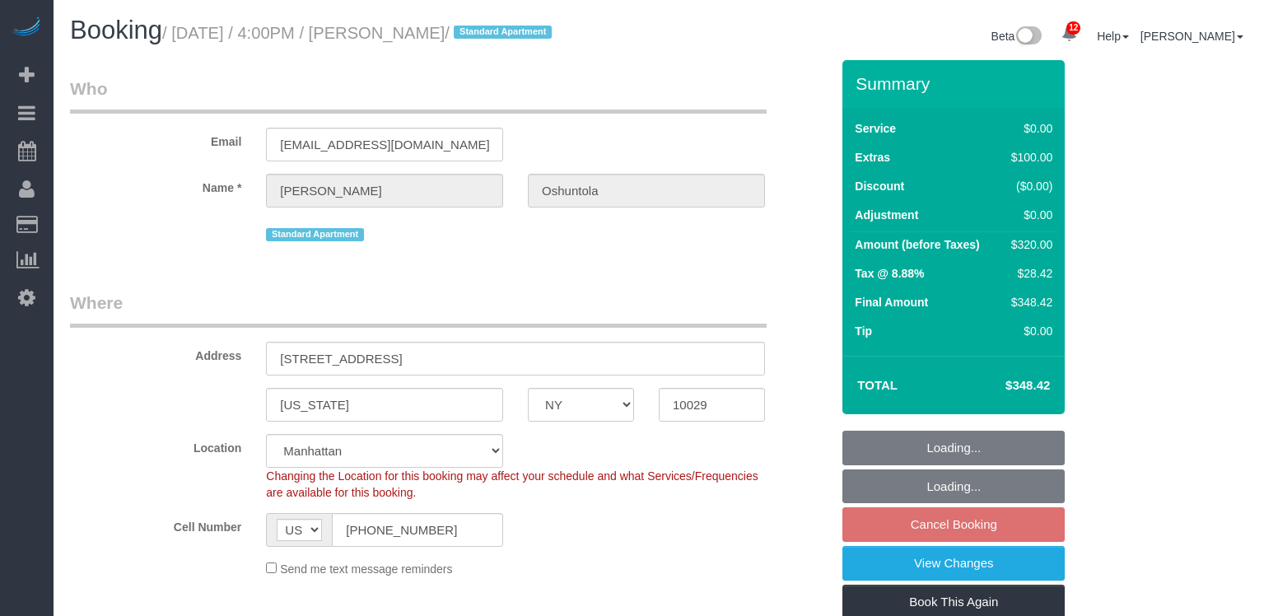
select select "NY"
select select "2"
select select "string:stripe-pm_1QrhwN4VGloSiKo7UlGiOlJ6"
select select "spot9"
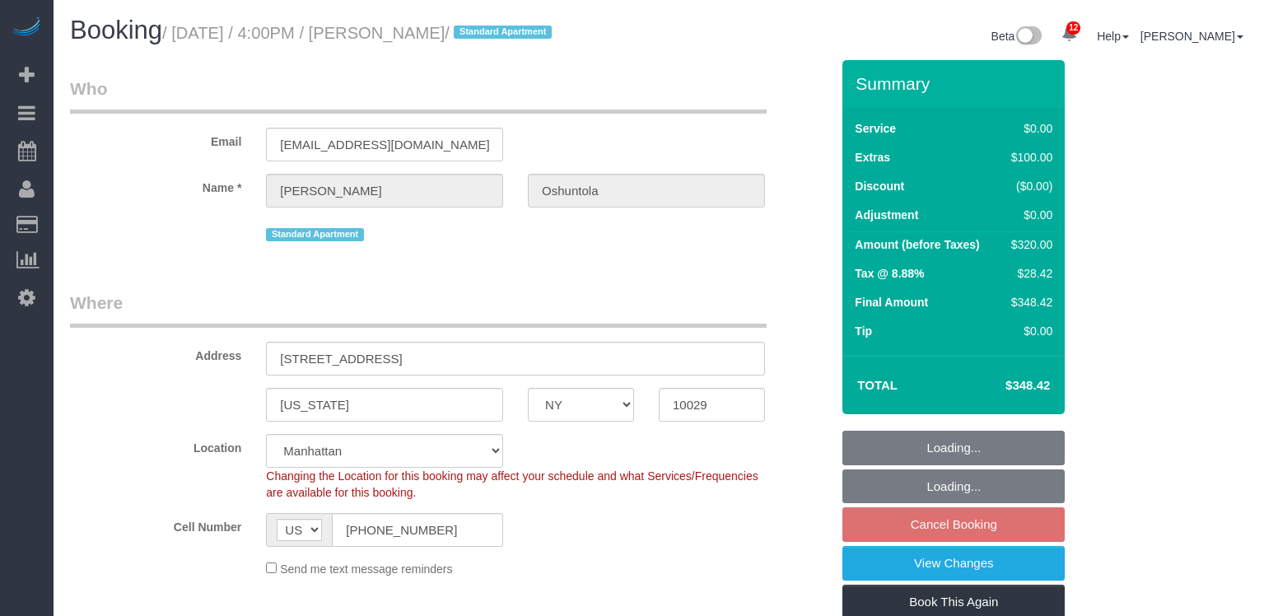
select select "number:89"
select select "number:90"
select select "number:15"
select select "number:5"
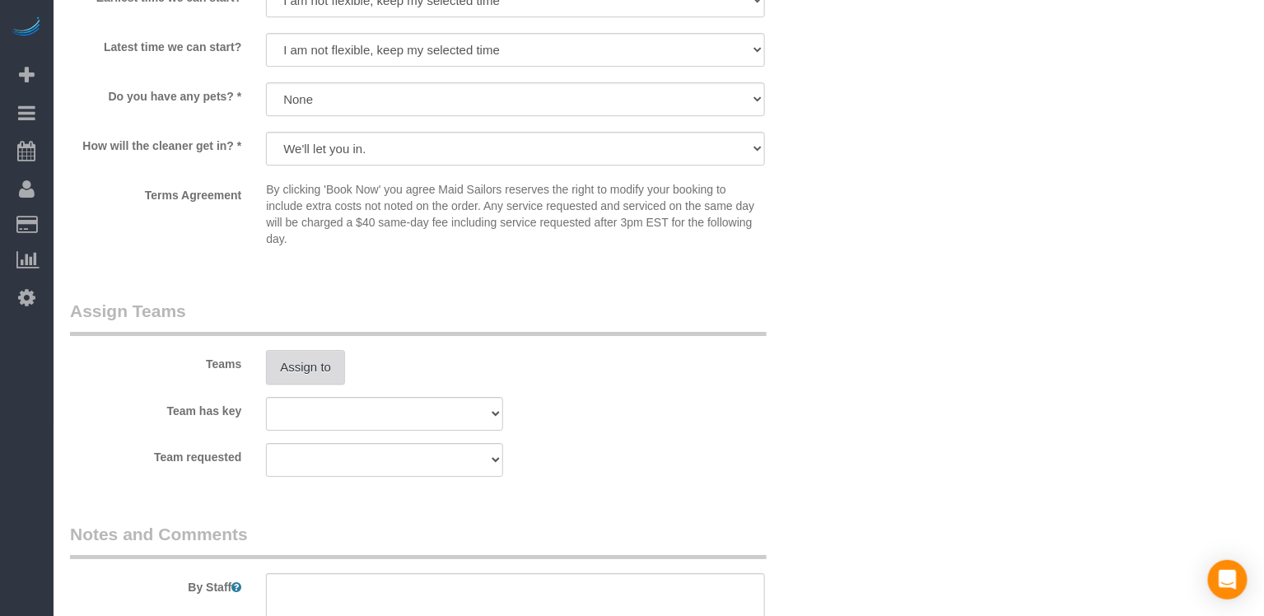
scroll to position [1809, 0]
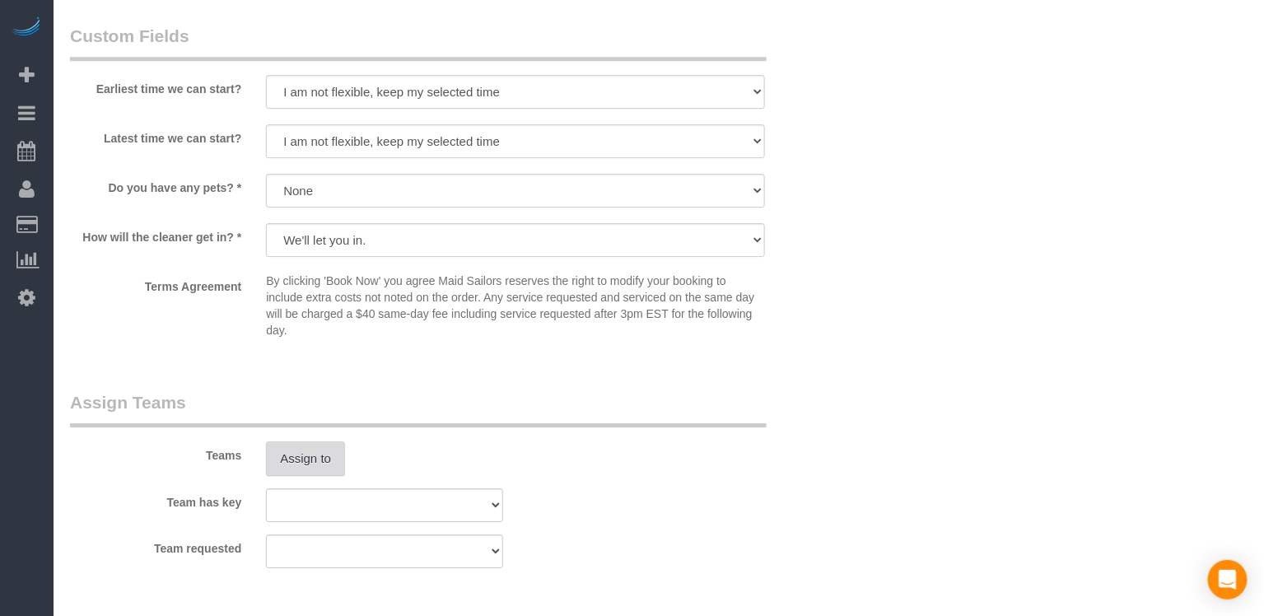
click at [328, 476] on button "Assign to" at bounding box center [305, 459] width 79 height 35
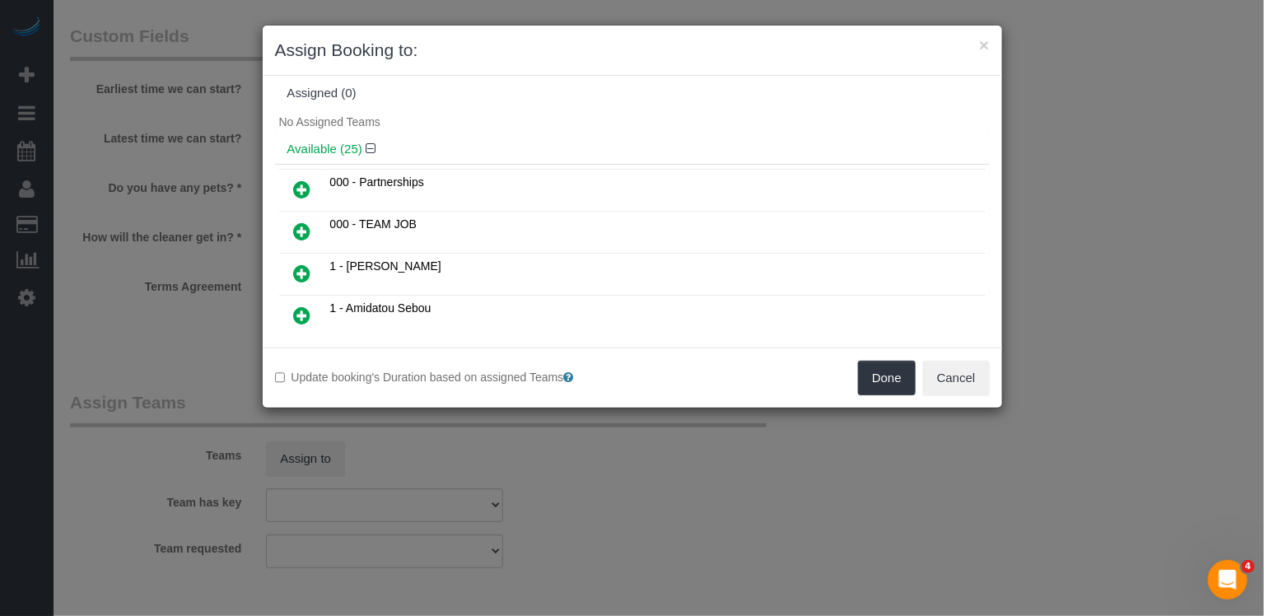
scroll to position [0, 0]
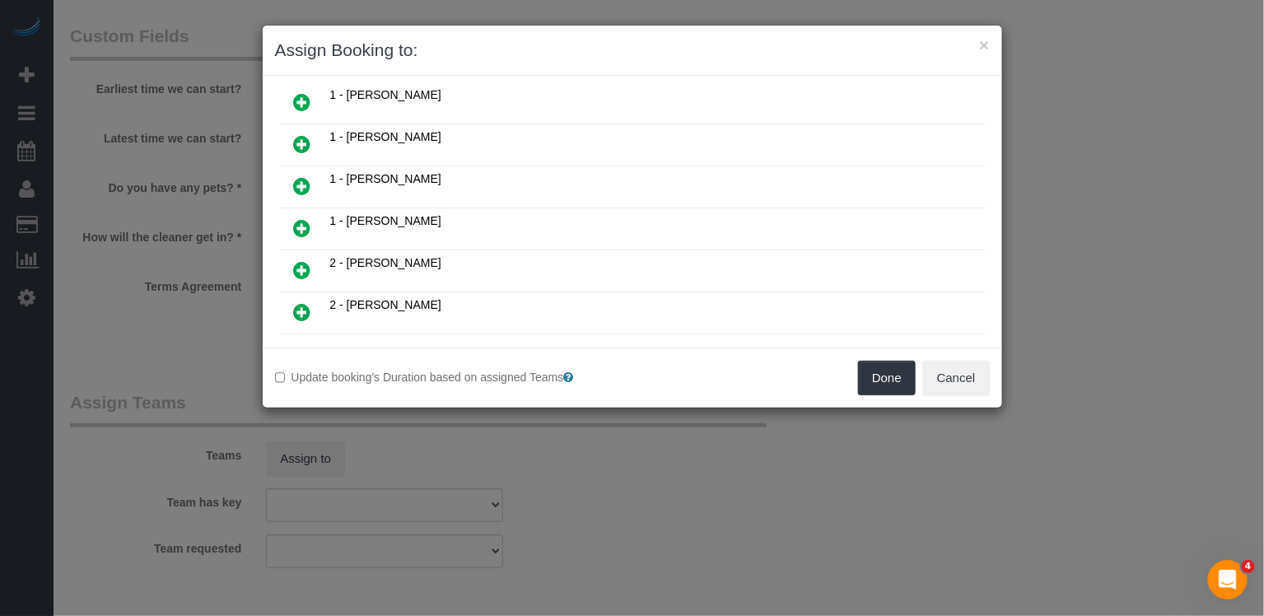
click at [298, 218] on icon at bounding box center [302, 228] width 17 height 20
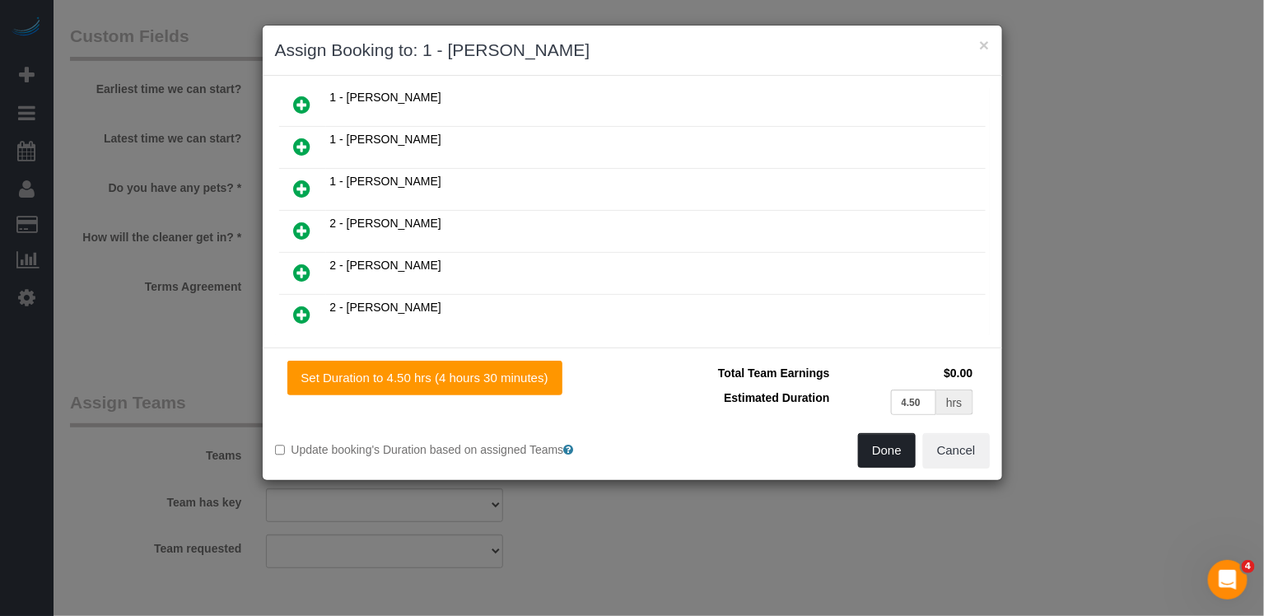
click at [894, 453] on button "Done" at bounding box center [887, 450] width 58 height 35
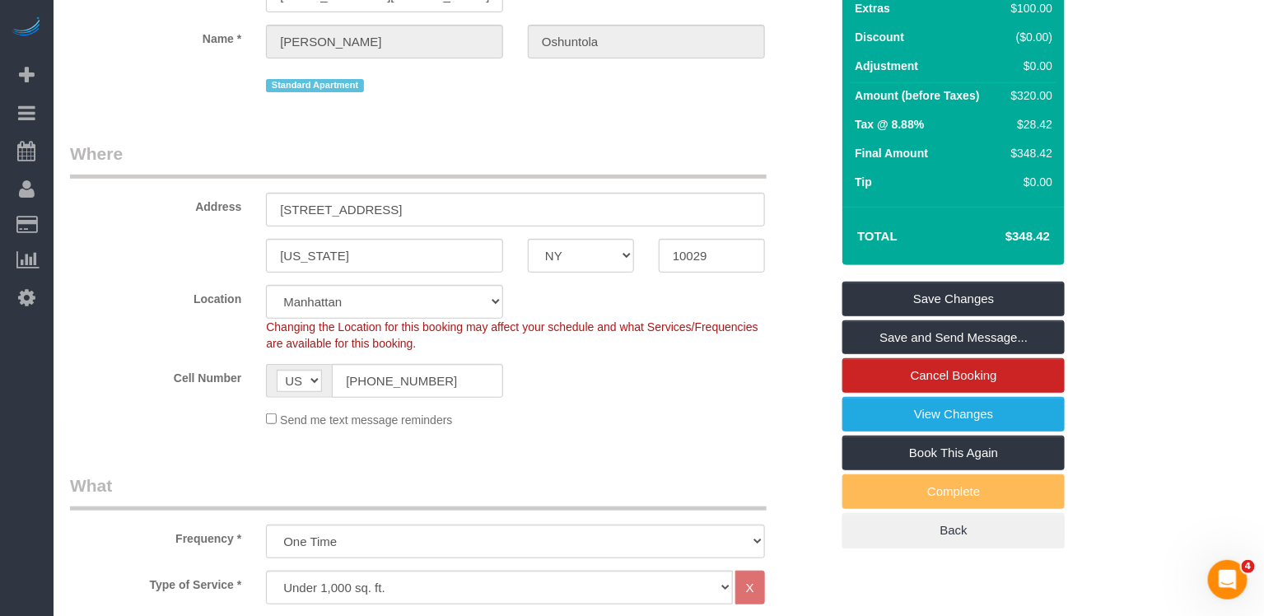
scroll to position [0, 0]
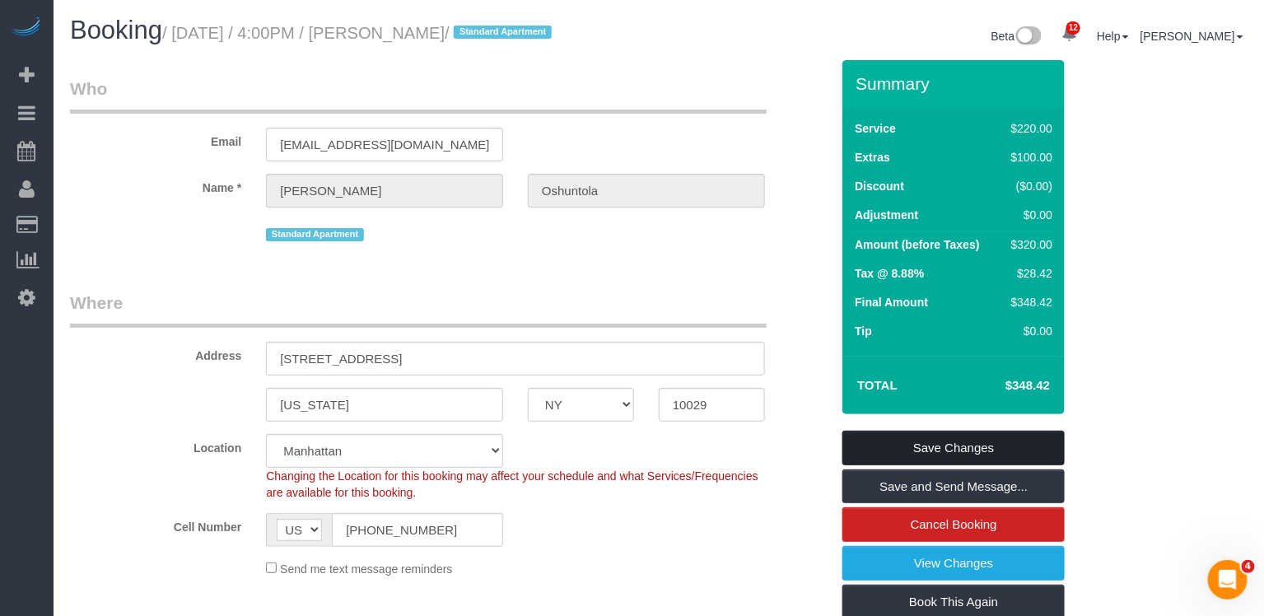
click at [908, 465] on link "Save Changes" at bounding box center [954, 448] width 222 height 35
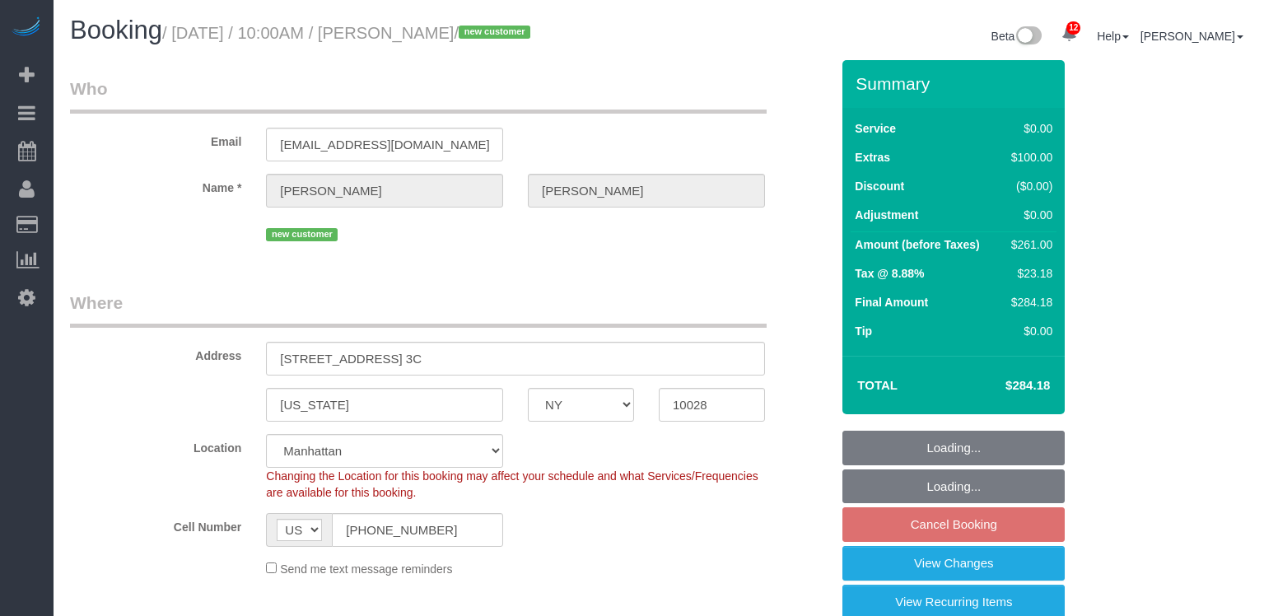
select select "NY"
select select "1"
select select "2"
select select "spot3"
select select "number:89"
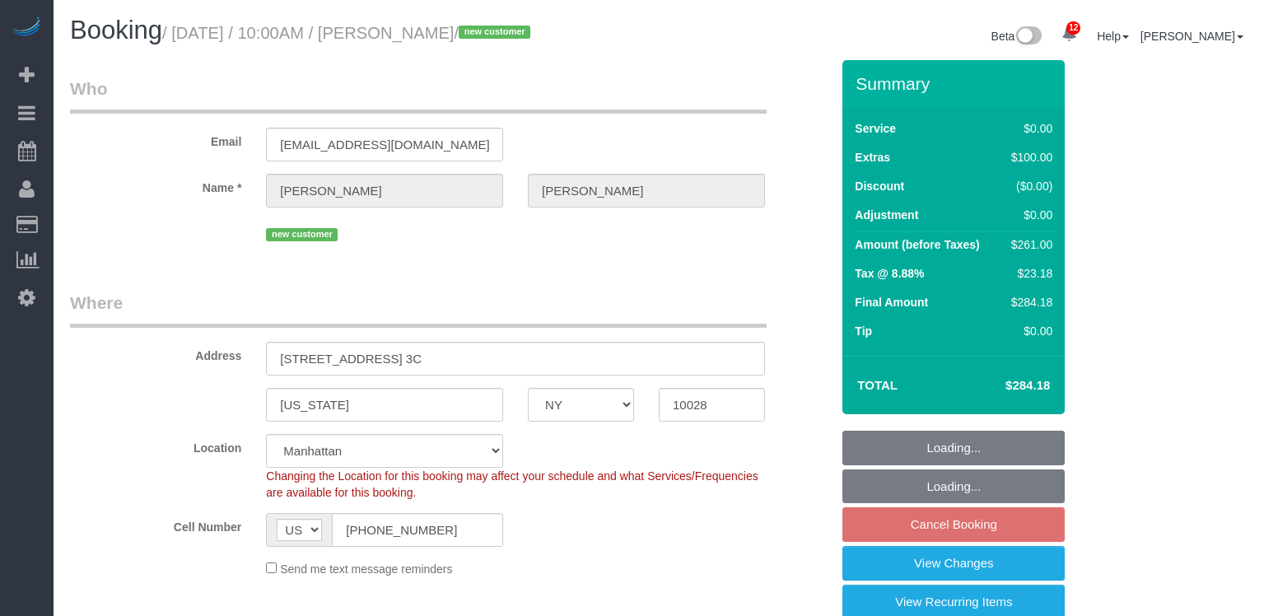
select select "number:72"
select select "number:13"
select select "number:5"
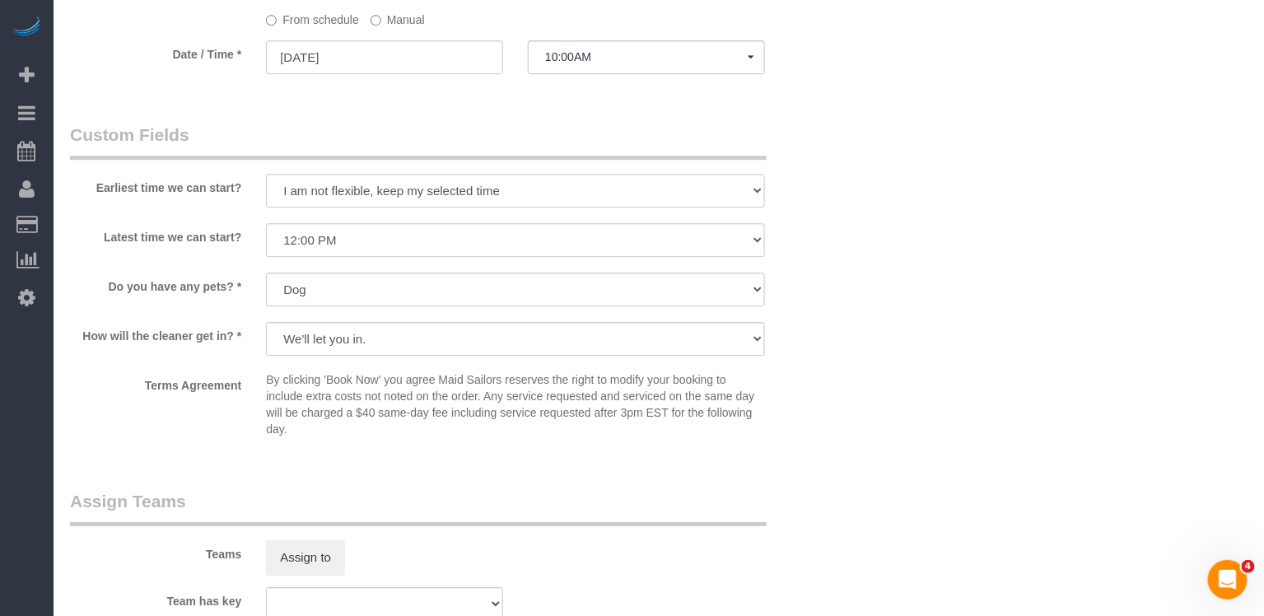
scroll to position [1896, 0]
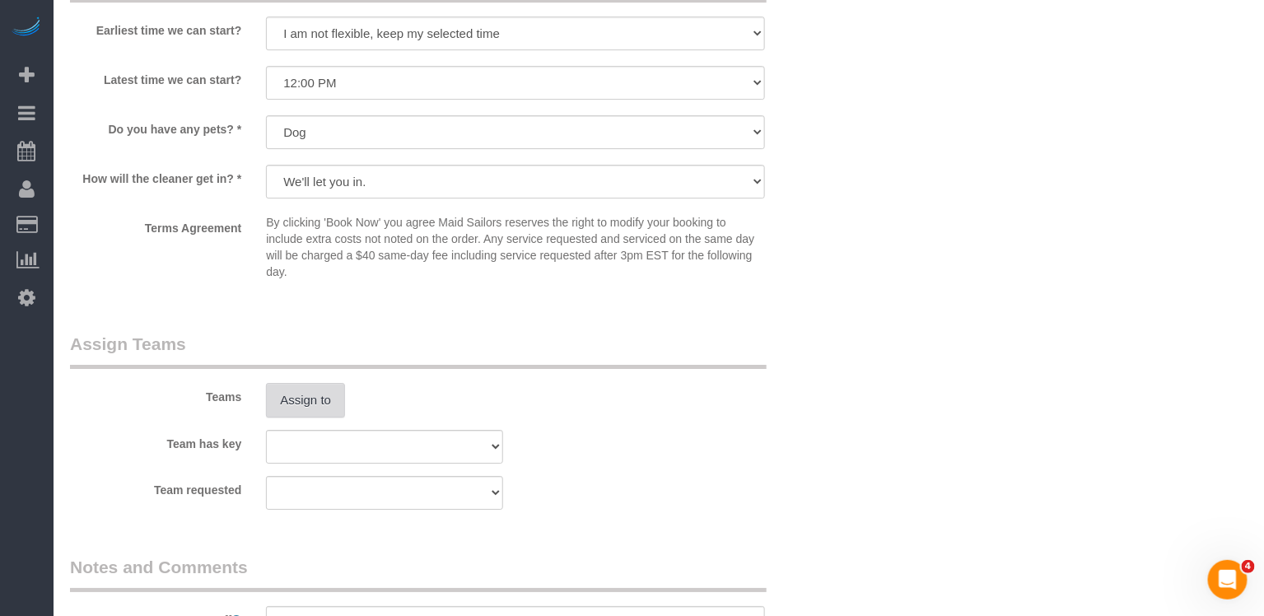
click at [314, 409] on button "Assign to" at bounding box center [305, 400] width 79 height 35
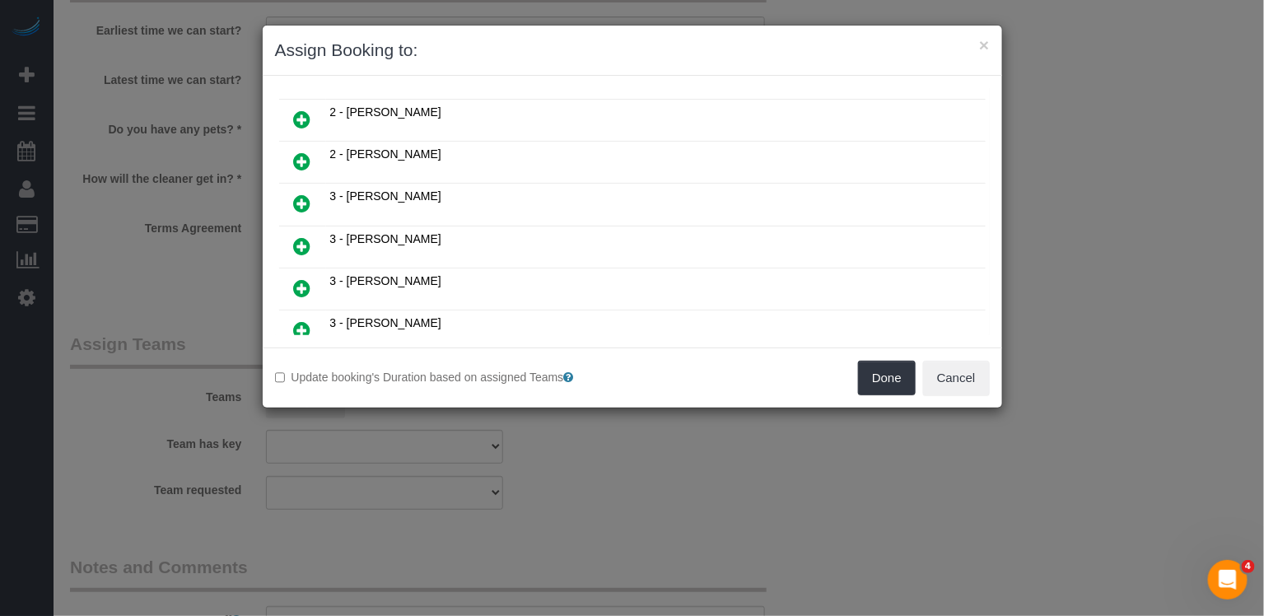
scroll to position [710, 0]
click at [297, 195] on icon at bounding box center [302, 205] width 17 height 20
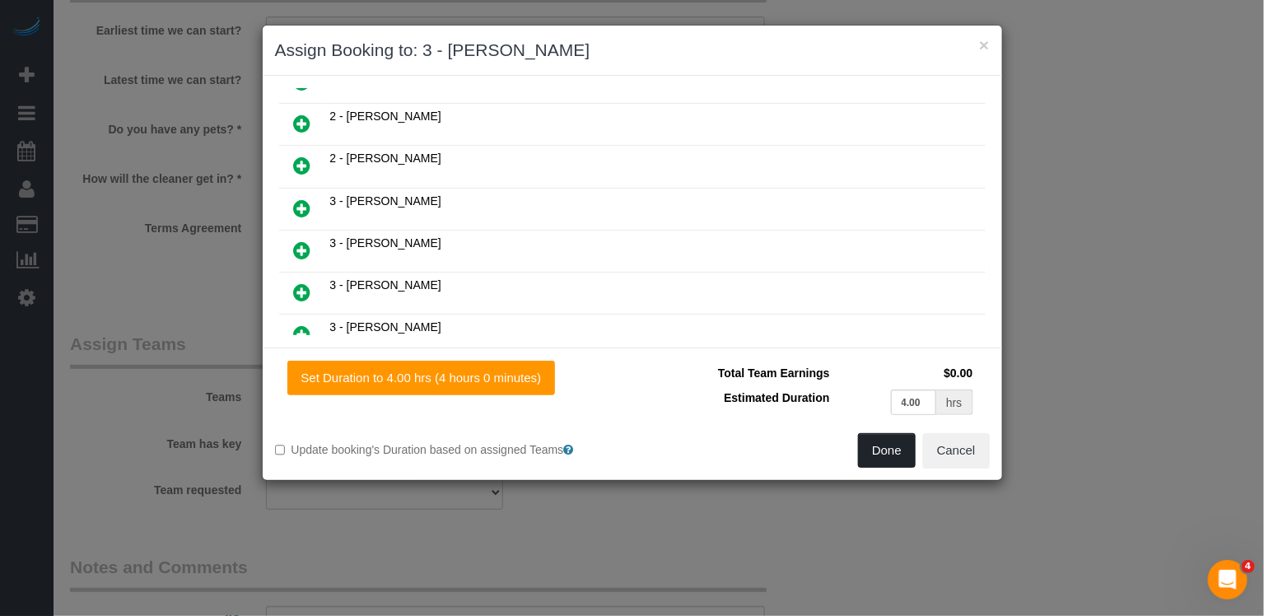
click at [898, 460] on button "Done" at bounding box center [887, 450] width 58 height 35
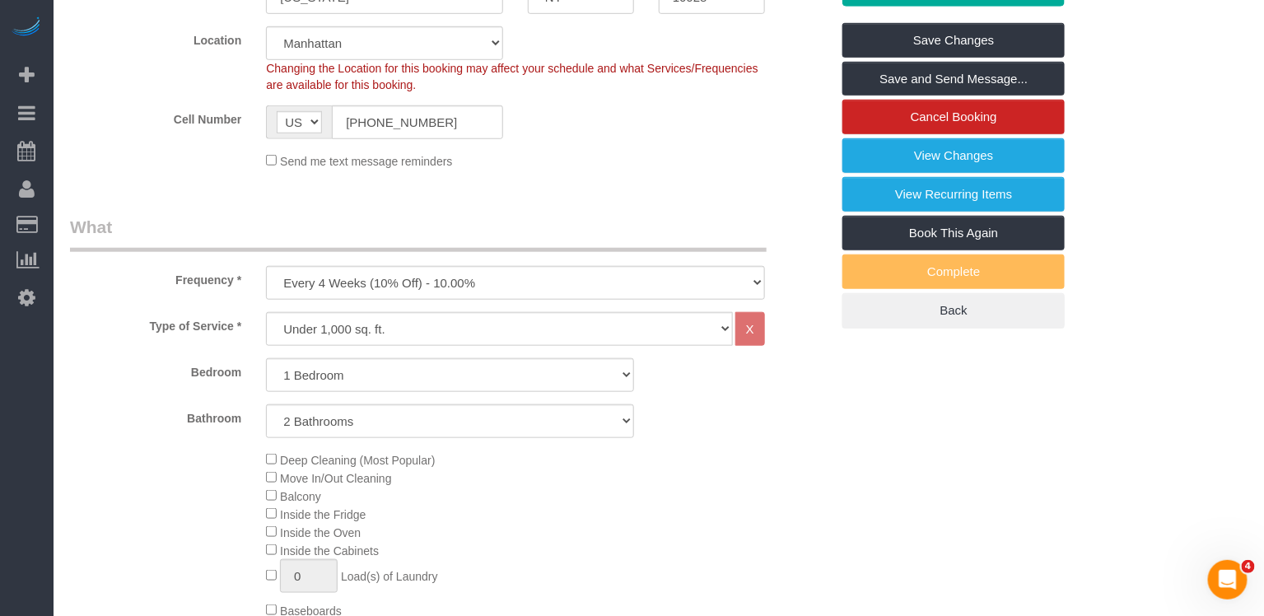
scroll to position [223, 0]
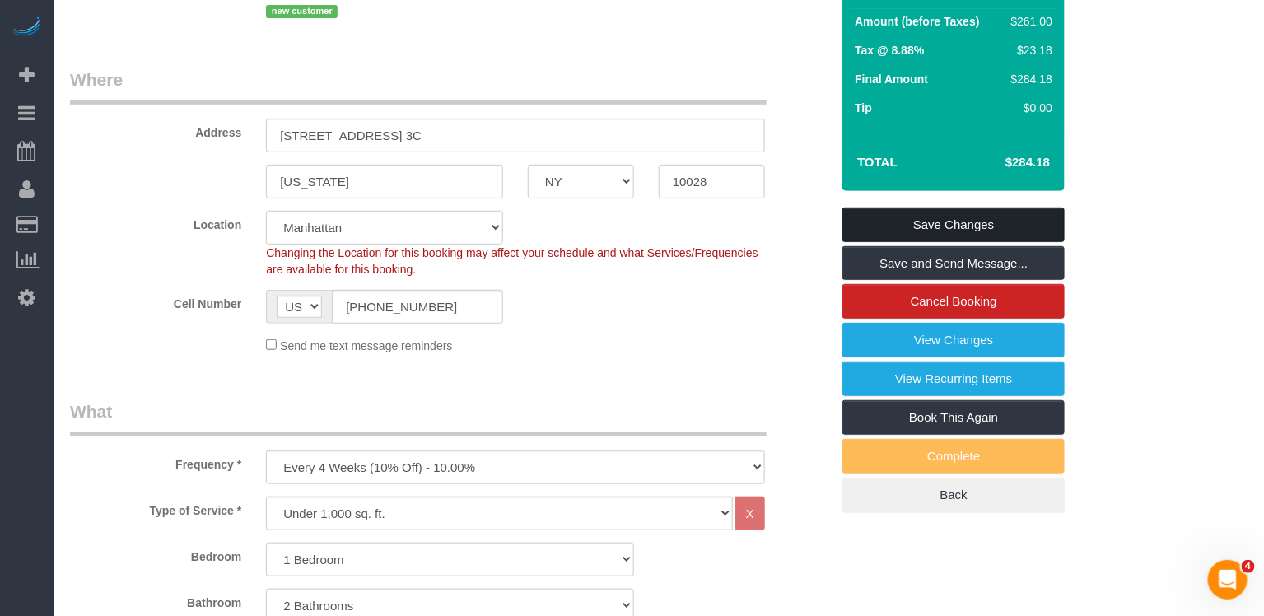
click at [964, 220] on link "Save Changes" at bounding box center [954, 225] width 222 height 35
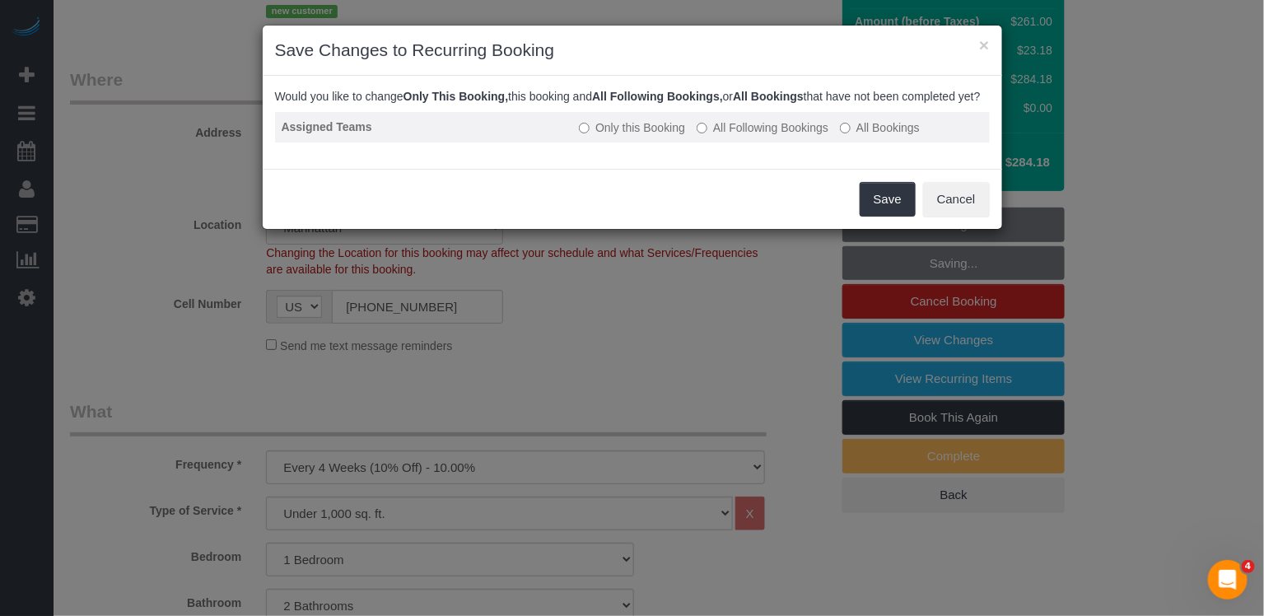
click at [786, 136] on label "All Following Bookings" at bounding box center [763, 127] width 132 height 16
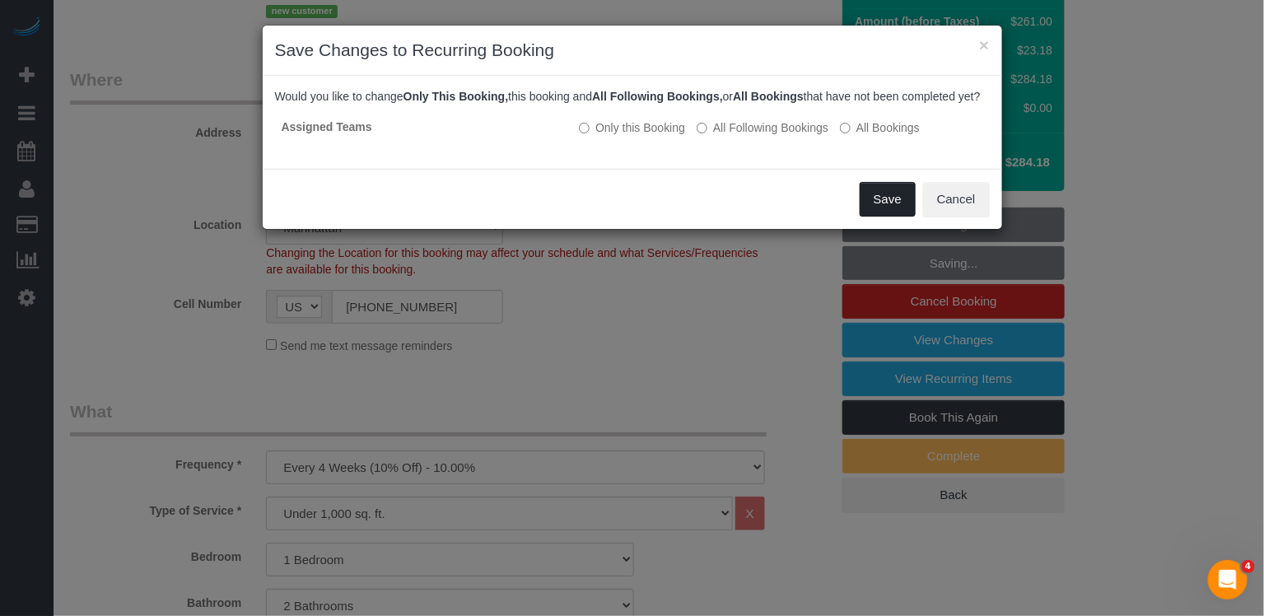
click at [887, 217] on button "Save" at bounding box center [888, 199] width 56 height 35
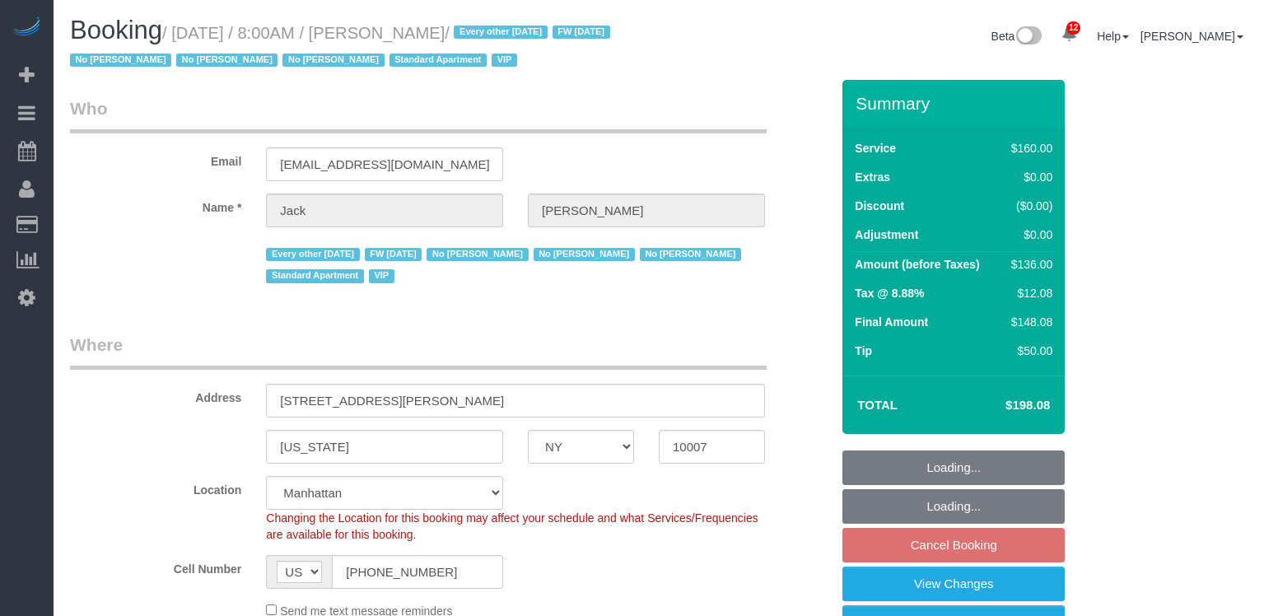
select select "NY"
select select "spot1"
select select "number:89"
select select "number:90"
select select "number:15"
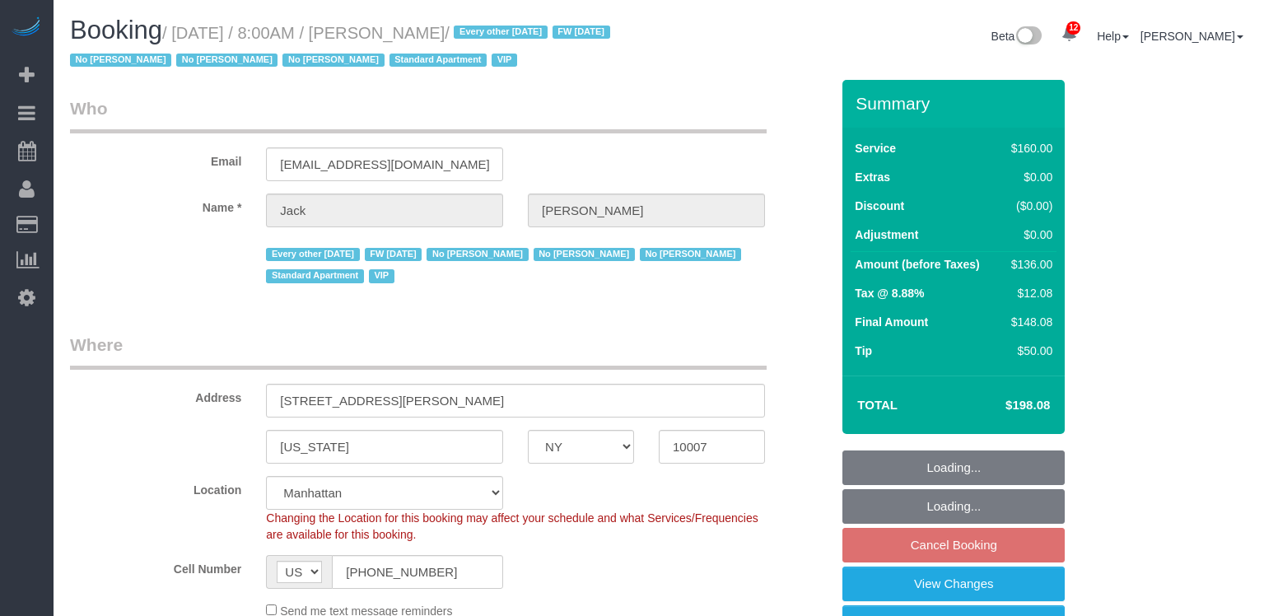
select select "number:6"
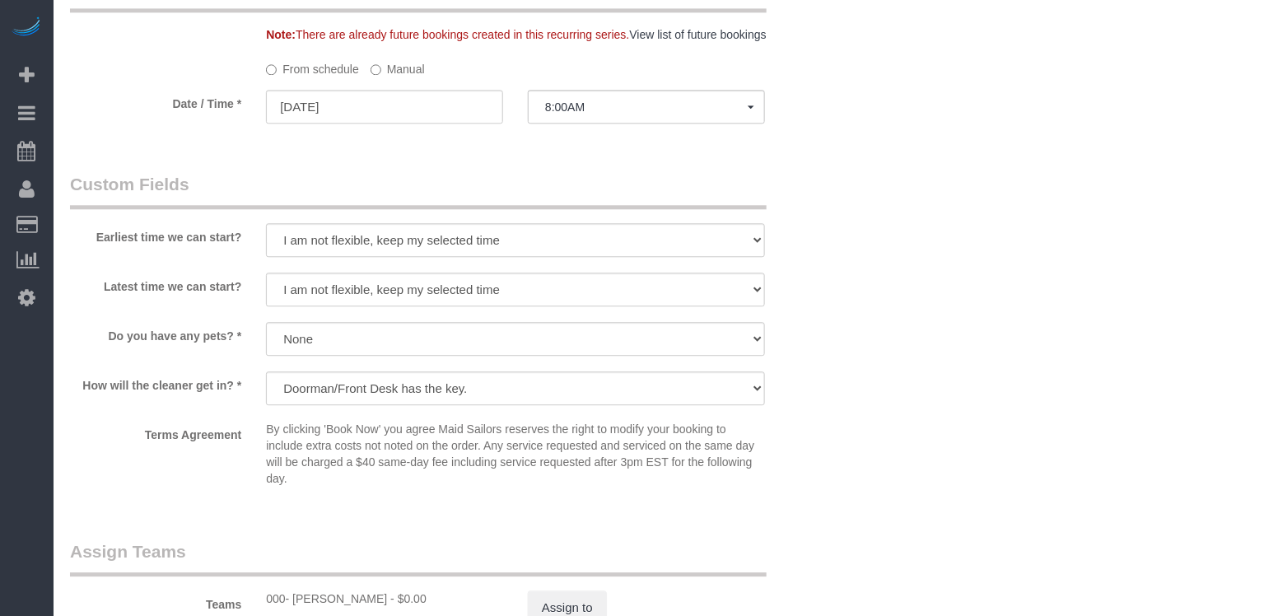
scroll to position [1401, 0]
click at [619, 92] on button "8:00AM" at bounding box center [646, 107] width 237 height 34
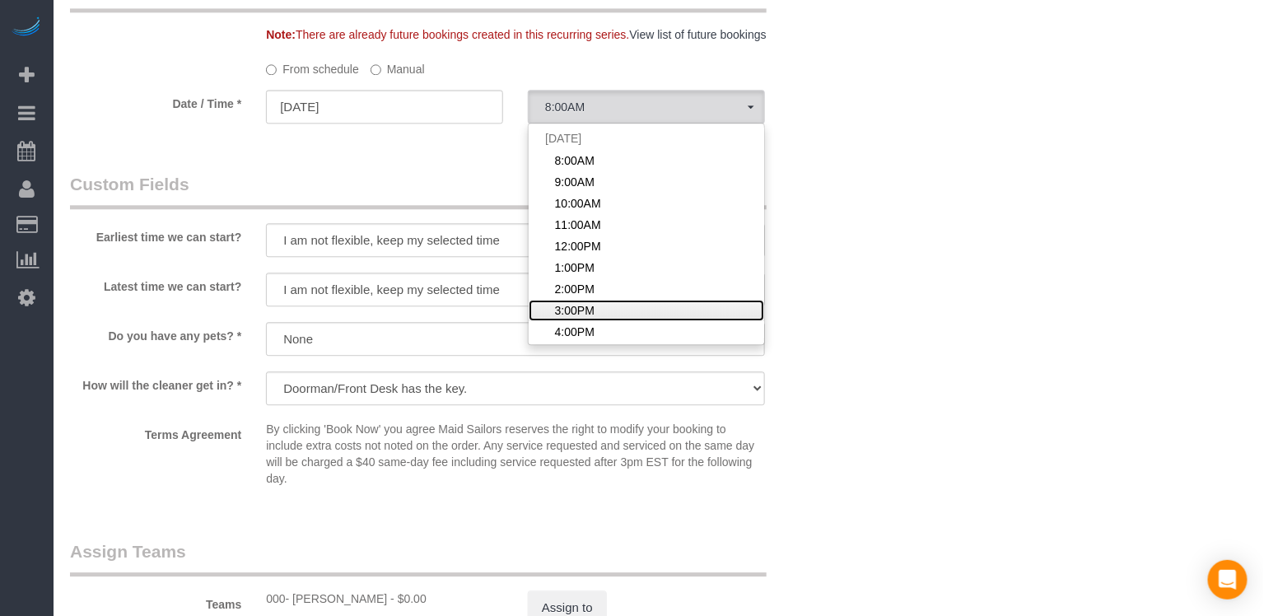
click at [563, 313] on span "3:00PM" at bounding box center [575, 310] width 40 height 16
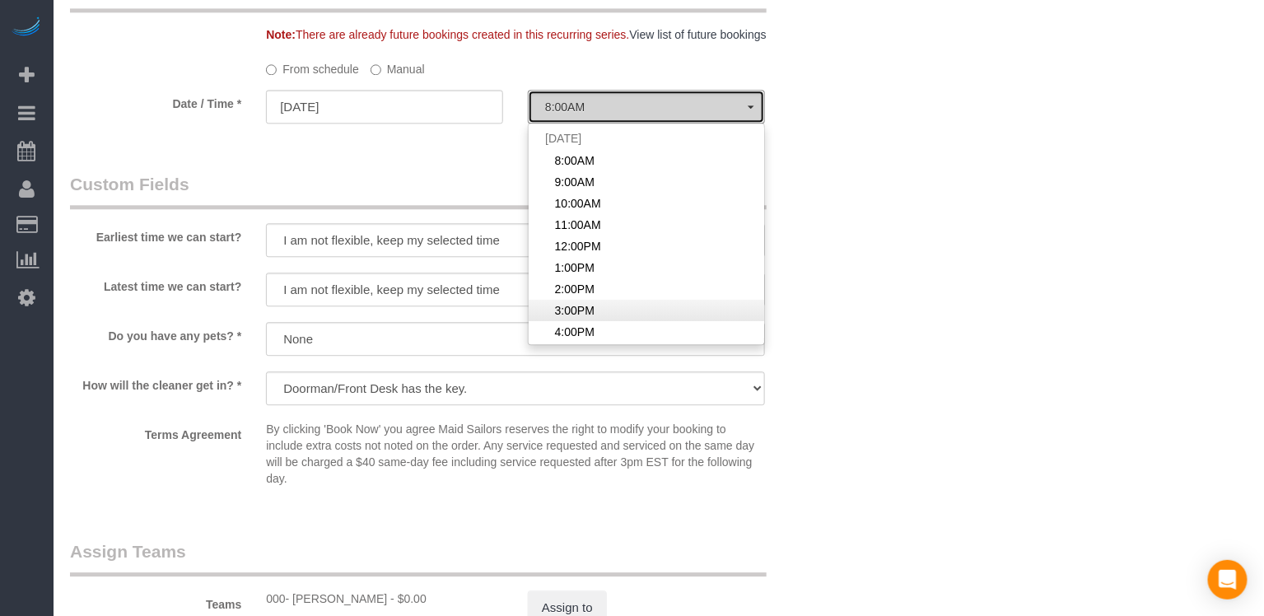
select select "spot8"
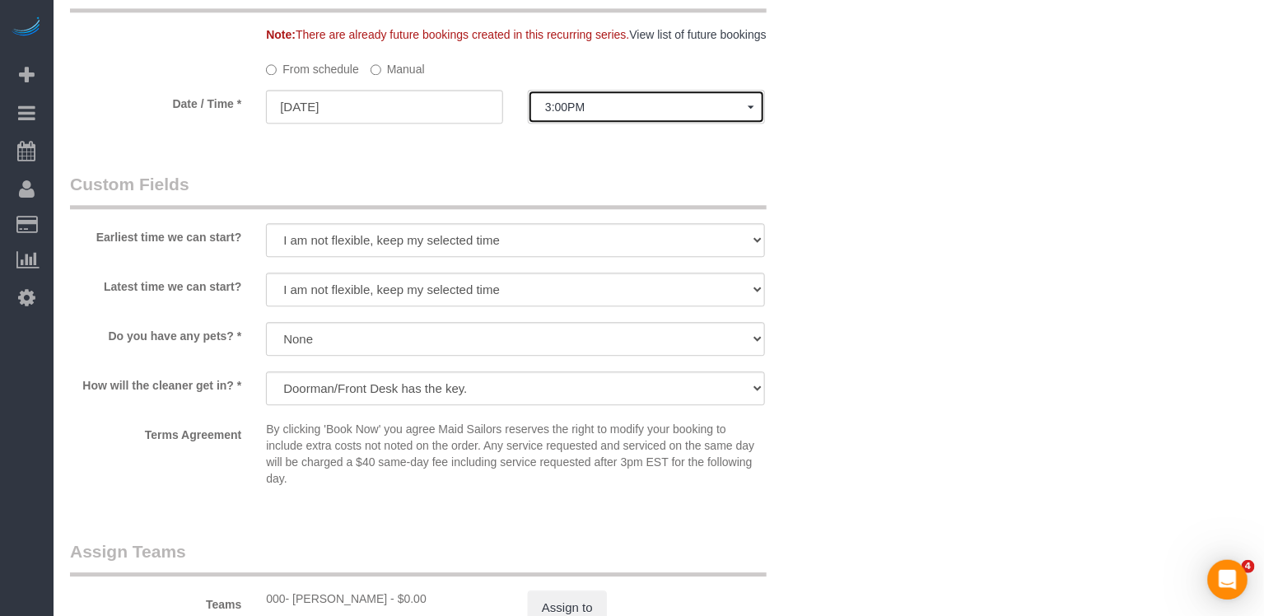
scroll to position [0, 0]
click at [411, 70] on label "Manual" at bounding box center [398, 66] width 54 height 22
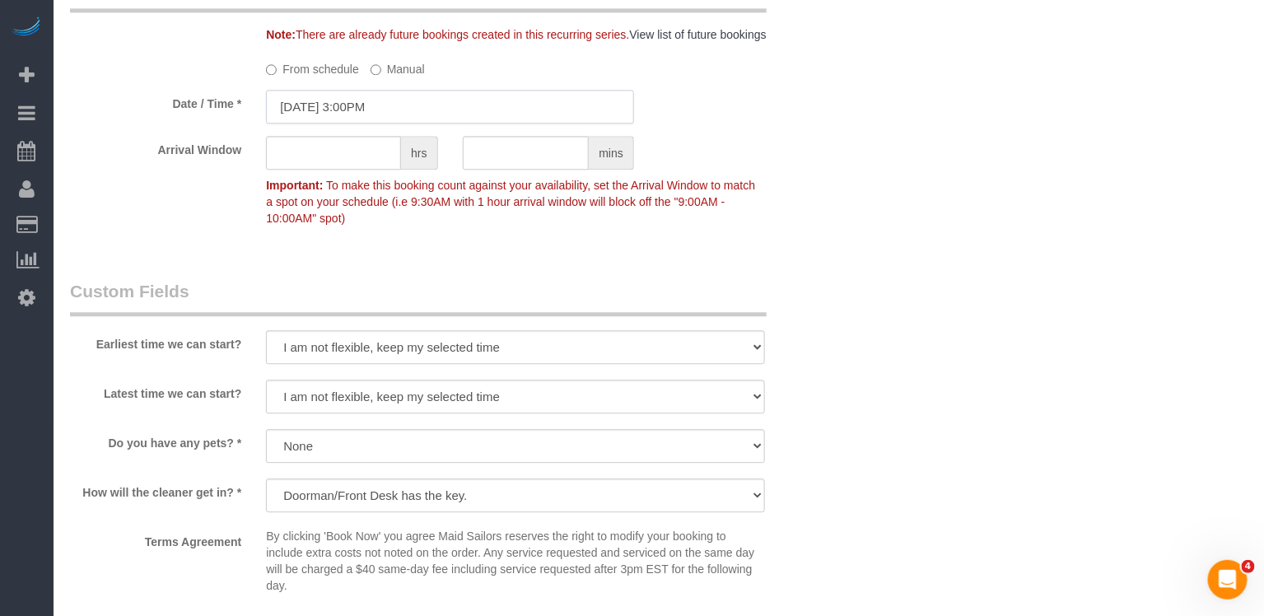
click at [404, 102] on input "08/22/2025 3:00PM" at bounding box center [450, 107] width 368 height 34
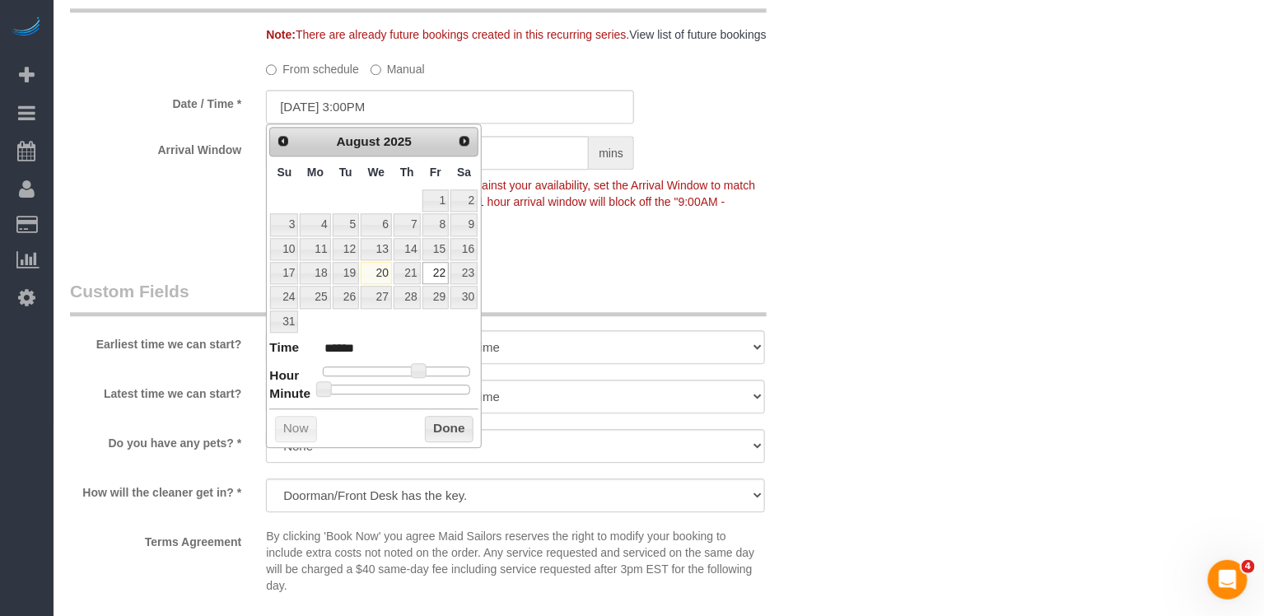
type input "08/22/2025 3:30PM"
type input "******"
click at [402, 385] on div at bounding box center [396, 390] width 147 height 10
click at [443, 424] on button "Done" at bounding box center [449, 429] width 49 height 26
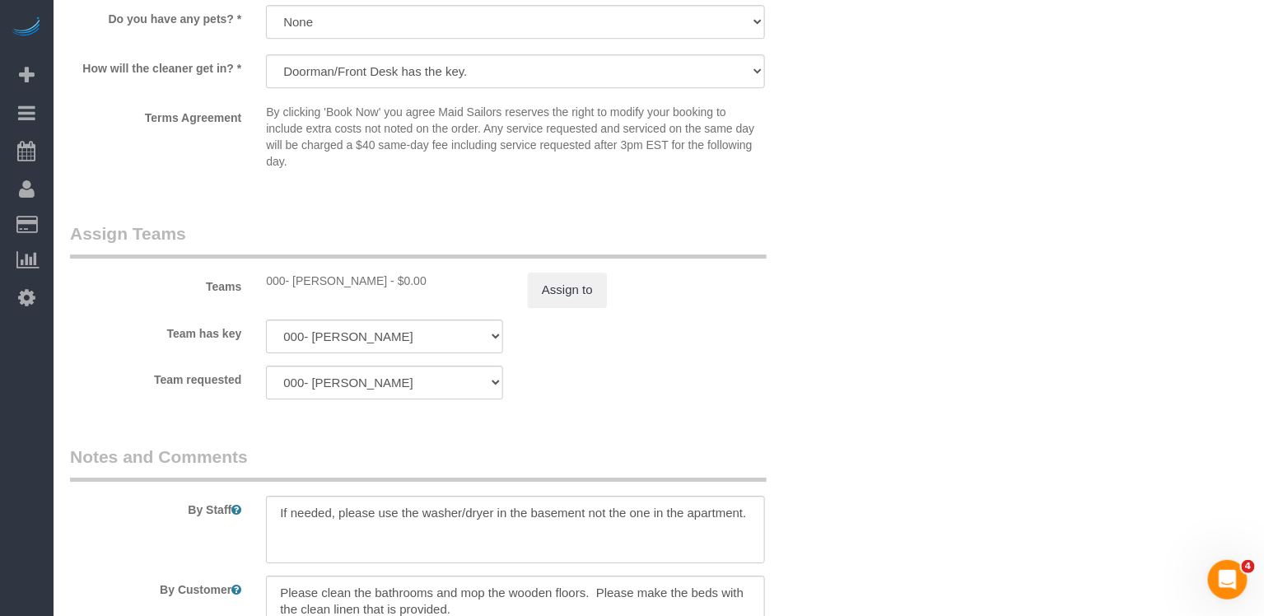
scroll to position [1874, 0]
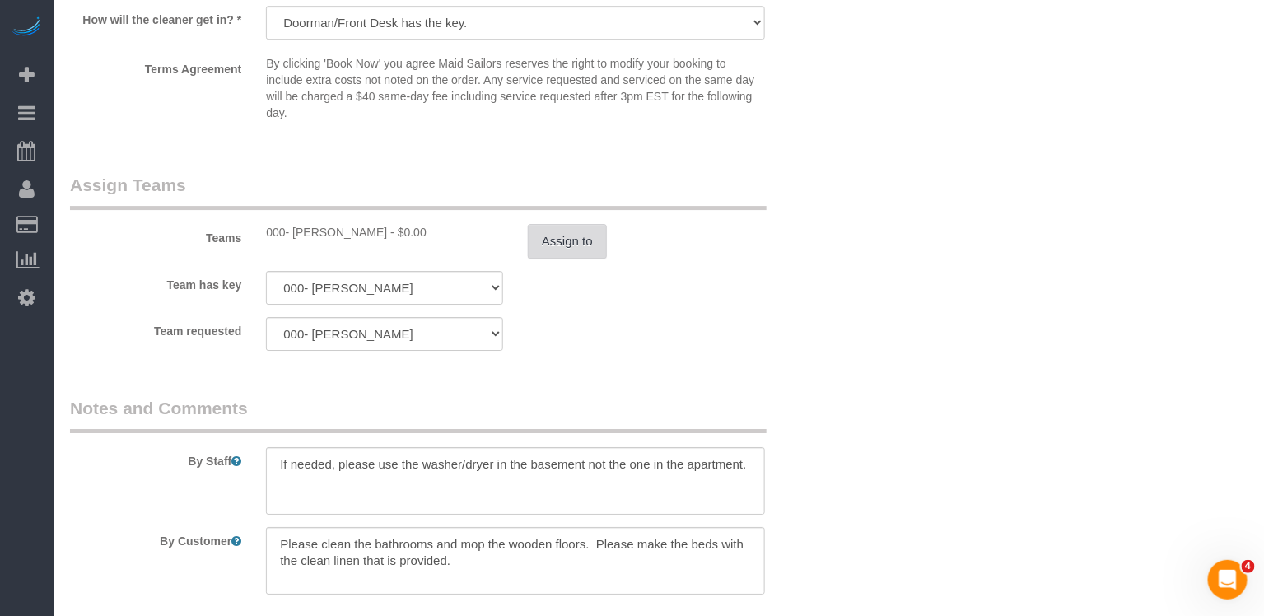
click at [575, 239] on button "Assign to" at bounding box center [567, 241] width 79 height 35
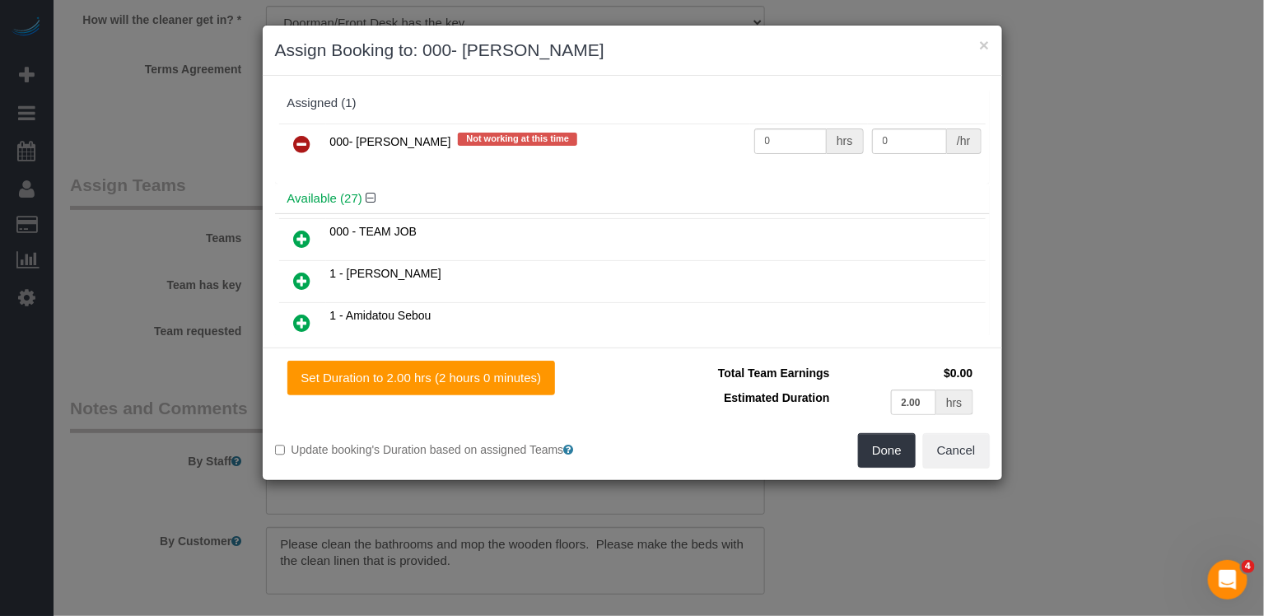
click at [297, 144] on icon at bounding box center [302, 144] width 17 height 20
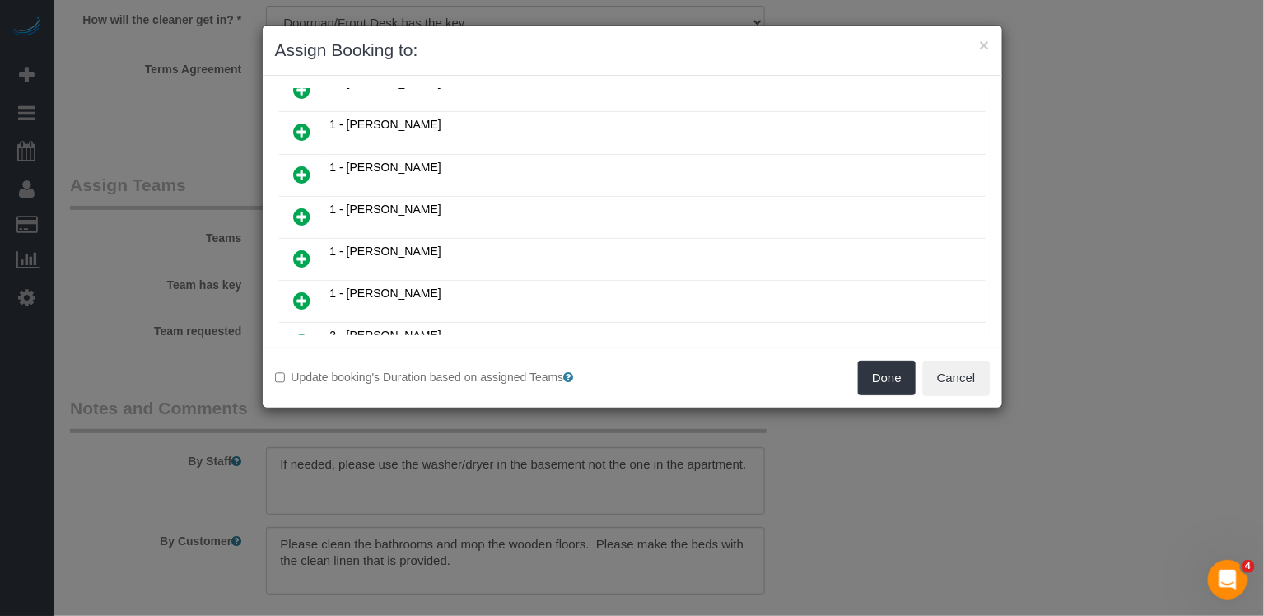
scroll to position [574, 0]
click at [320, 237] on td at bounding box center [302, 258] width 47 height 42
click at [306, 247] on icon at bounding box center [302, 257] width 17 height 20
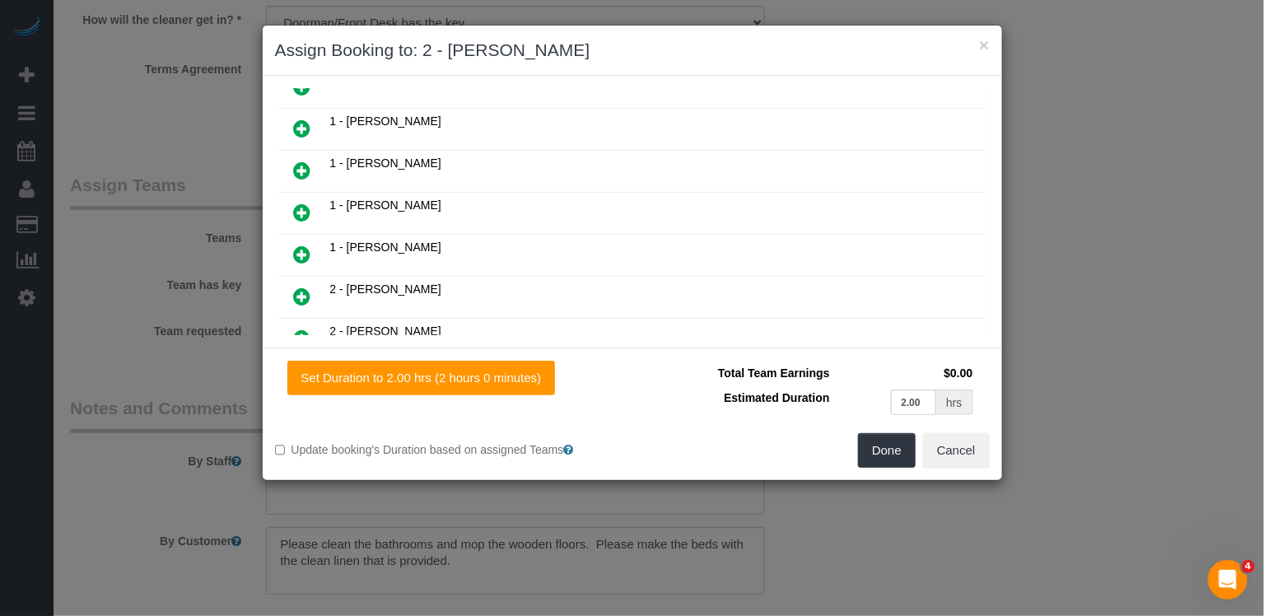
scroll to position [612, 0]
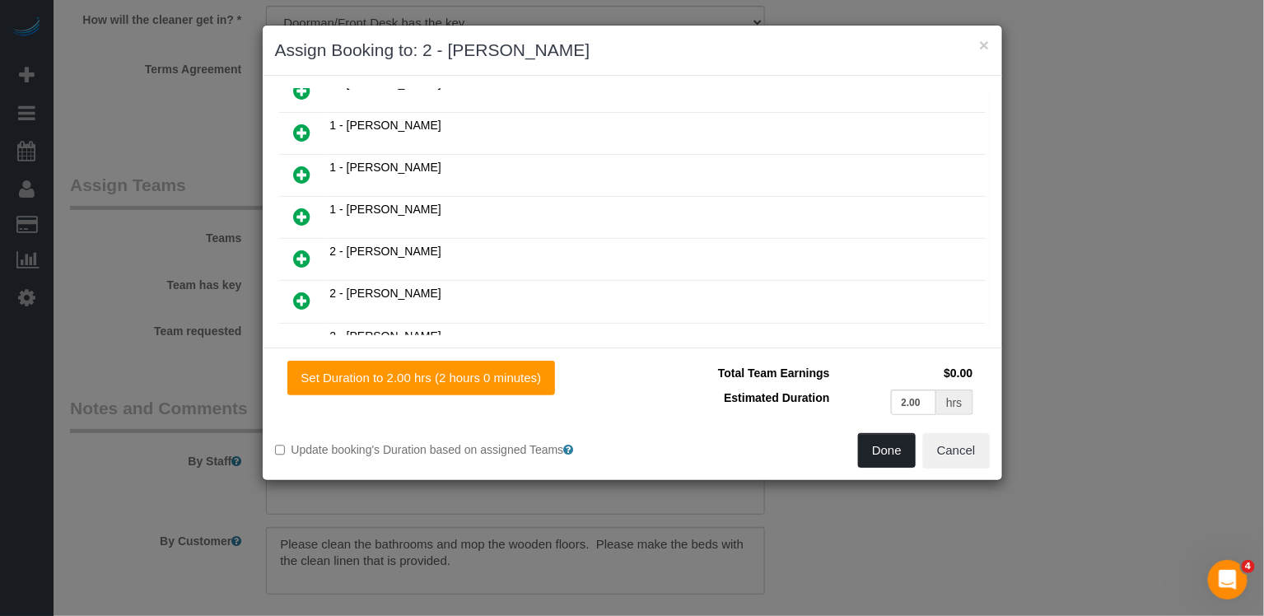
click at [874, 450] on button "Done" at bounding box center [887, 450] width 58 height 35
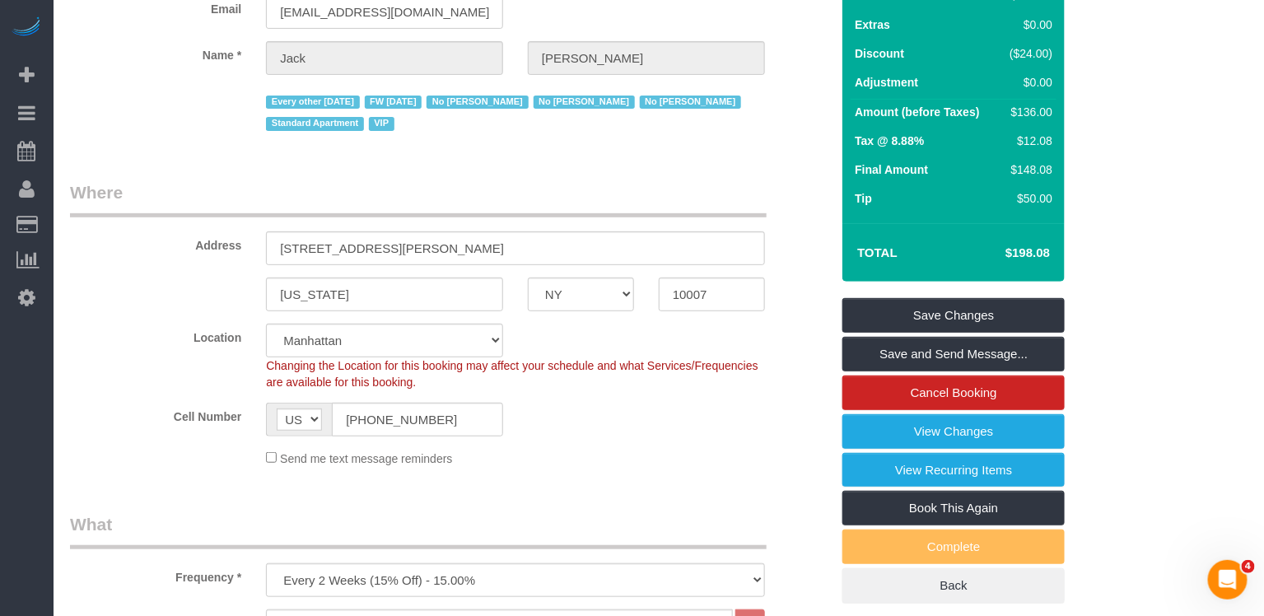
scroll to position [54, 0]
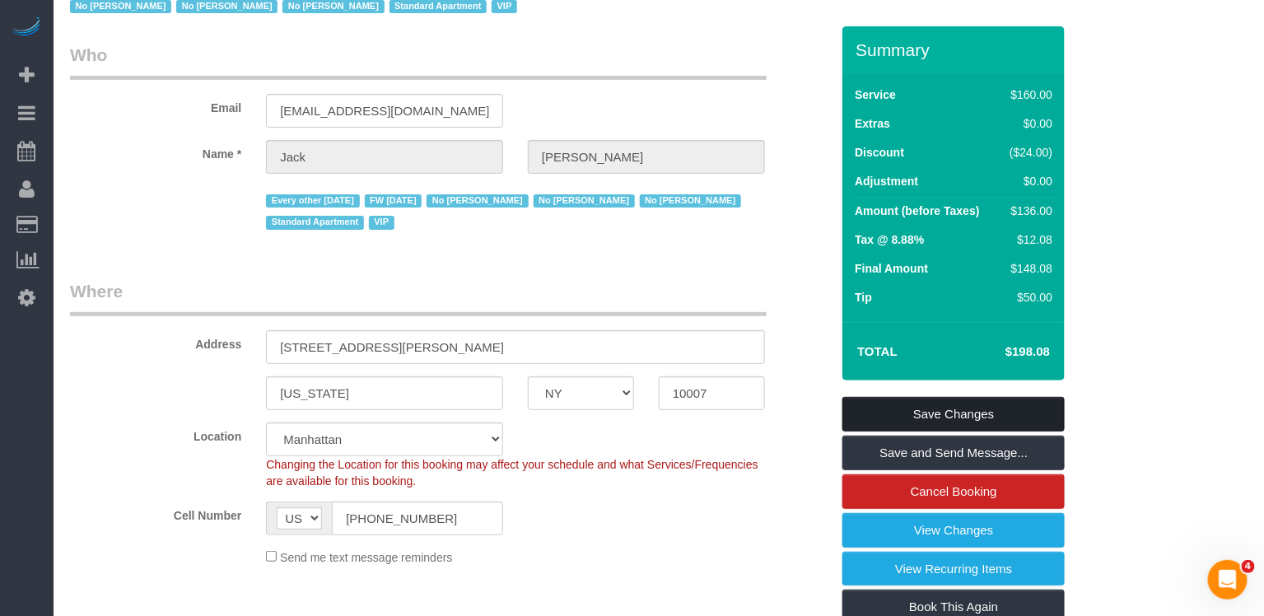
click at [1026, 401] on link "Save Changes" at bounding box center [954, 414] width 222 height 35
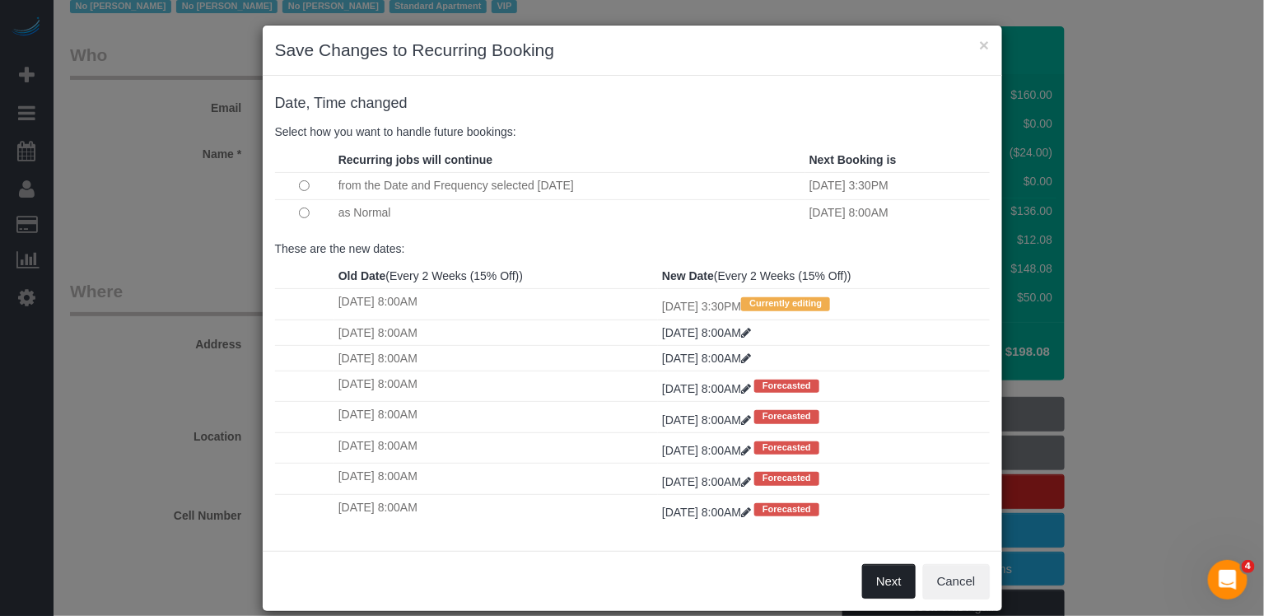
click at [893, 573] on button "Next" at bounding box center [889, 581] width 54 height 35
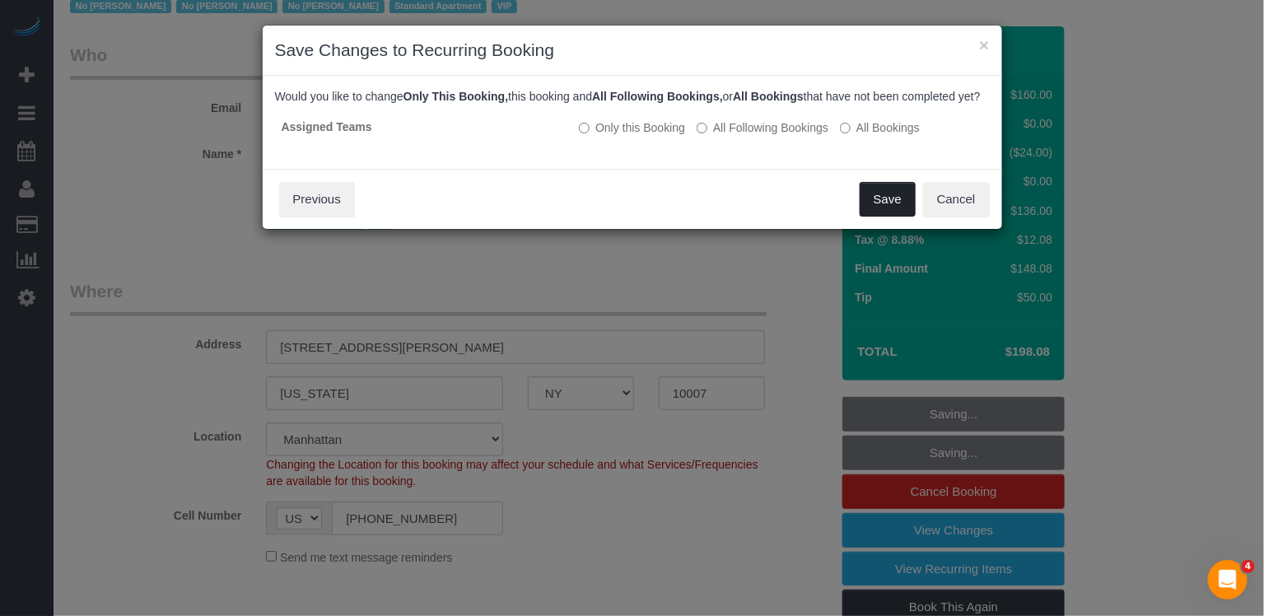
click at [887, 217] on button "Save" at bounding box center [888, 199] width 56 height 35
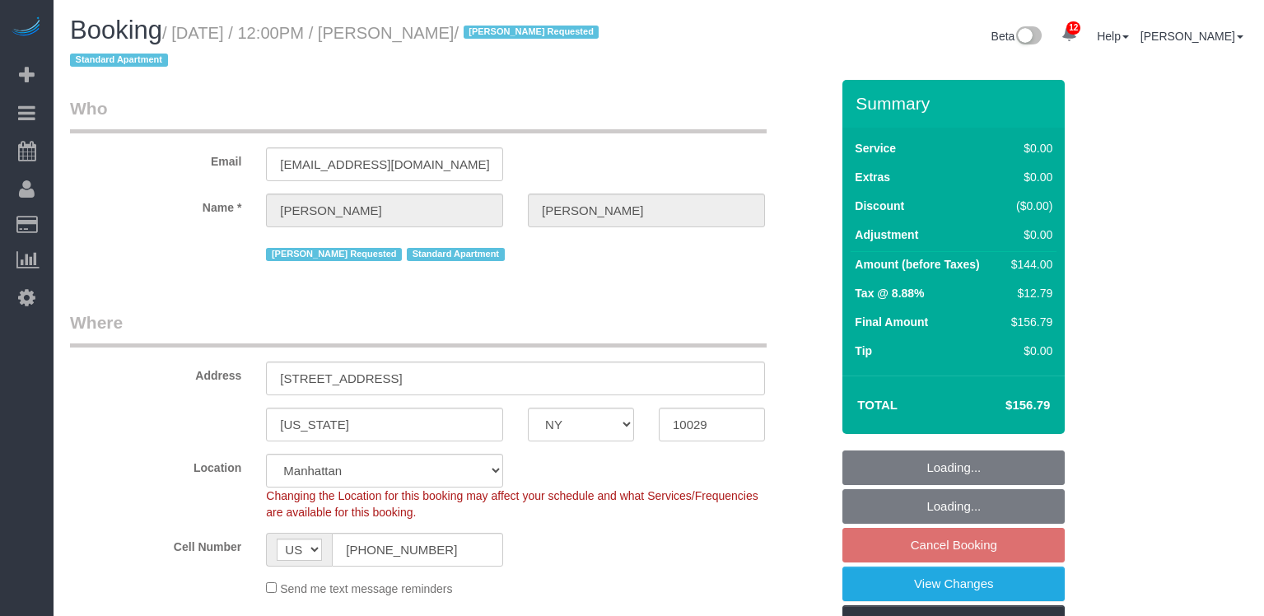
select select "NY"
select select "1"
select select "spot5"
select select "number:89"
select select "number:90"
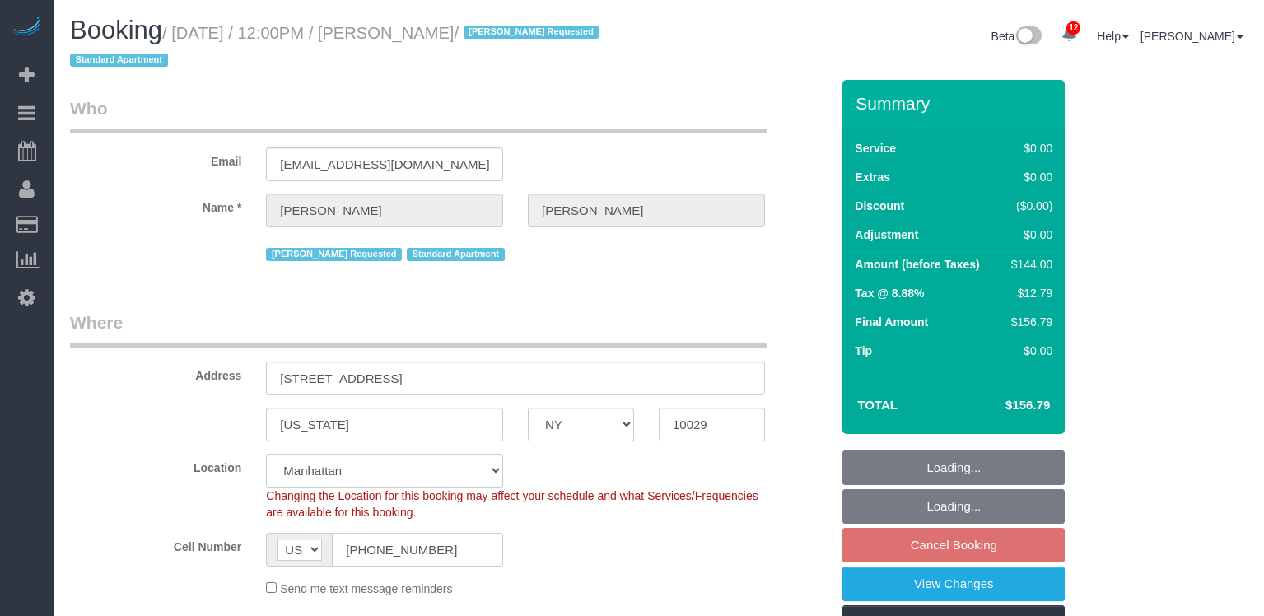
select select "number:15"
select select "number:5"
select select "spot58"
